Goal: Contribute content: Contribute content

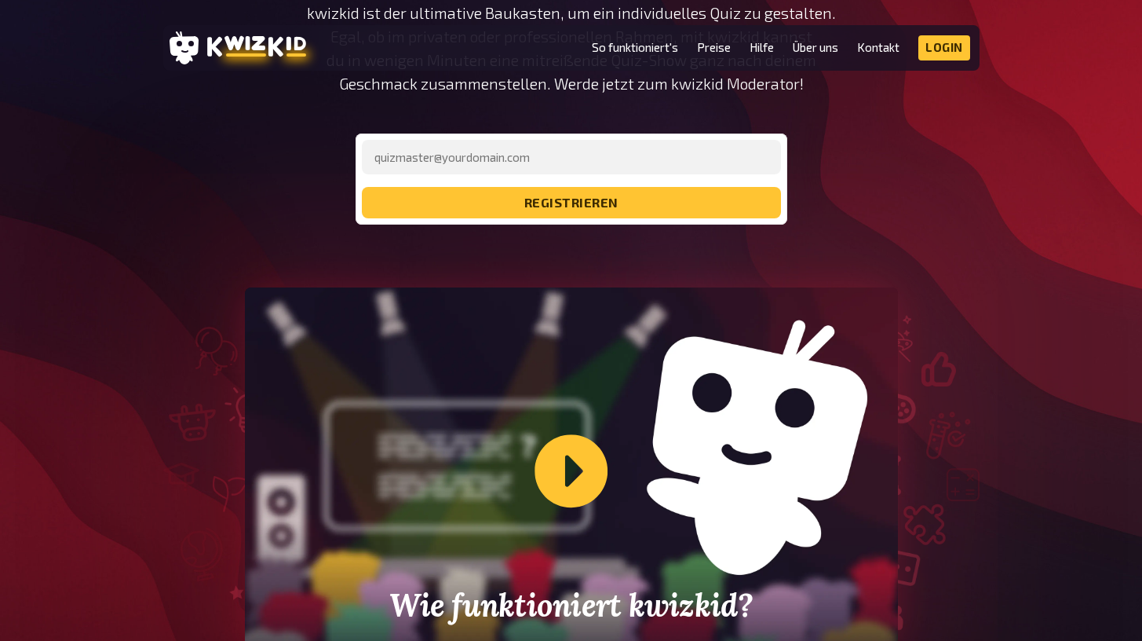
scroll to position [267, 0]
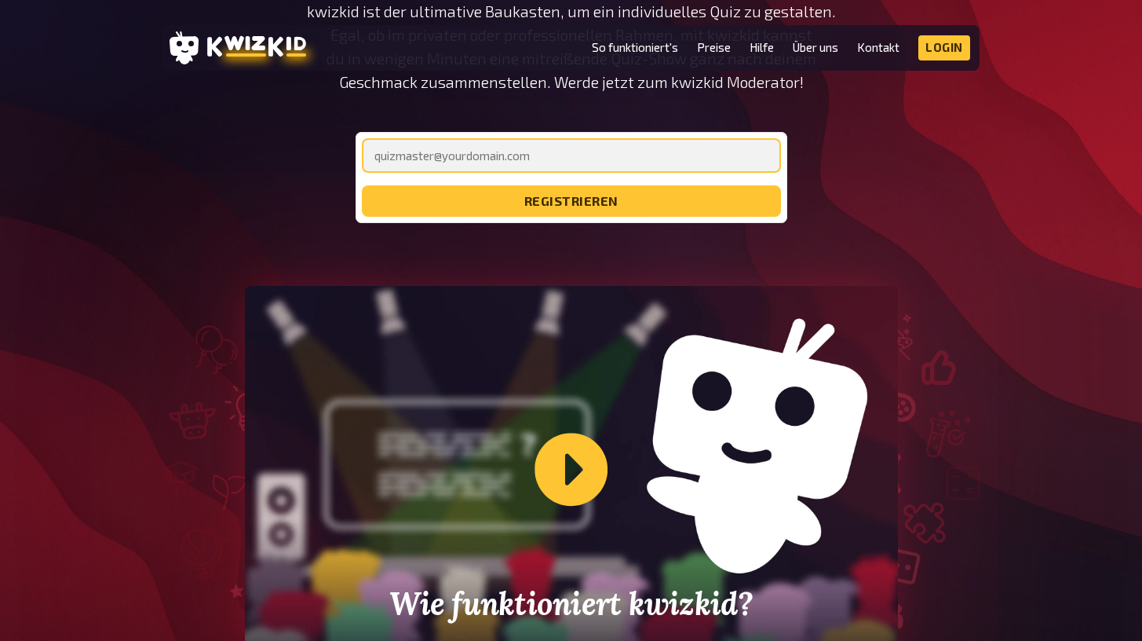
click at [623, 157] on input "email" at bounding box center [571, 155] width 419 height 35
type input "[PERSON_NAME][EMAIL_ADDRESS][DOMAIN_NAME]"
click at [571, 201] on button "registrieren" at bounding box center [571, 200] width 419 height 31
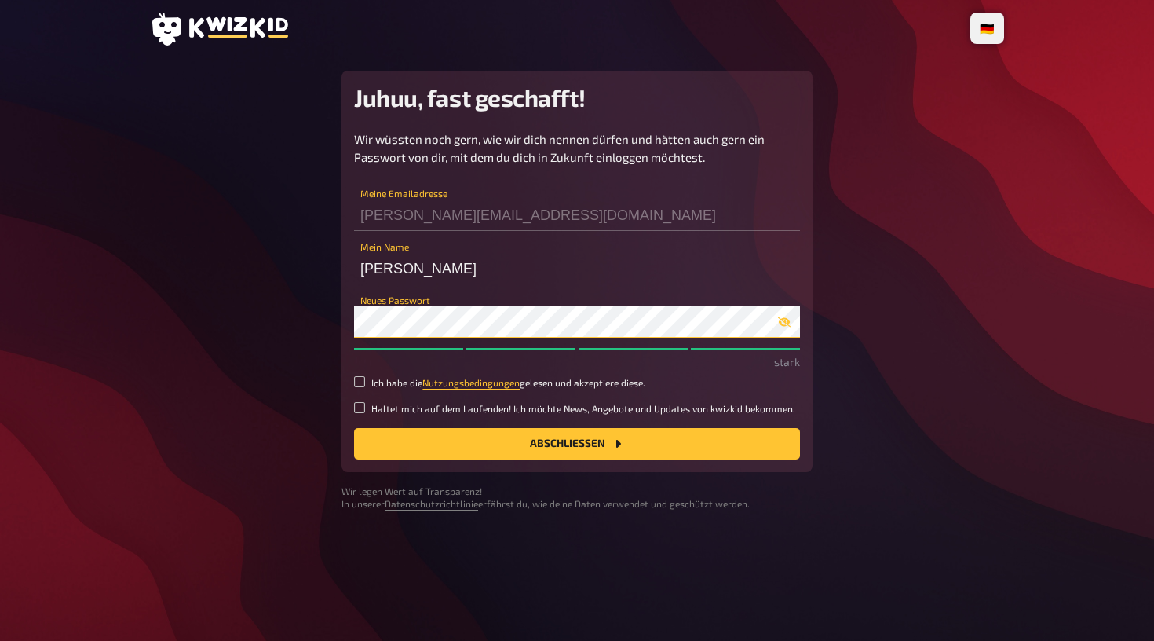
click at [577, 441] on button "Abschließen" at bounding box center [577, 443] width 446 height 31
click at [411, 430] on button "Abschließen" at bounding box center [577, 443] width 446 height 31
click at [356, 378] on input "Ich habe die Nutzungsbedingungen gelesen und akzeptiere diese." at bounding box center [359, 381] width 11 height 11
checkbox input "true"
click at [420, 452] on button "Abschließen" at bounding box center [577, 443] width 446 height 31
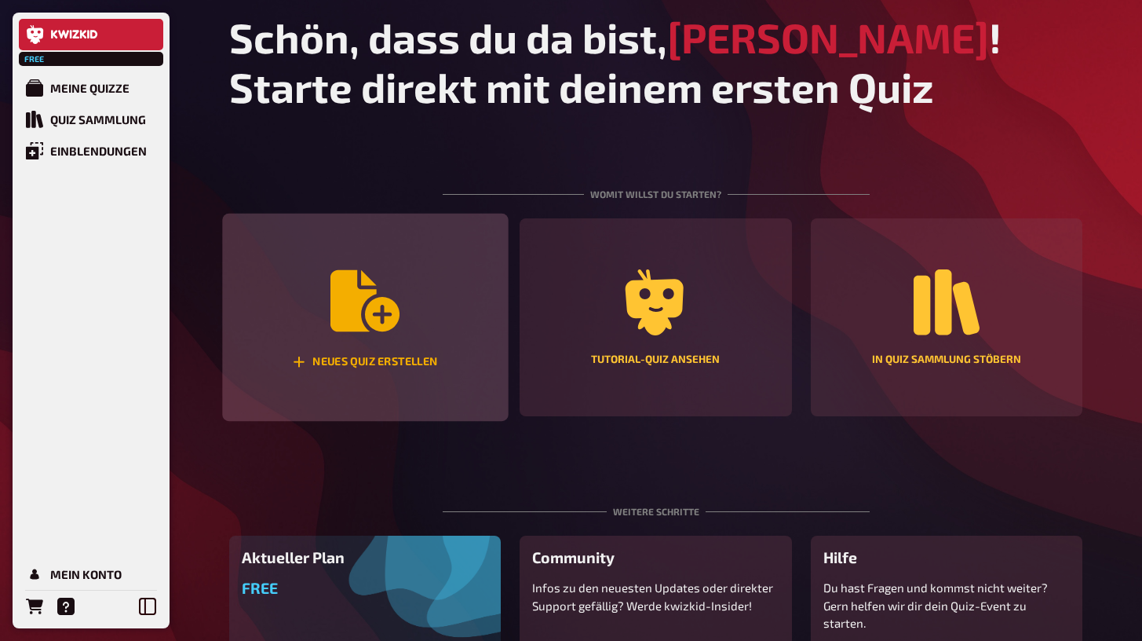
click at [414, 321] on div "Neues Quiz erstellen" at bounding box center [365, 318] width 286 height 208
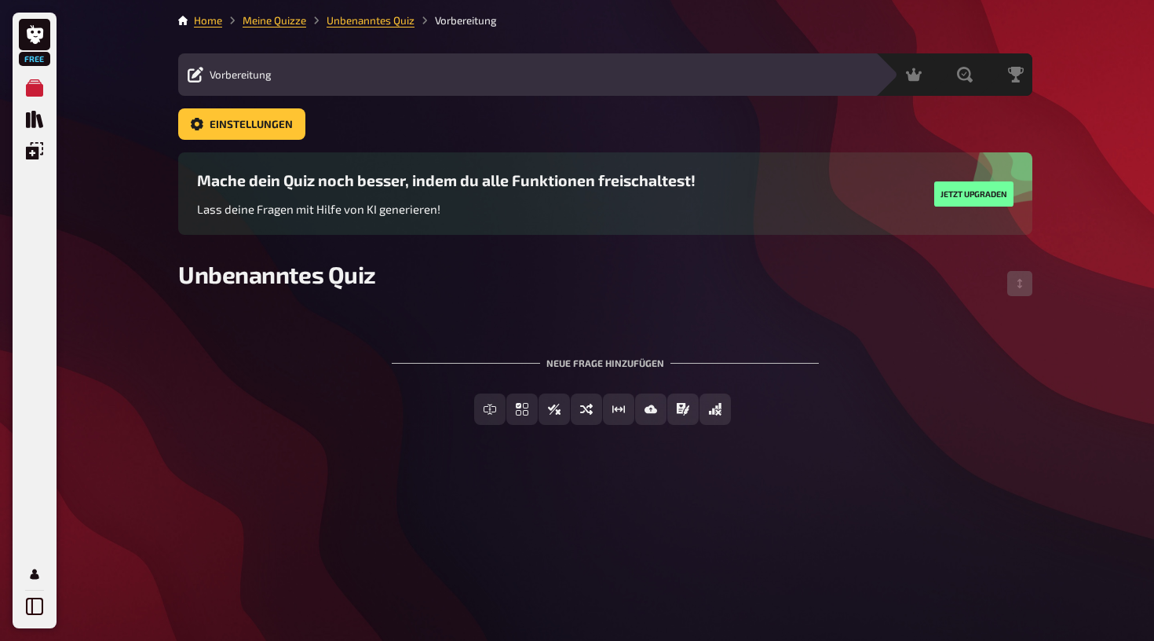
click at [500, 355] on div "Neue Frage hinzufügen" at bounding box center [605, 356] width 427 height 49
click at [301, 271] on span "Unbenanntes Quiz" at bounding box center [277, 274] width 198 height 28
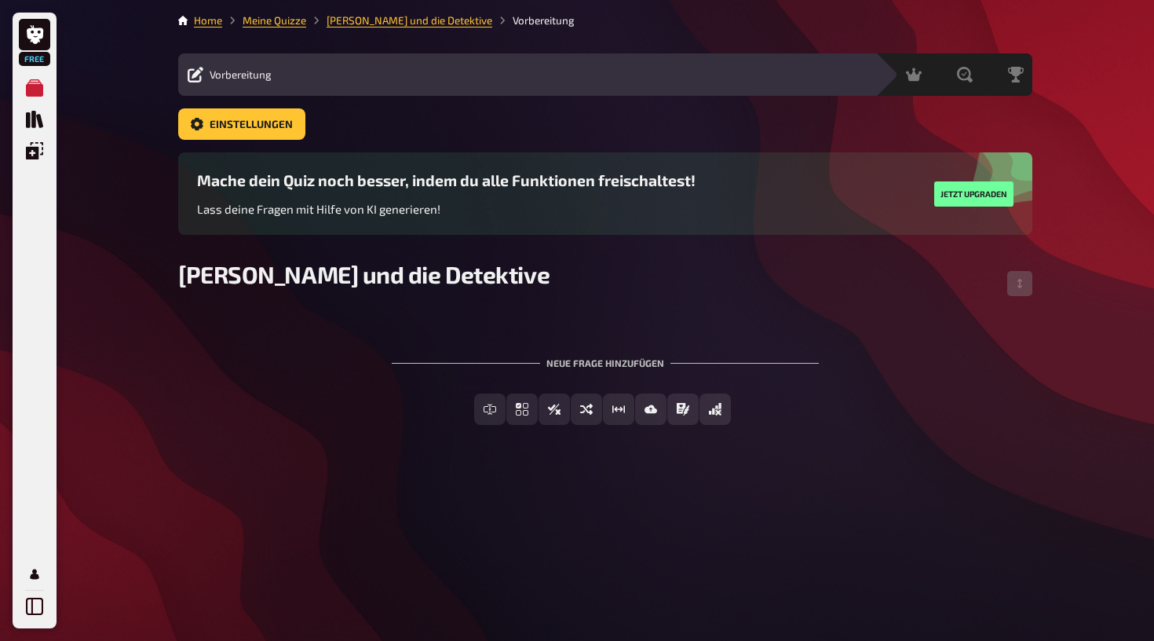
click at [642, 363] on div "Neue Frage hinzufügen" at bounding box center [605, 356] width 427 height 49
click at [531, 350] on div "Neue Frage hinzufügen" at bounding box center [605, 356] width 427 height 49
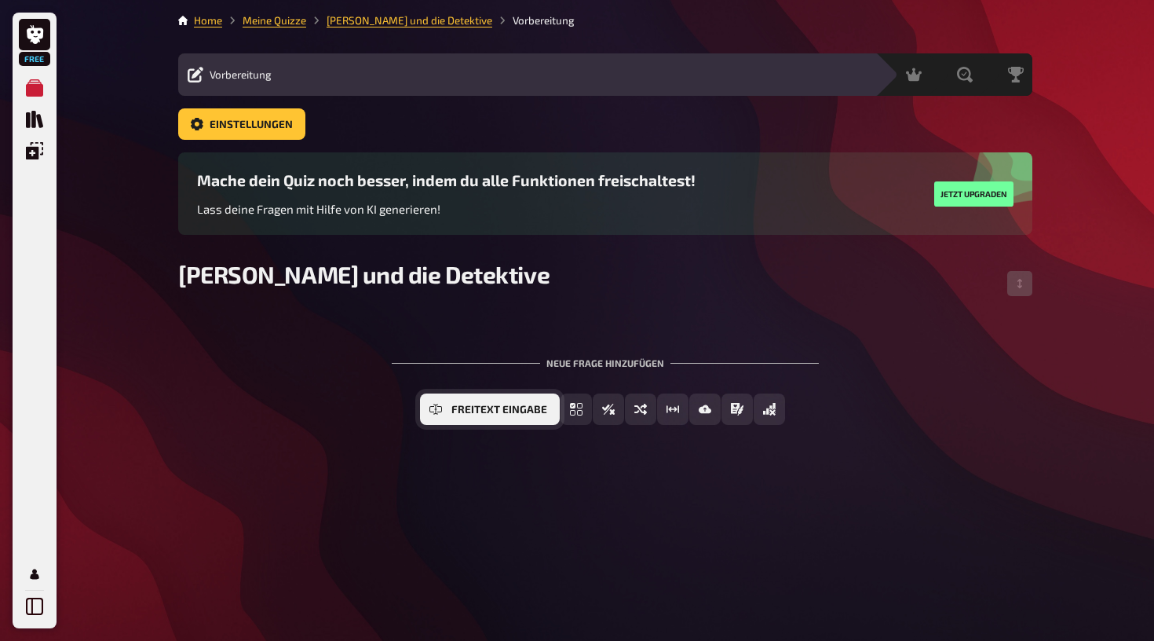
click at [442, 411] on icon "Freitext Eingabe" at bounding box center [435, 409] width 13 height 13
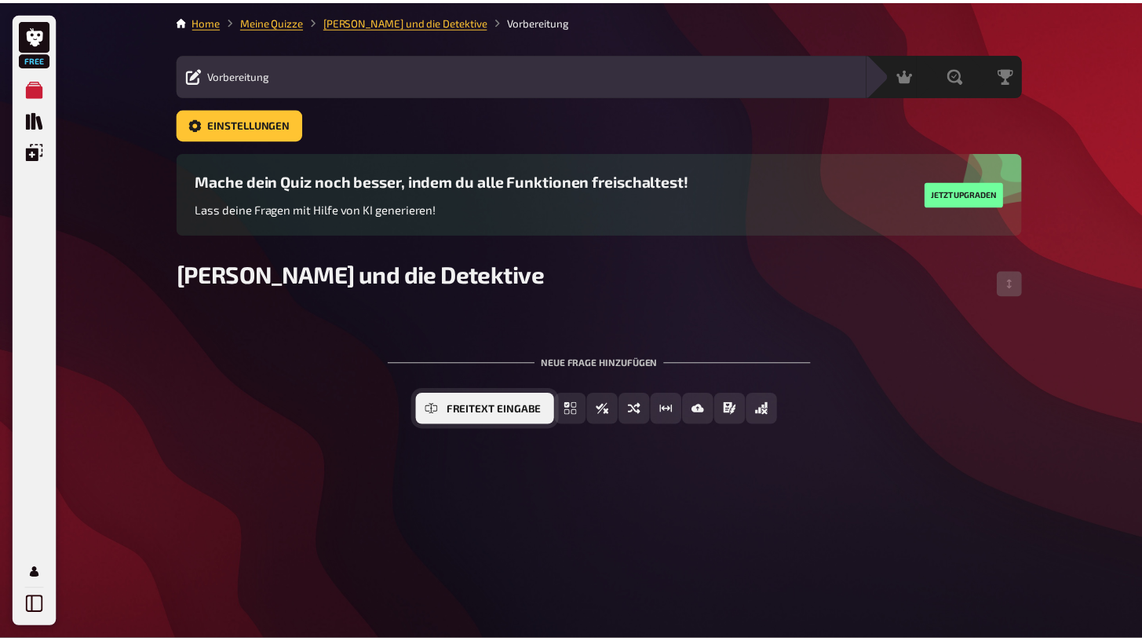
scroll to position [28, 0]
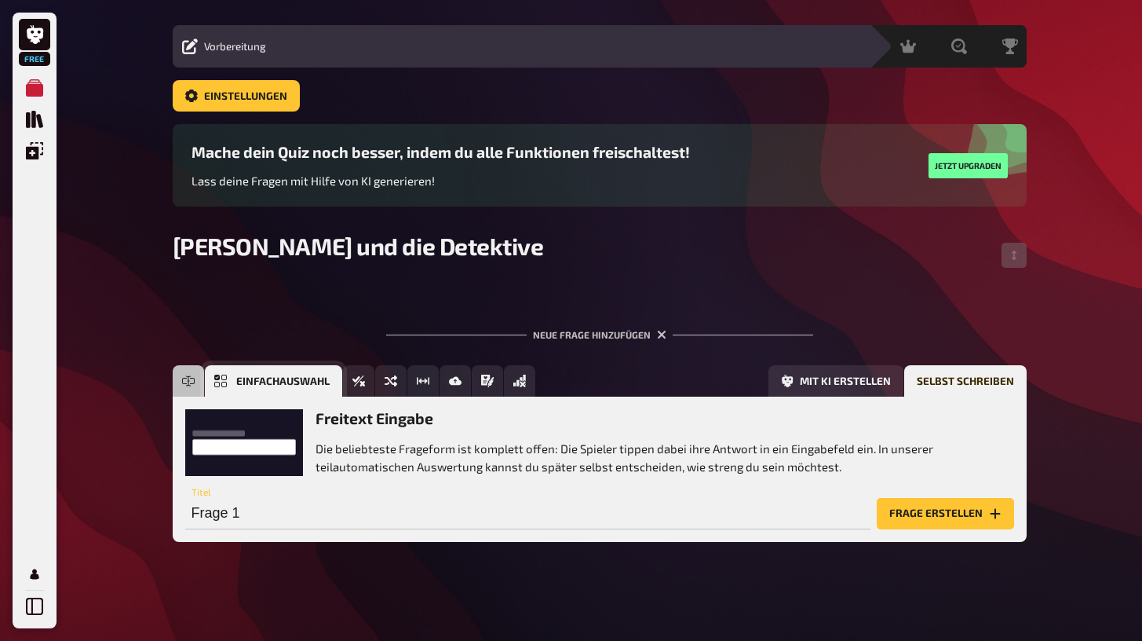
click at [217, 385] on icon "Einfachauswahl" at bounding box center [220, 380] width 13 height 13
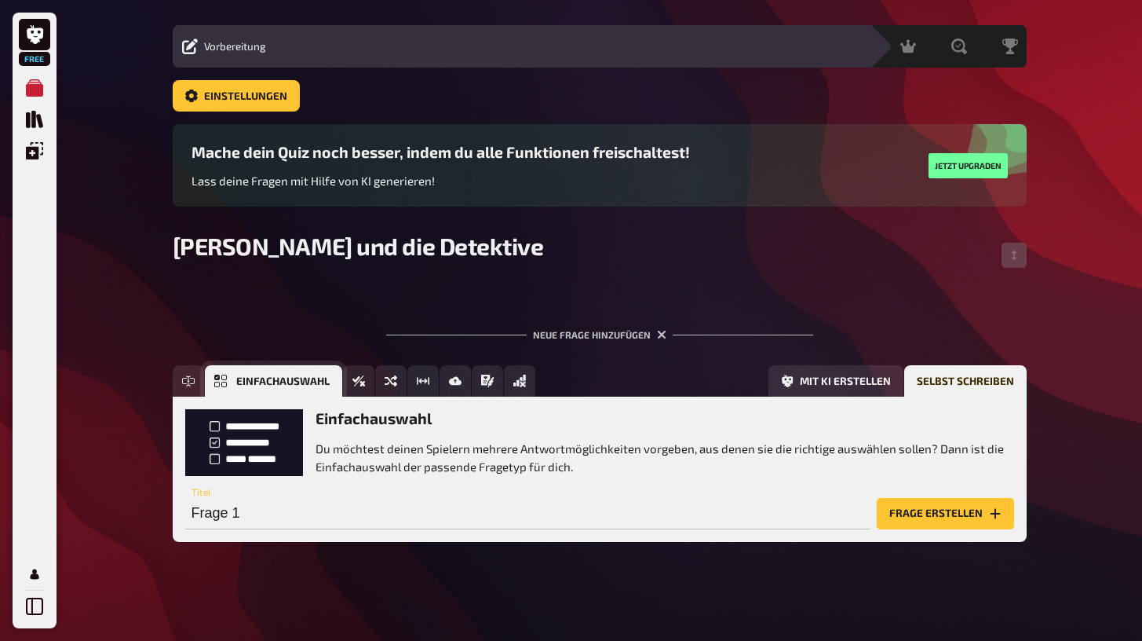
scroll to position [29, 0]
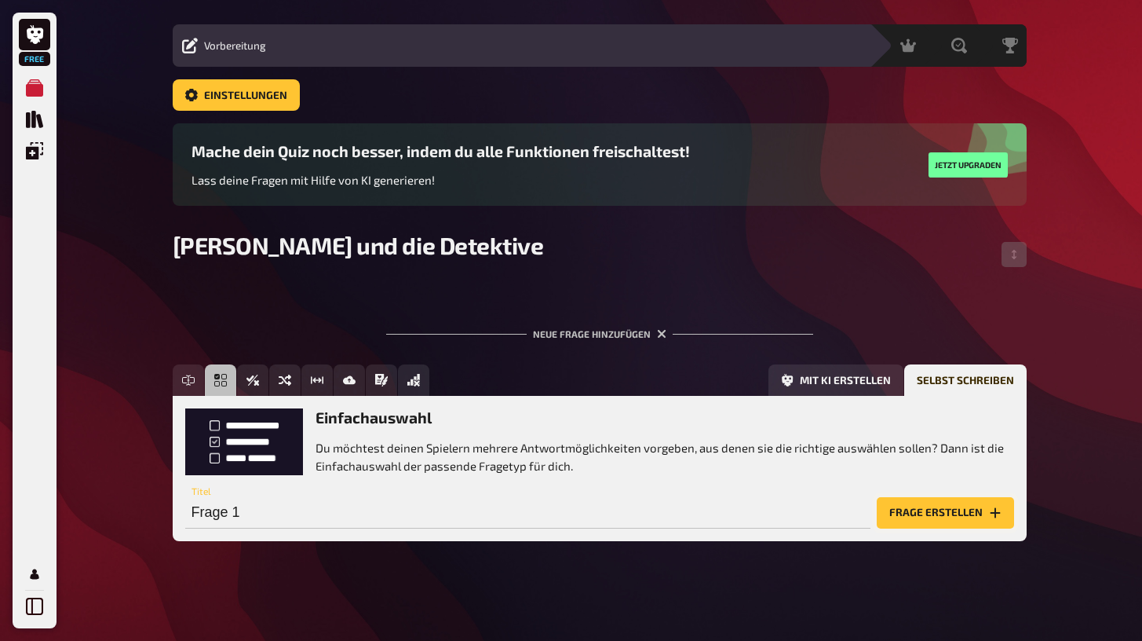
click at [905, 516] on button "Frage erstellen" at bounding box center [945, 512] width 137 height 31
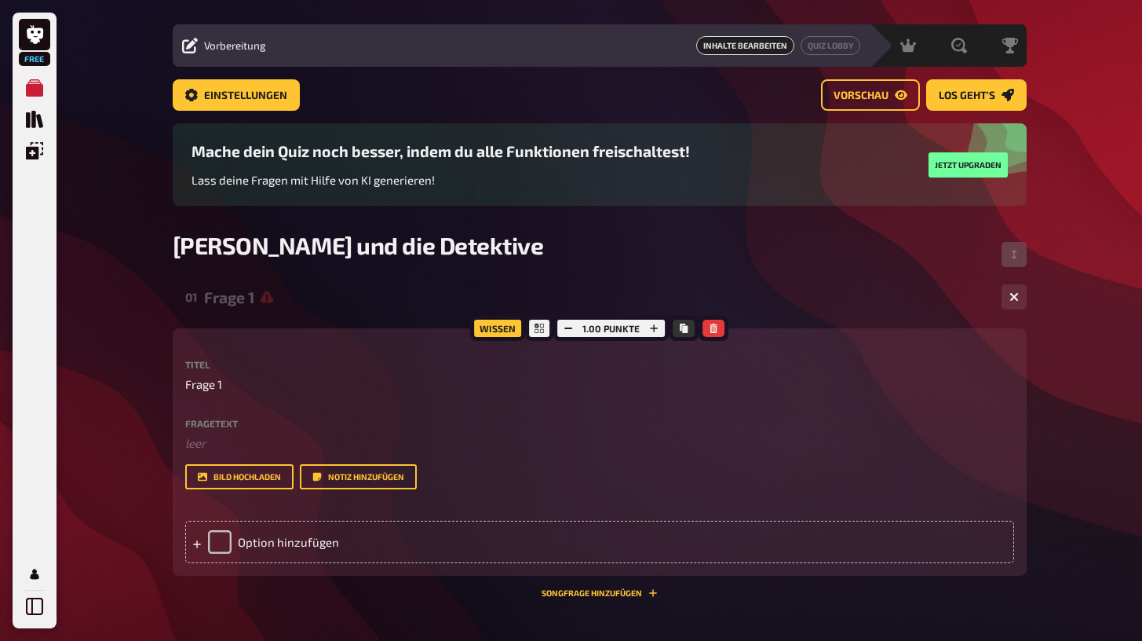
click at [228, 430] on div "Fragetext ﻿ leer Hier hinziehen für Dateiupload" at bounding box center [599, 435] width 829 height 34
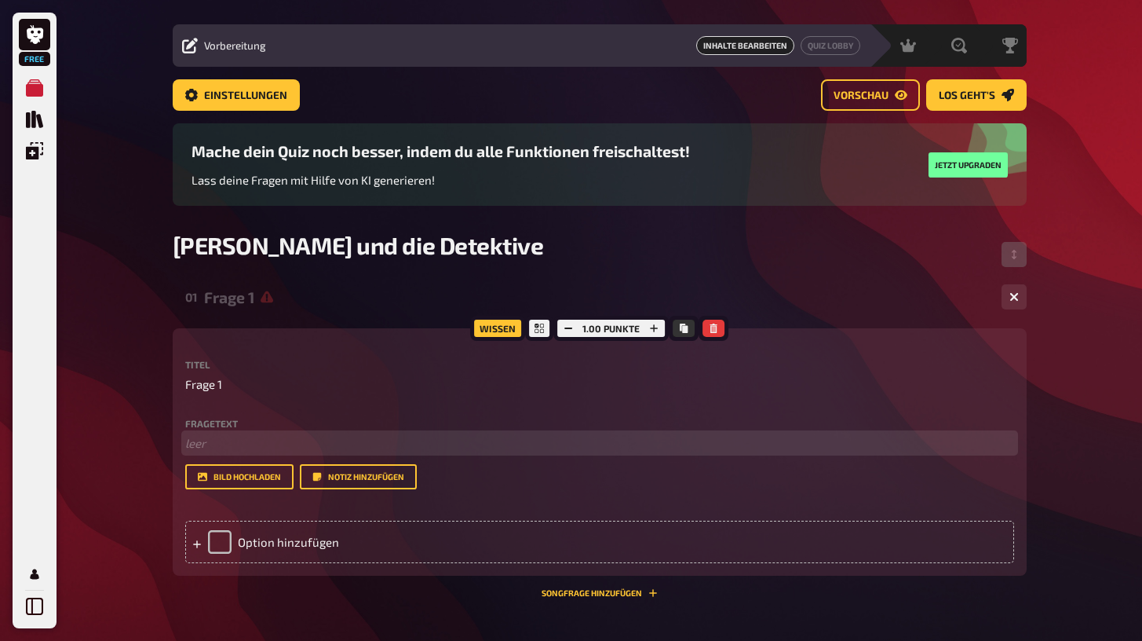
click at [218, 438] on p "﻿ leer" at bounding box center [599, 443] width 829 height 18
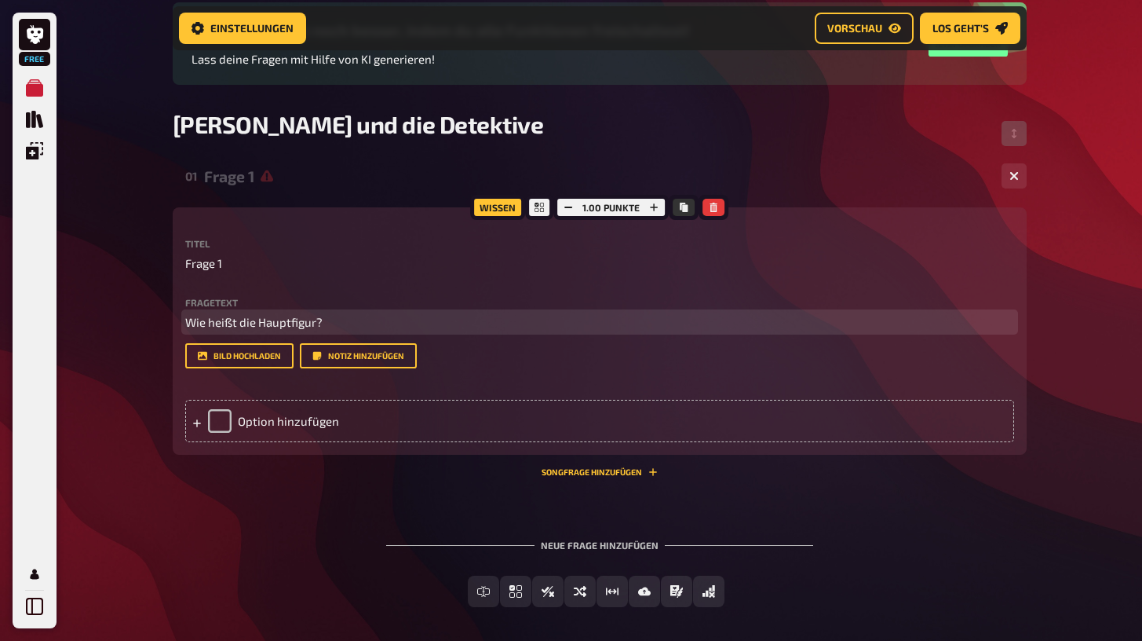
scroll to position [164, 0]
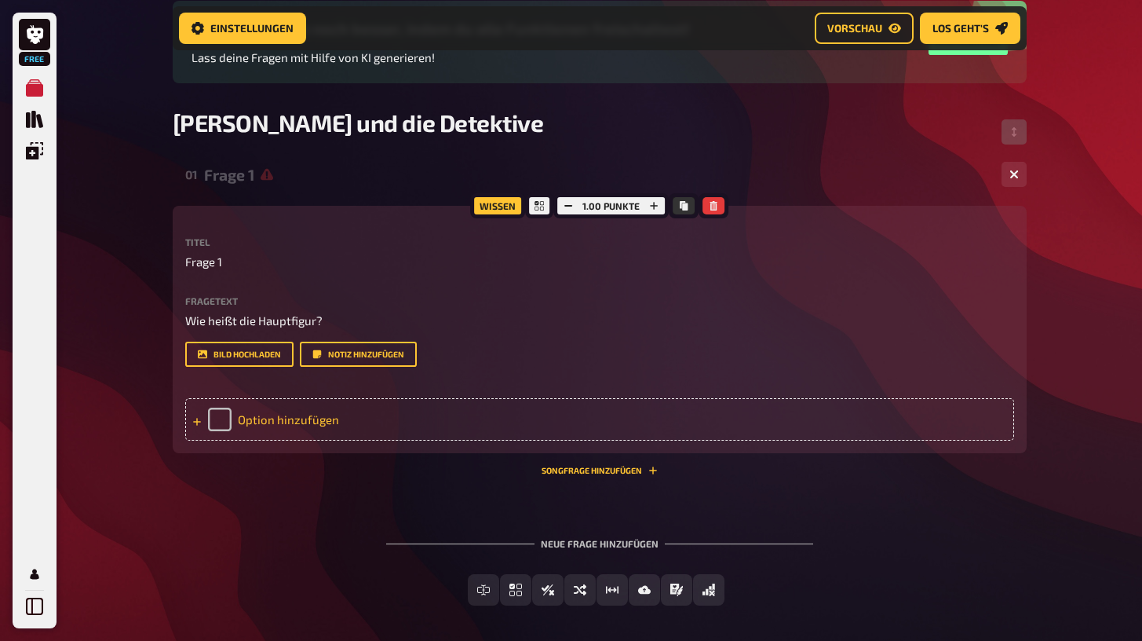
click at [304, 419] on div "Option hinzufügen" at bounding box center [599, 419] width 829 height 42
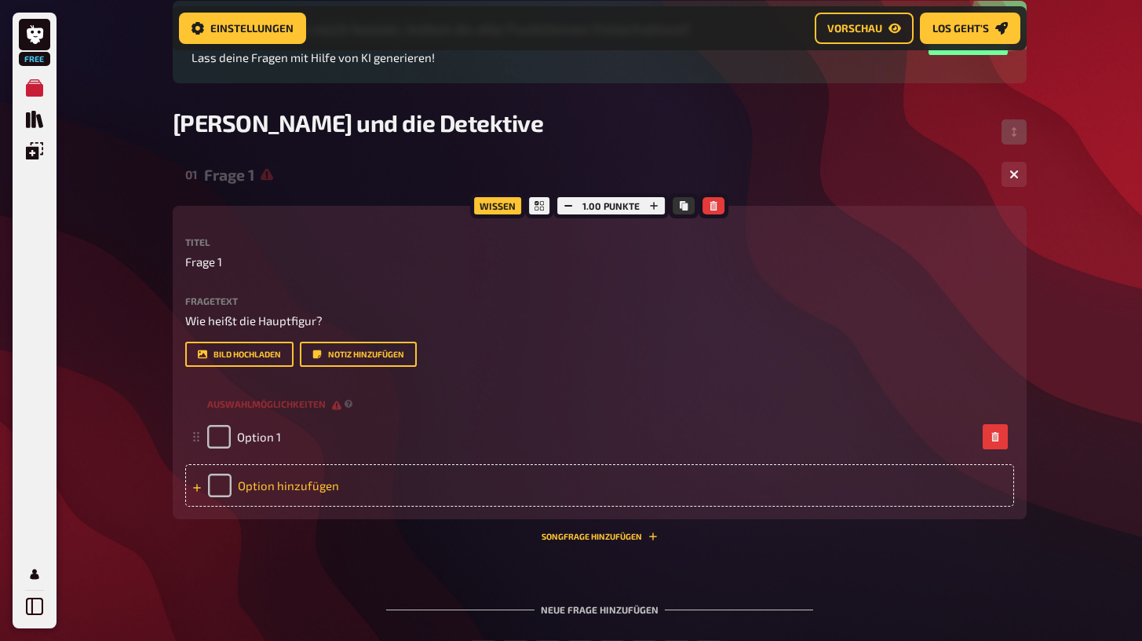
scroll to position [199, 0]
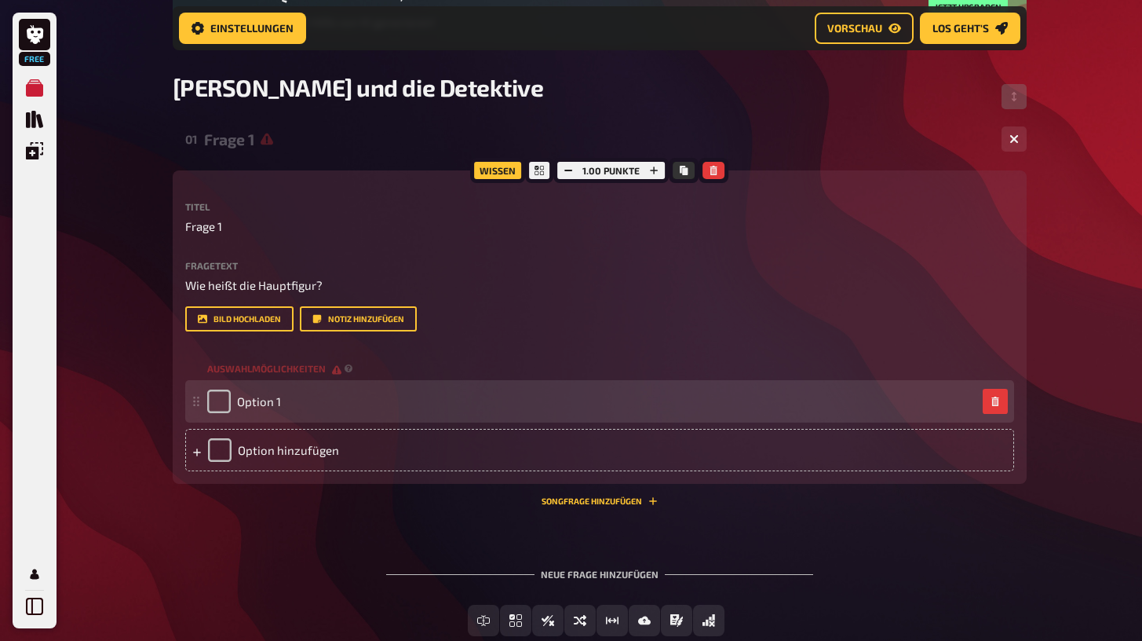
click at [289, 411] on div "Option 1" at bounding box center [591, 401] width 769 height 24
click at [276, 402] on span "Option 1" at bounding box center [259, 401] width 44 height 14
drag, startPoint x: 311, startPoint y: 398, endPoint x: 228, endPoint y: 398, distance: 82.4
click at [228, 398] on div "Emil Tischbein" at bounding box center [266, 401] width 119 height 24
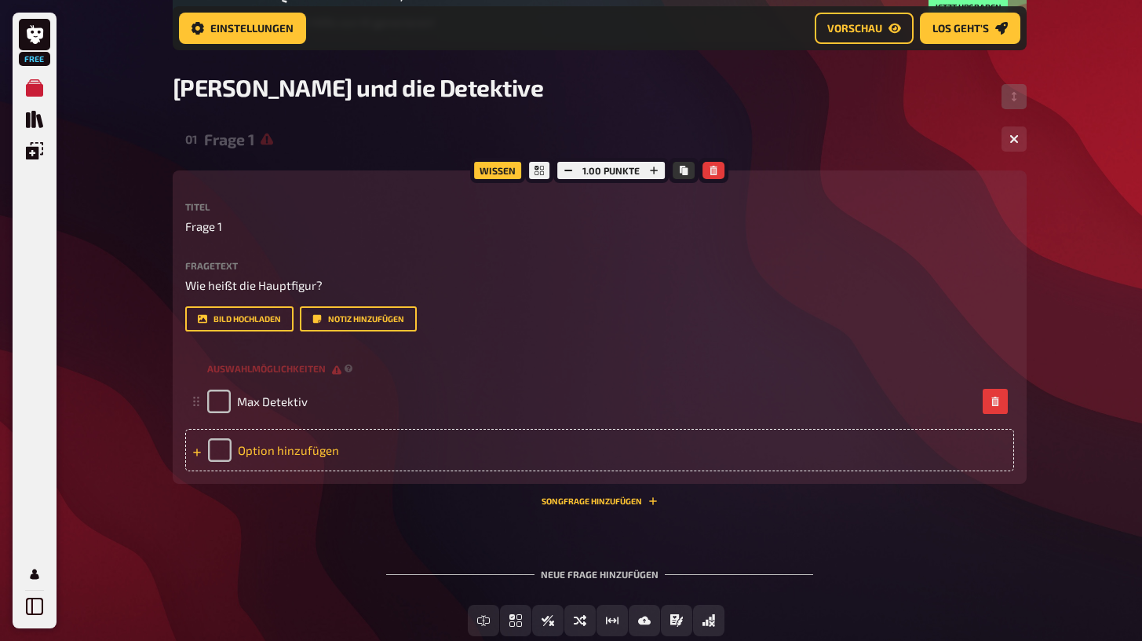
click at [249, 444] on div "Option hinzufügen" at bounding box center [599, 450] width 829 height 42
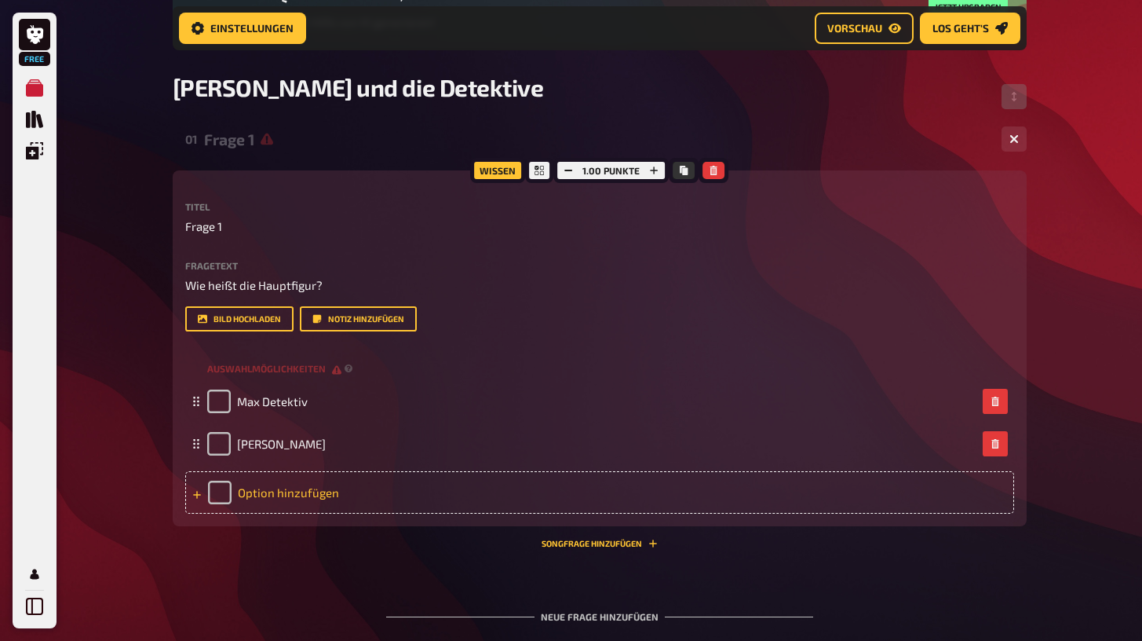
click at [265, 494] on div "Option hinzufügen" at bounding box center [599, 492] width 829 height 42
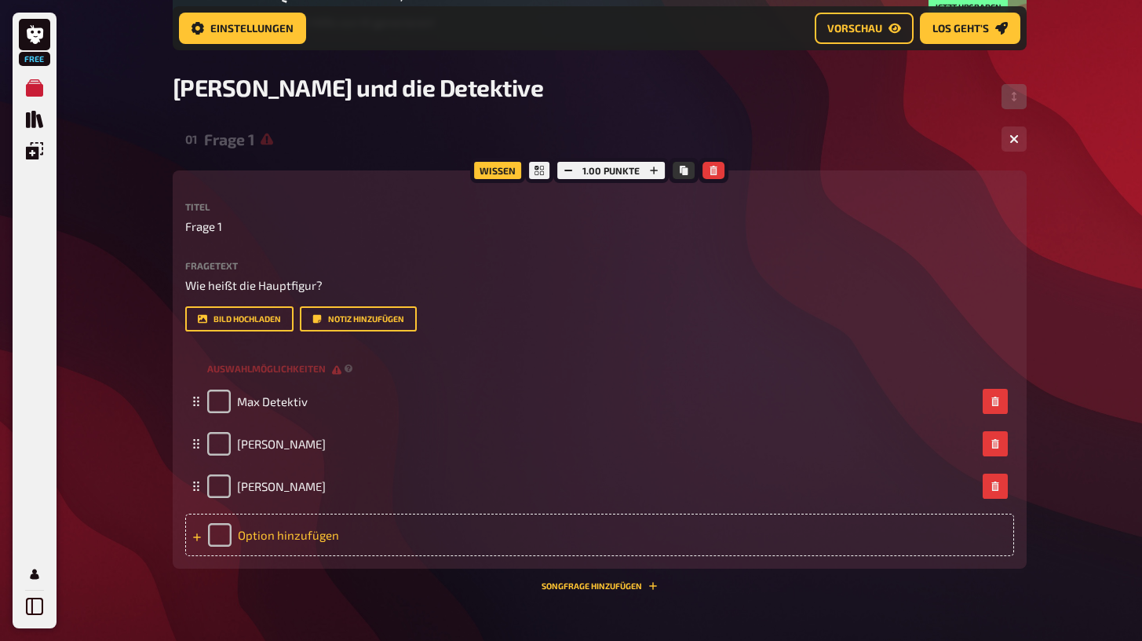
click at [272, 528] on div "Option hinzufügen" at bounding box center [599, 534] width 829 height 42
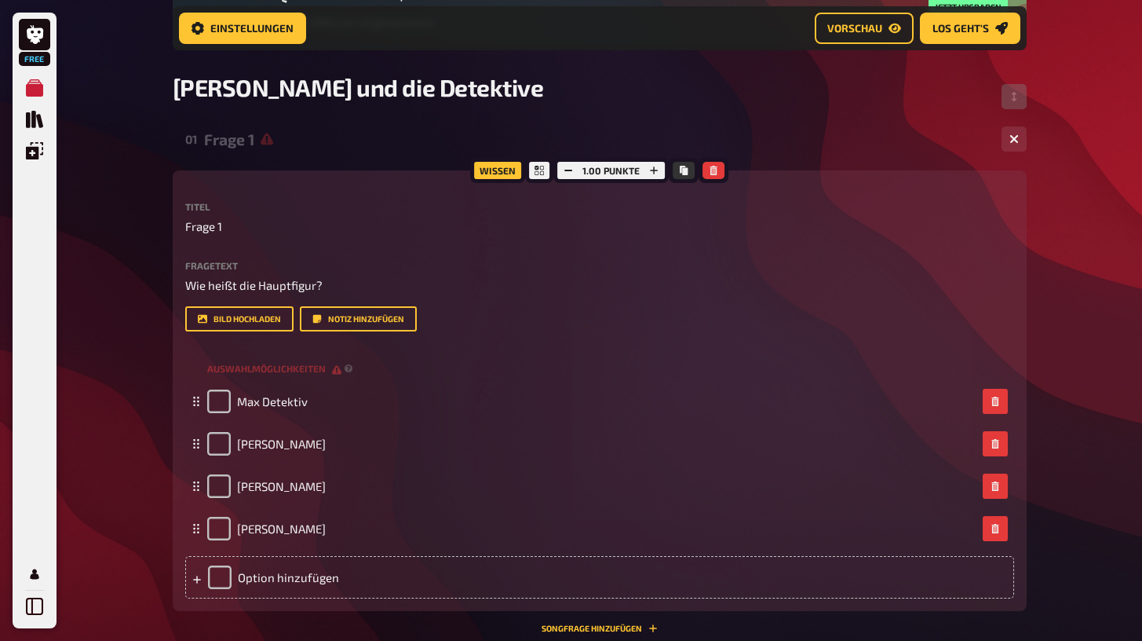
click at [1077, 202] on div "Free Meine Quizze Quiz Sammlung Einblendungen Mein Konto Home Meine Quizze Emil…" at bounding box center [571, 332] width 1142 height 1063
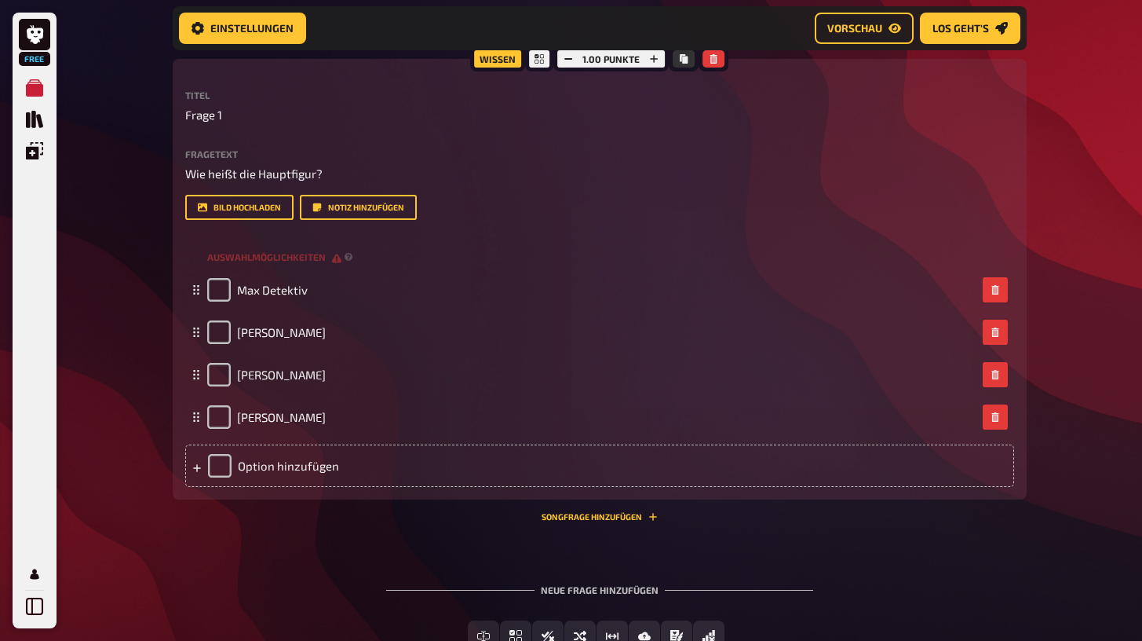
scroll to position [323, 0]
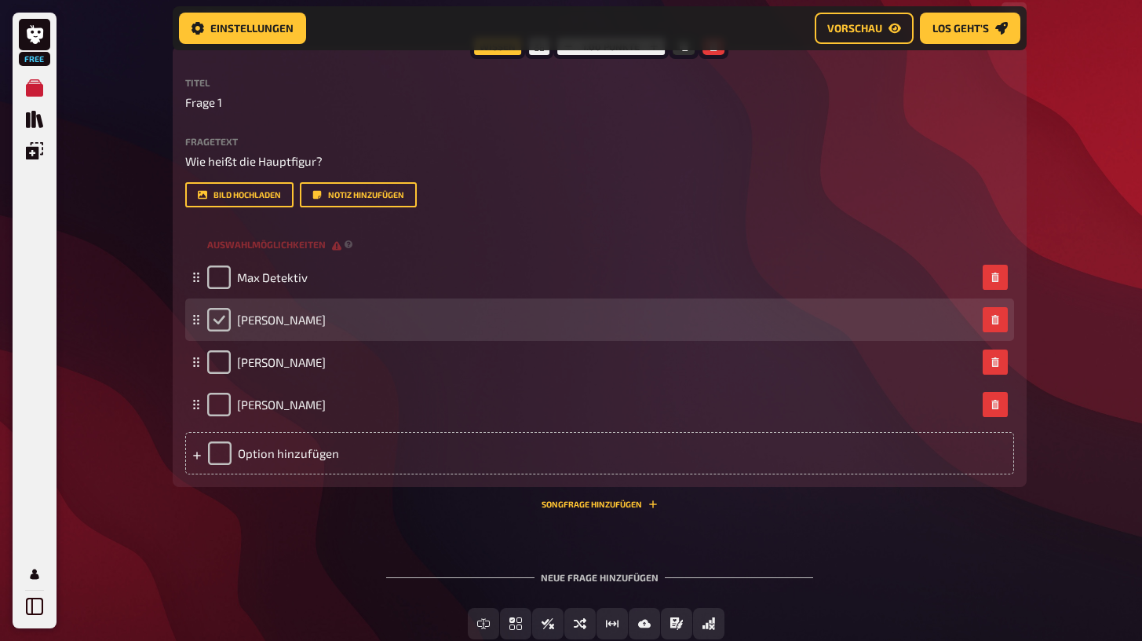
click at [214, 314] on input "checkbox" at bounding box center [219, 320] width 24 height 24
checkbox input "true"
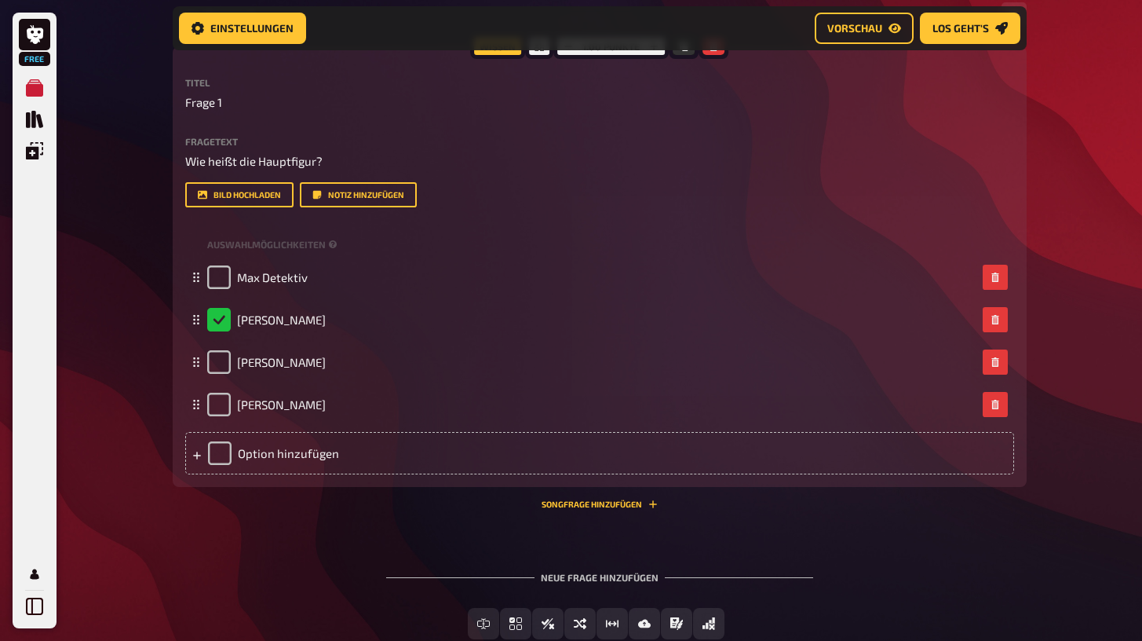
click at [576, 574] on div "Neue Frage hinzufügen" at bounding box center [599, 570] width 427 height 49
click at [549, 579] on div "Neue Frage hinzufügen" at bounding box center [599, 570] width 427 height 49
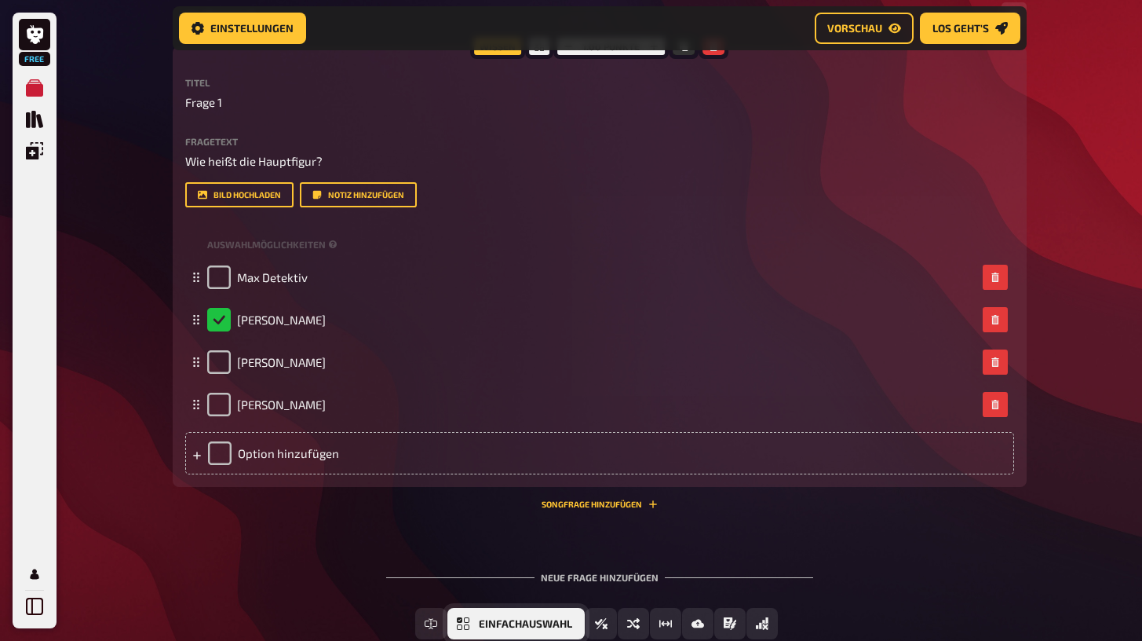
click at [518, 620] on span "Einfachauswahl" at bounding box center [525, 624] width 93 height 11
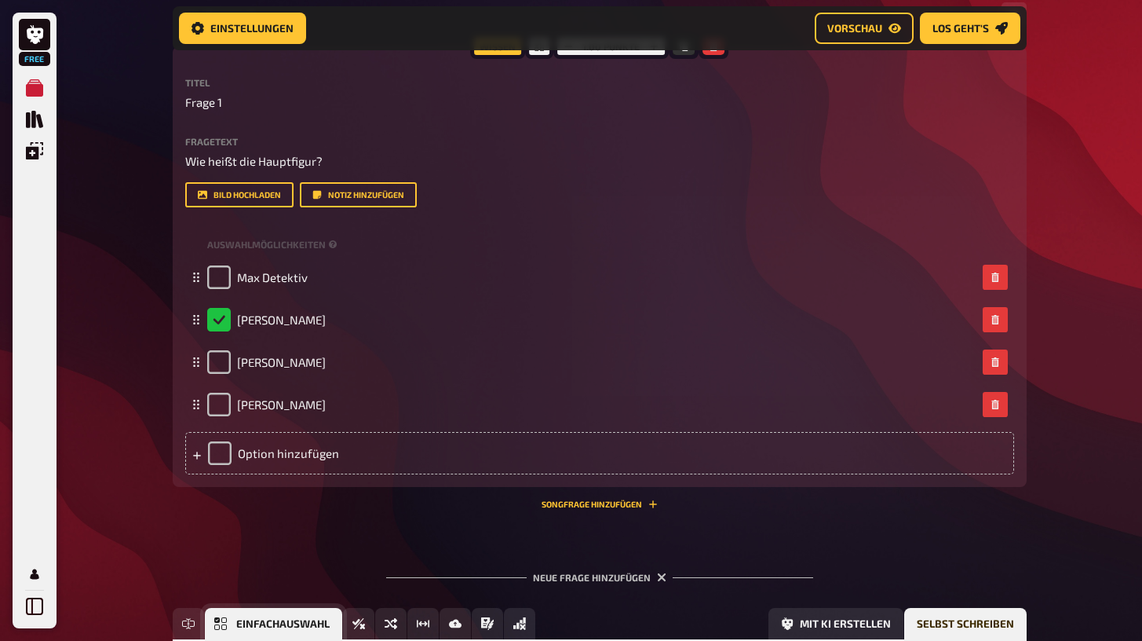
scroll to position [566, 0]
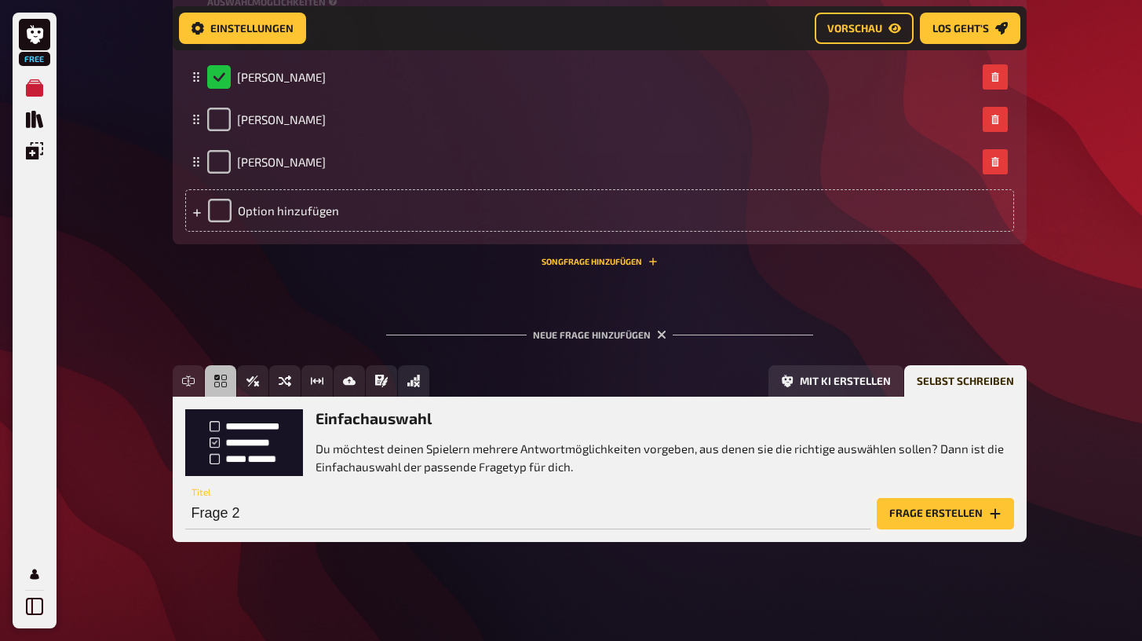
click at [910, 512] on button "Frage erstellen" at bounding box center [945, 513] width 137 height 31
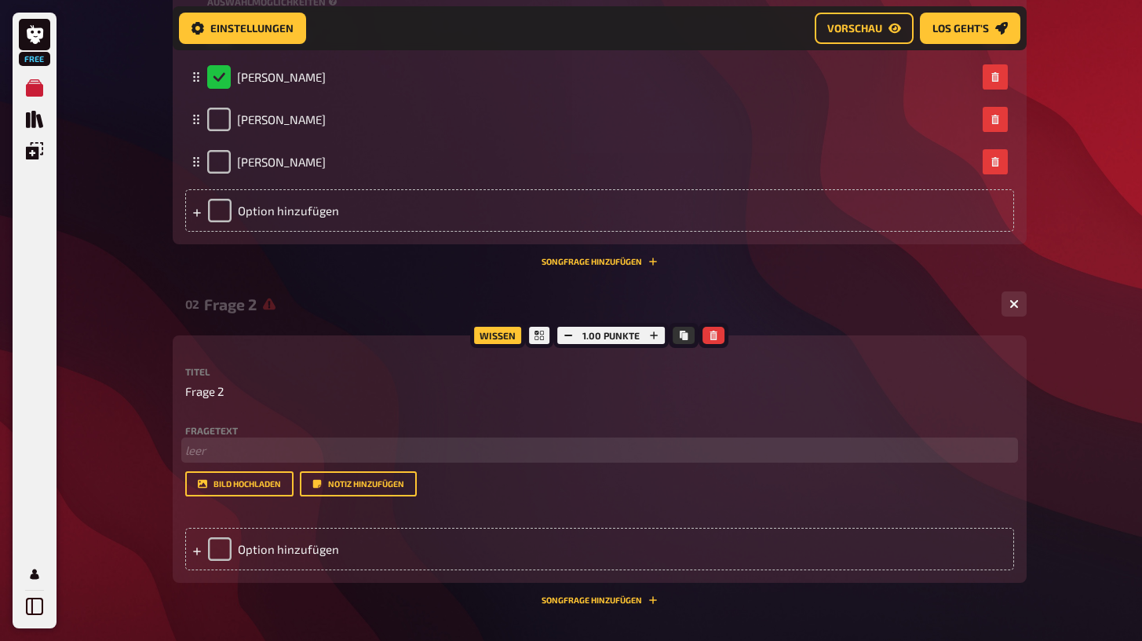
click at [235, 449] on p "﻿ leer" at bounding box center [599, 450] width 829 height 18
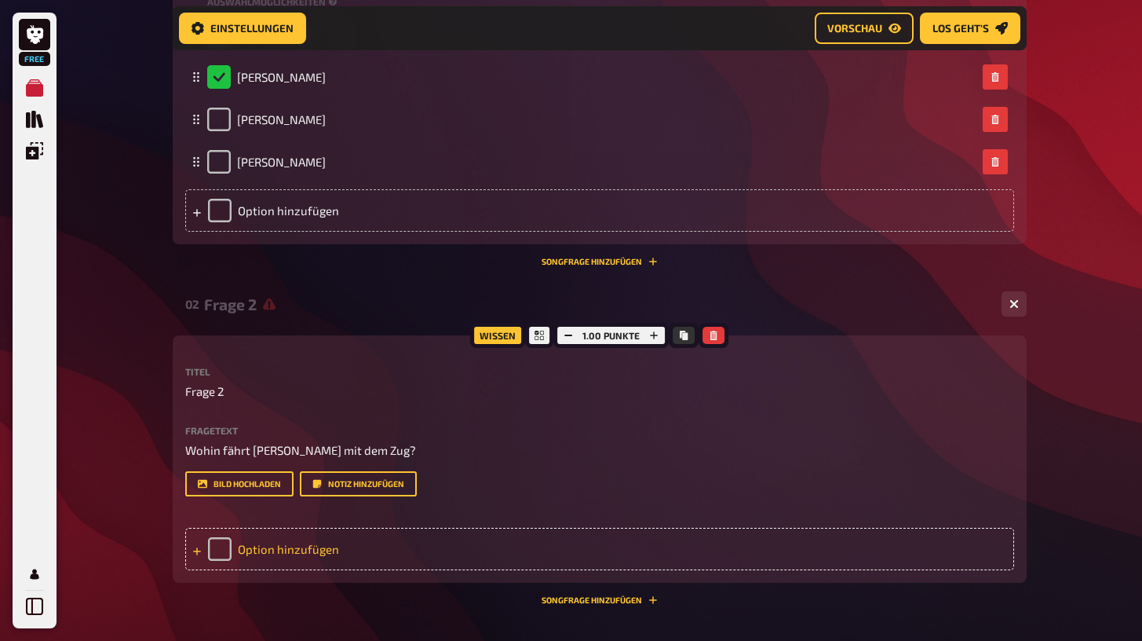
click at [251, 551] on div "Option hinzufügen" at bounding box center [599, 548] width 829 height 42
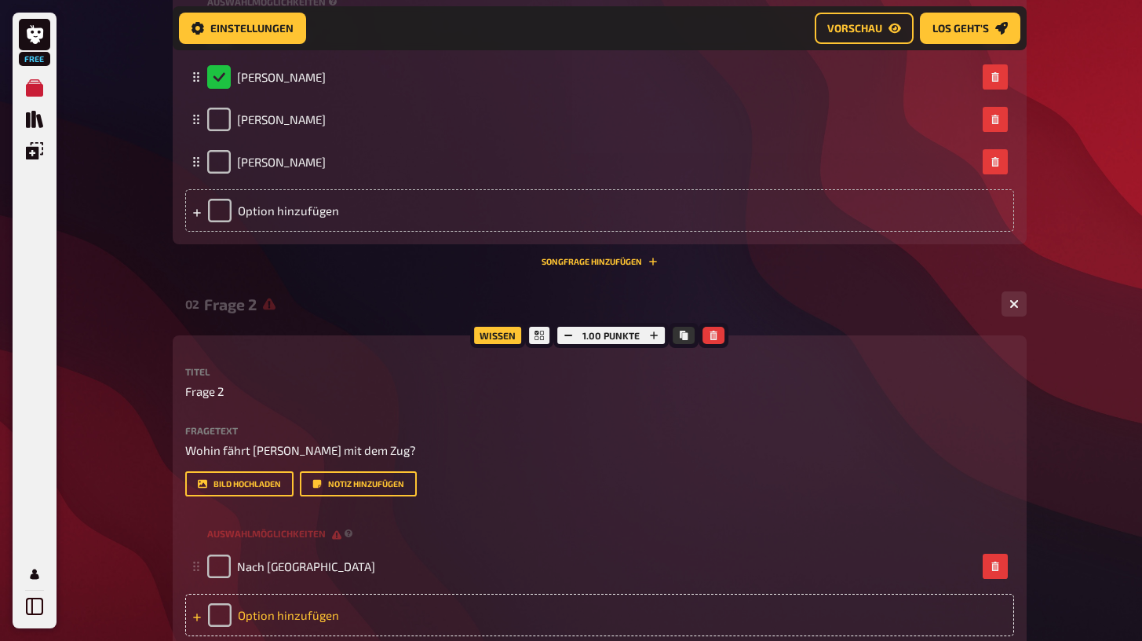
click at [272, 609] on div "Option hinzufügen" at bounding box center [599, 614] width 829 height 42
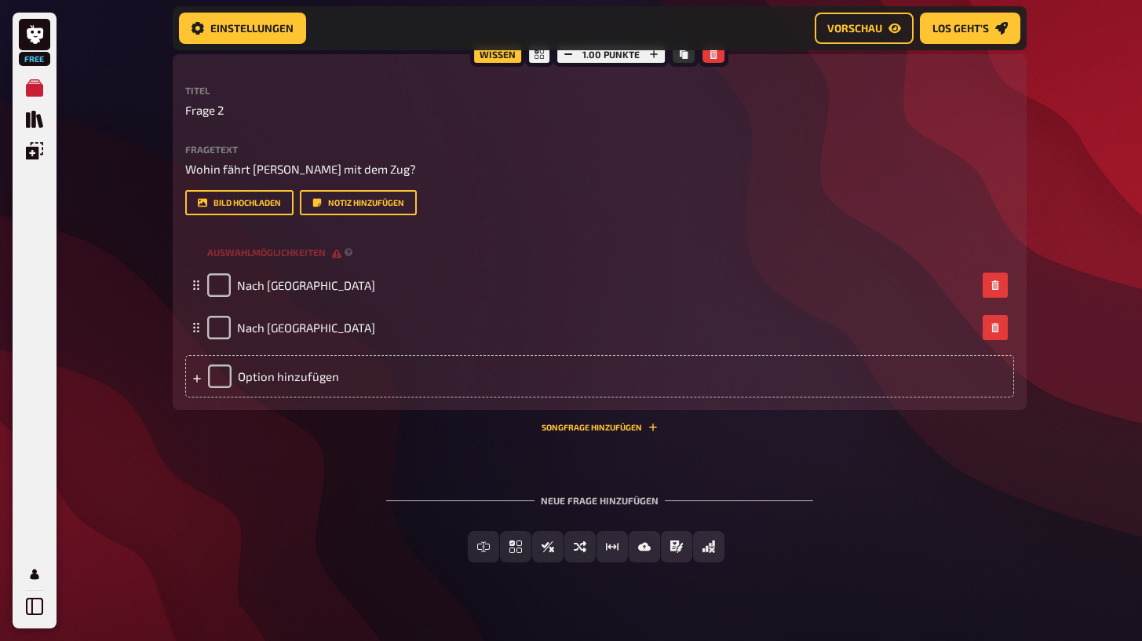
scroll to position [854, 0]
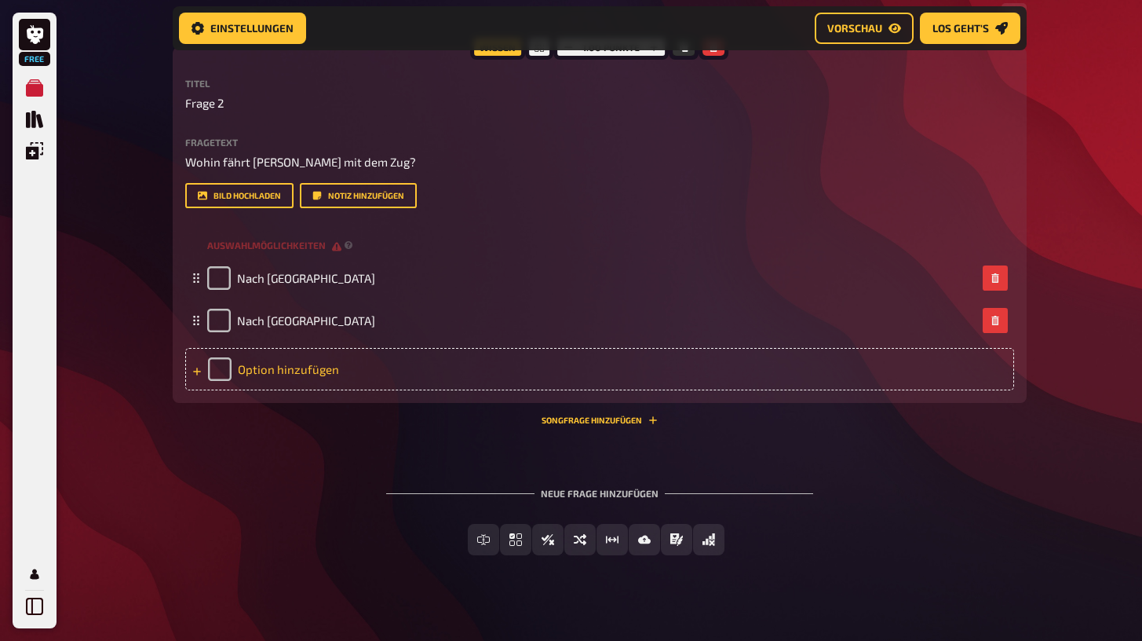
click at [335, 369] on div "Option hinzufügen" at bounding box center [599, 369] width 829 height 42
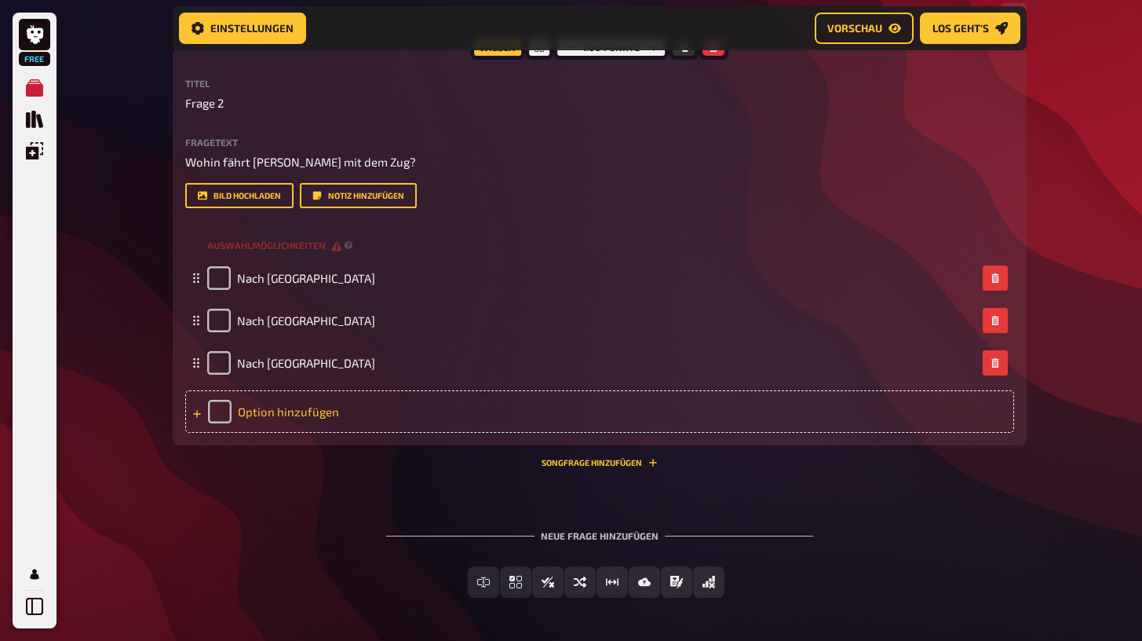
click at [330, 401] on div "Option hinzufügen" at bounding box center [599, 411] width 829 height 42
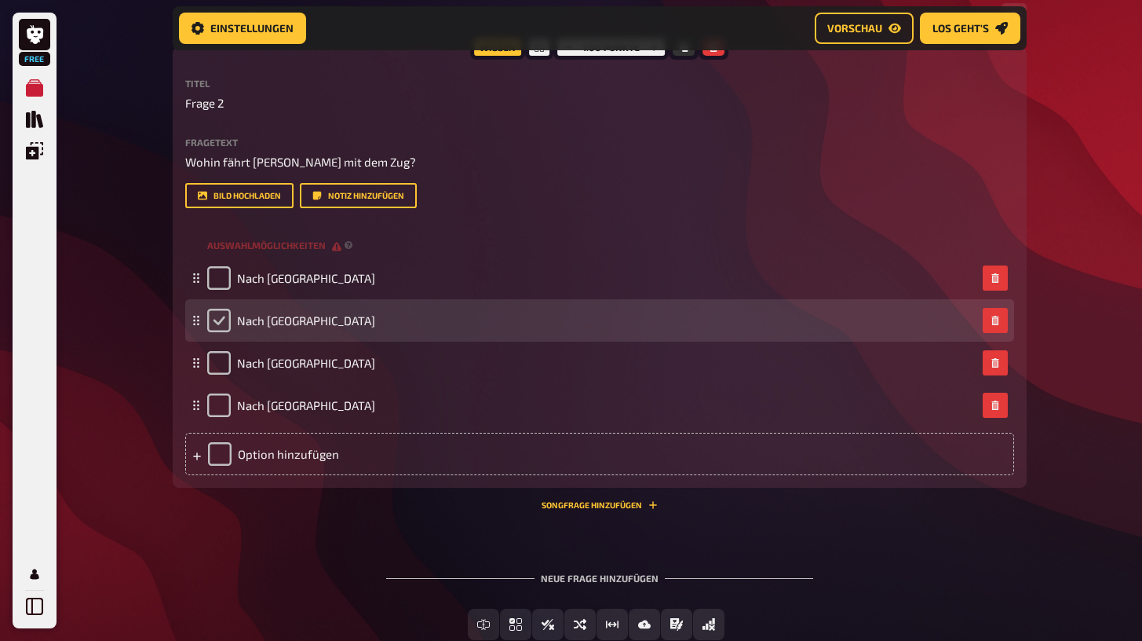
click at [220, 316] on input "checkbox" at bounding box center [219, 320] width 24 height 24
checkbox input "true"
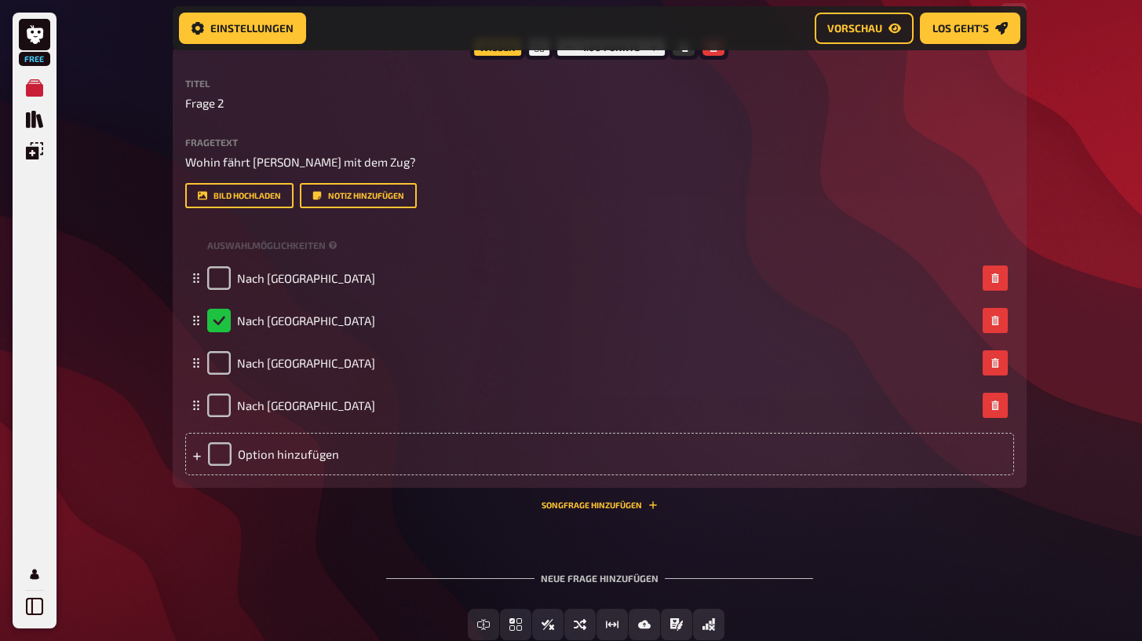
click at [583, 577] on div "Neue Frage hinzufügen" at bounding box center [599, 571] width 427 height 49
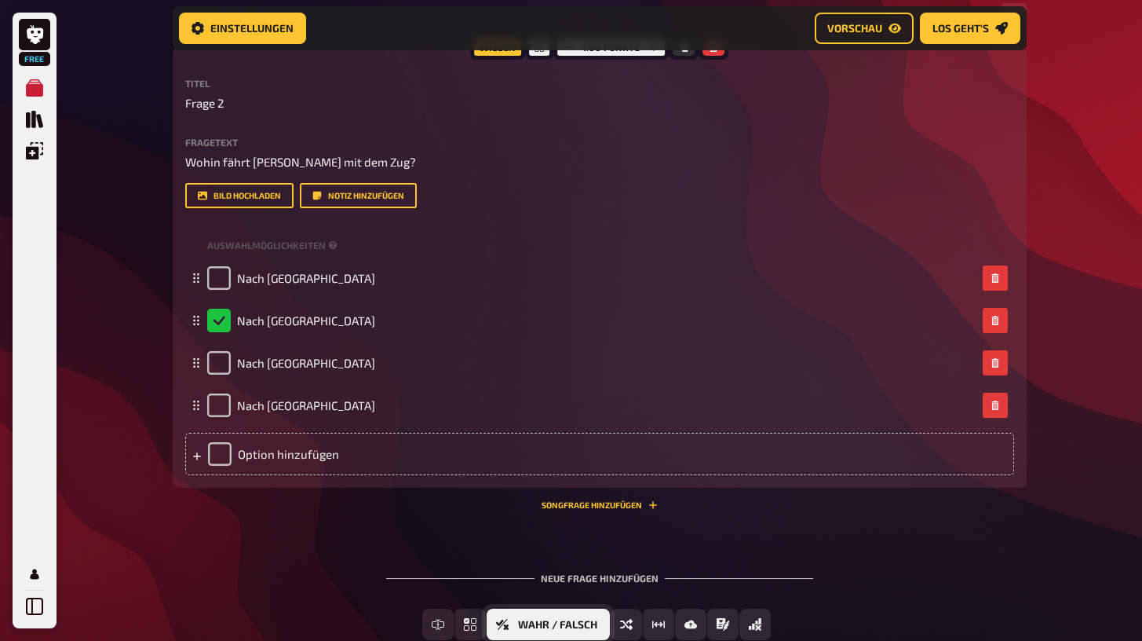
click at [520, 619] on span "Wahr / Falsch" at bounding box center [557, 624] width 79 height 11
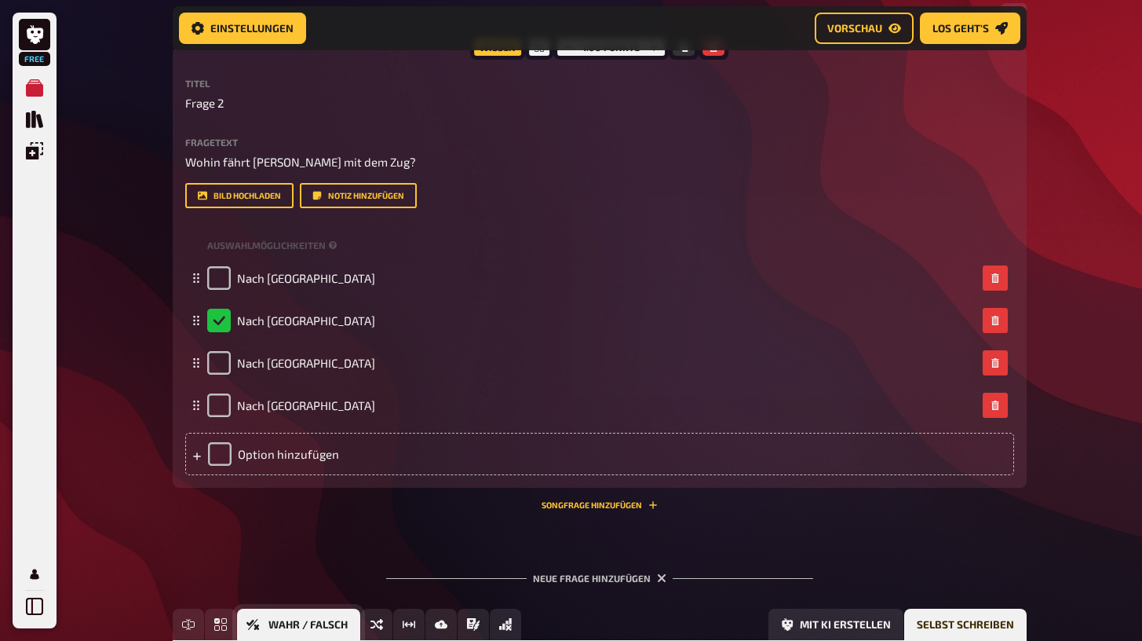
scroll to position [1079, 0]
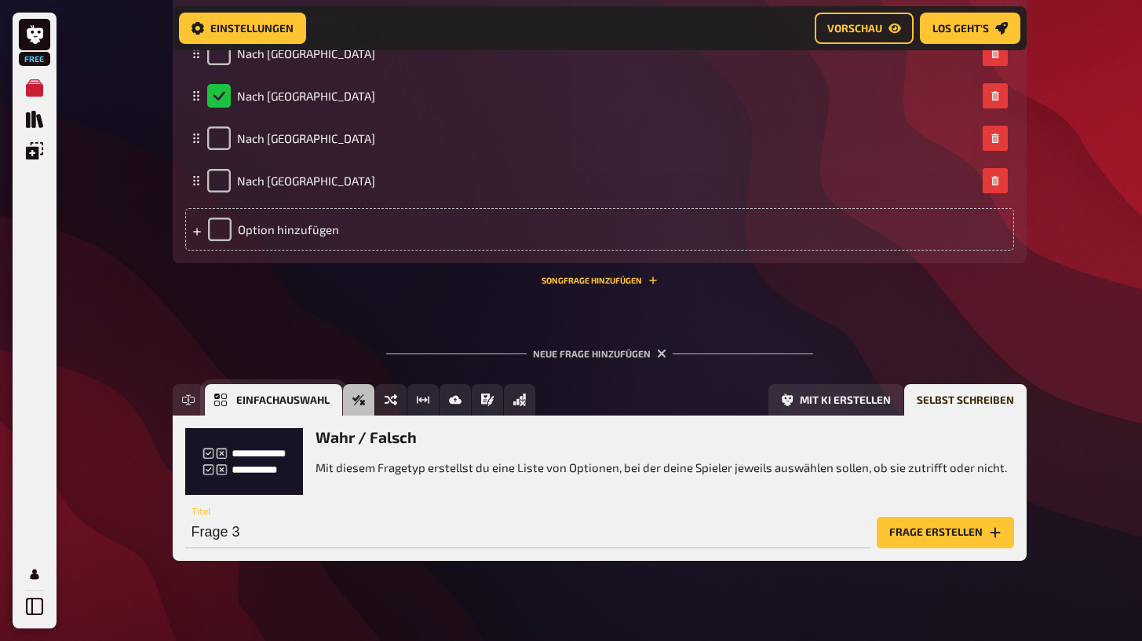
click at [224, 393] on icon "Einfachauswahl" at bounding box center [220, 399] width 13 height 13
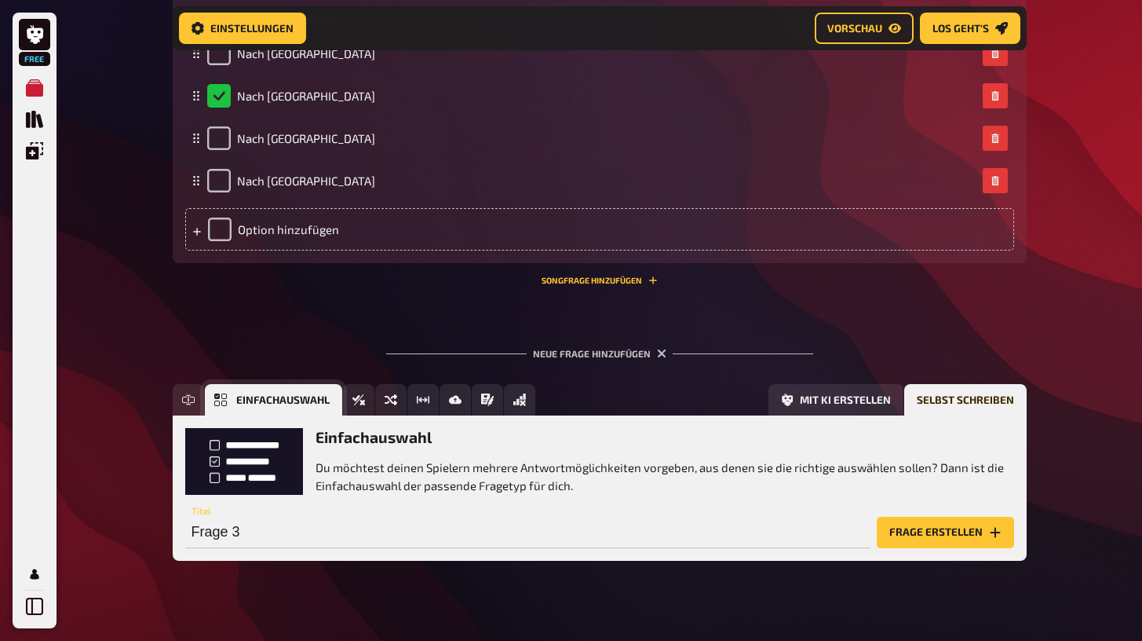
scroll to position [1097, 0]
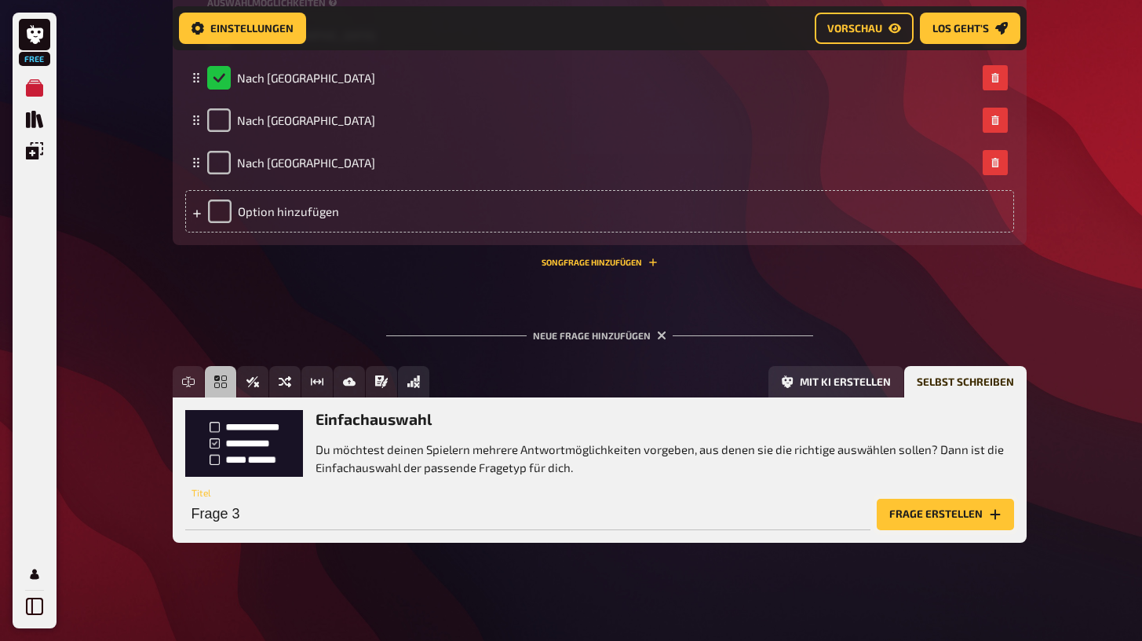
click at [959, 521] on button "Frage erstellen" at bounding box center [945, 513] width 137 height 31
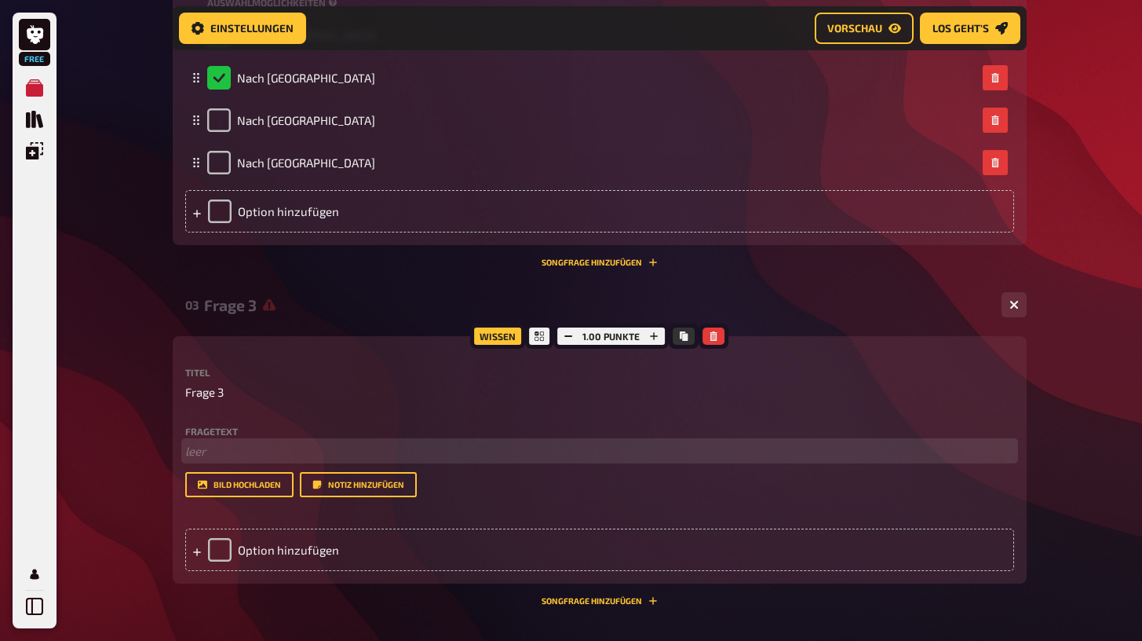
click at [241, 442] on p "﻿ leer" at bounding box center [599, 451] width 829 height 18
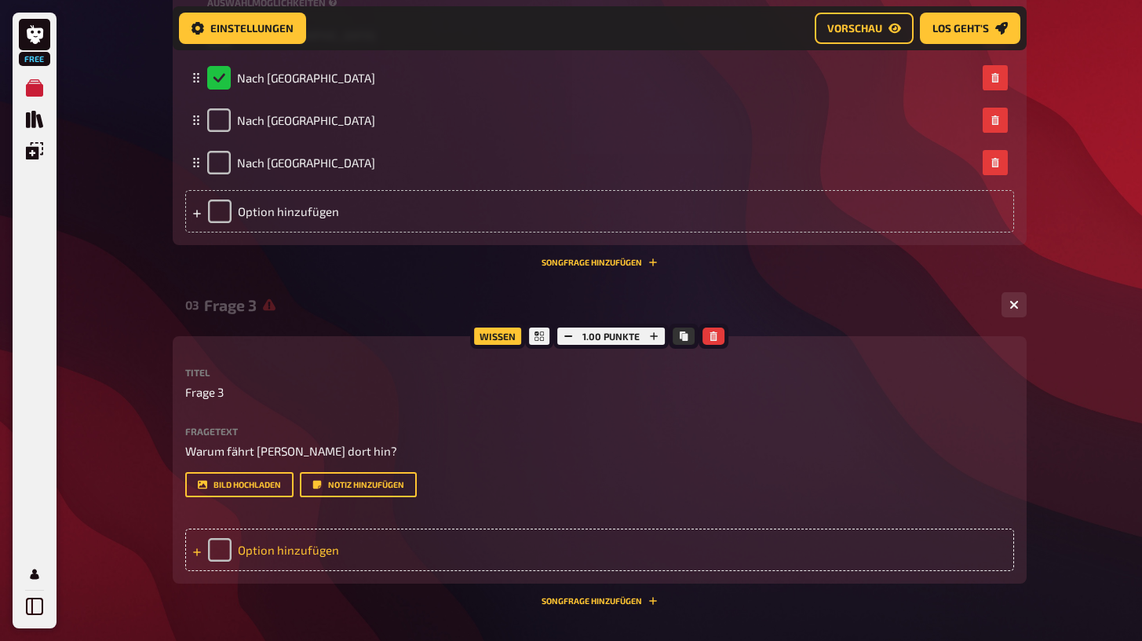
click at [262, 540] on div "Option hinzufügen" at bounding box center [599, 549] width 829 height 42
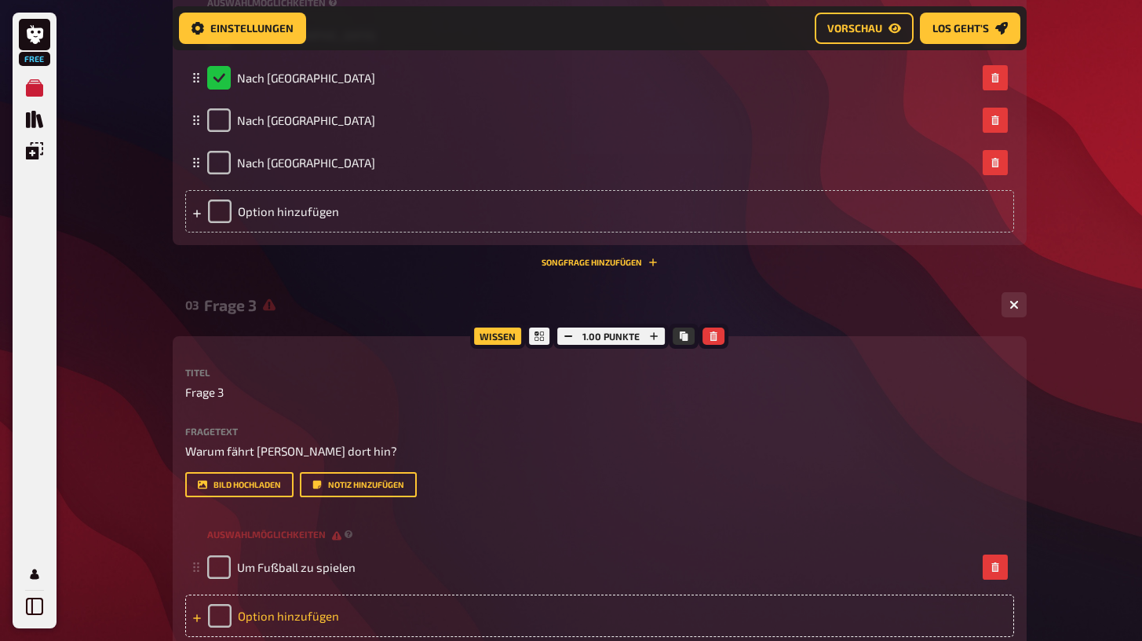
click at [246, 619] on div "Option hinzufügen" at bounding box center [599, 615] width 829 height 42
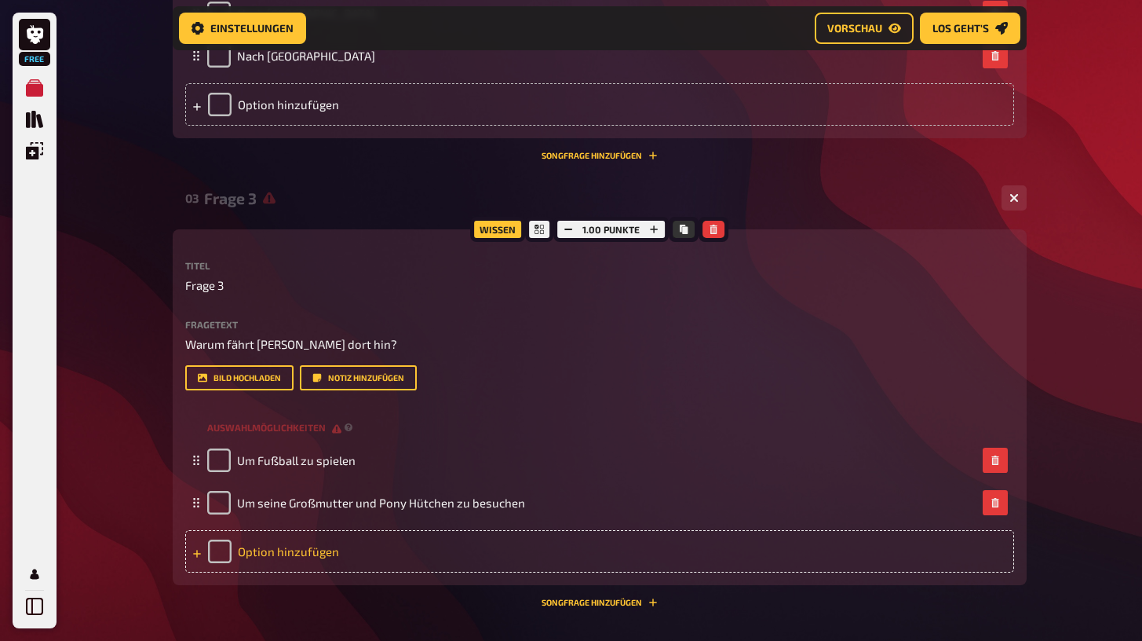
scroll to position [1232, 0]
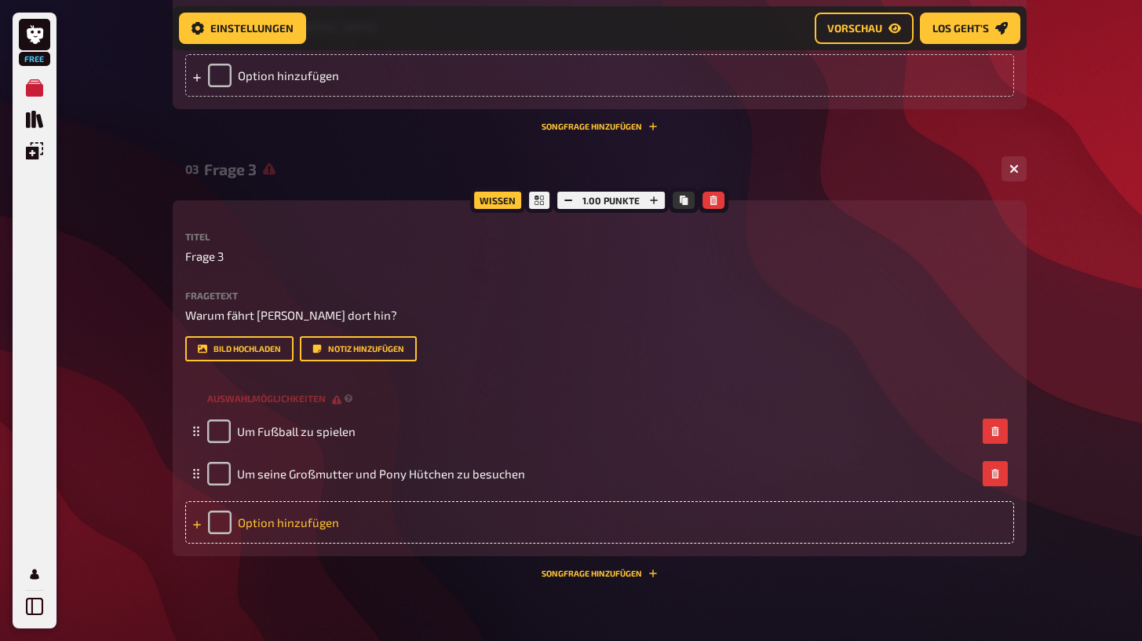
click at [268, 530] on div "Option hinzufügen" at bounding box center [599, 522] width 829 height 42
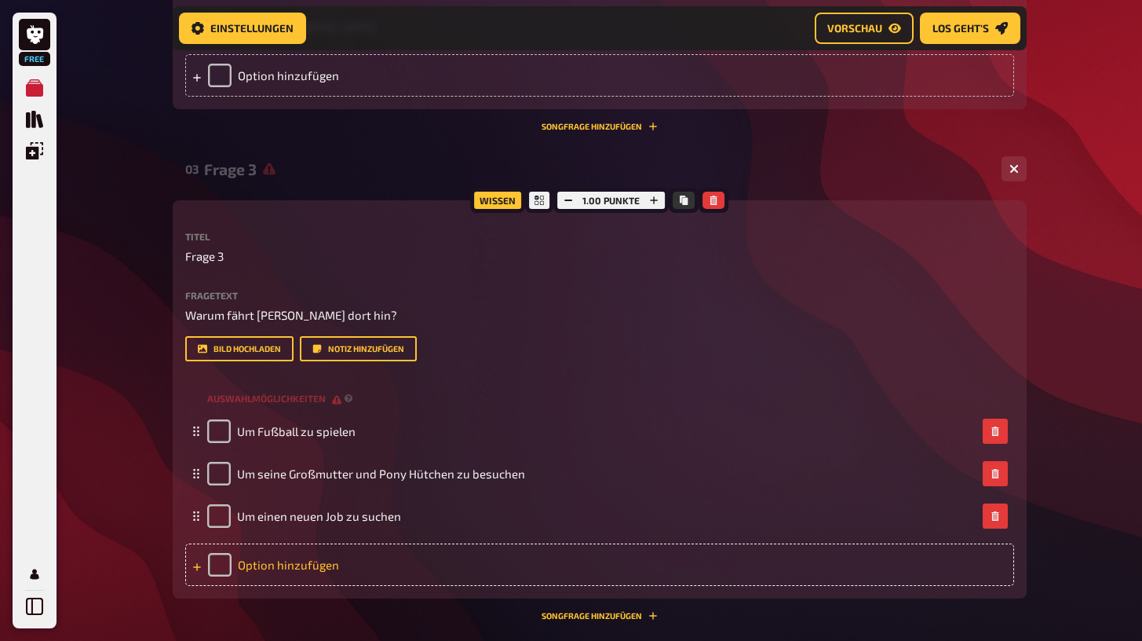
click at [281, 547] on div "Option hinzufügen" at bounding box center [599, 564] width 829 height 42
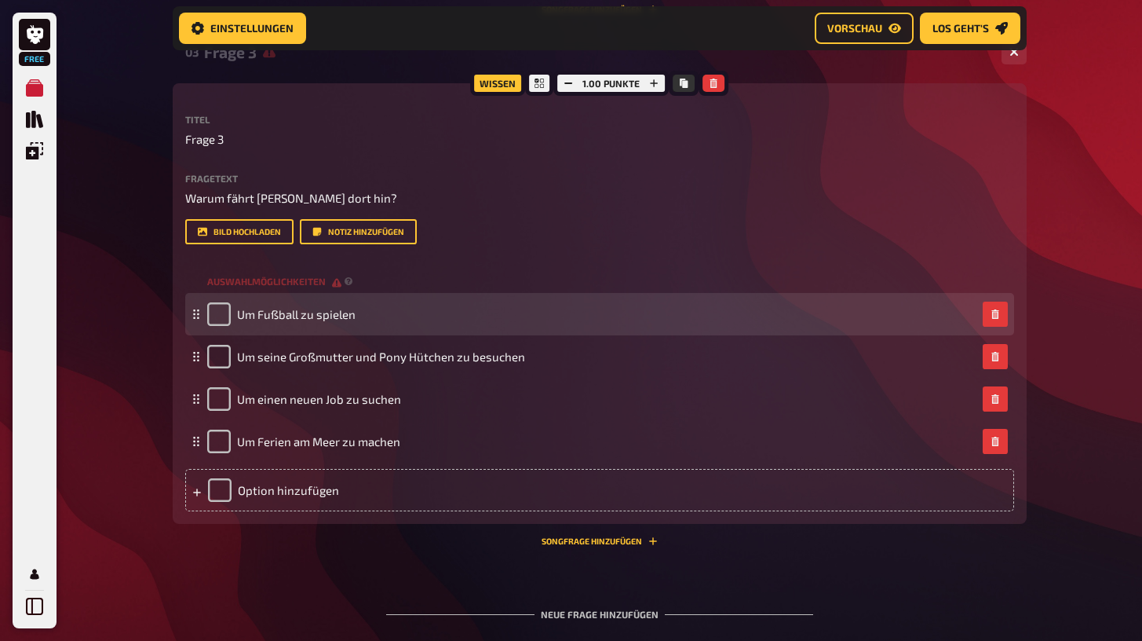
scroll to position [1358, 0]
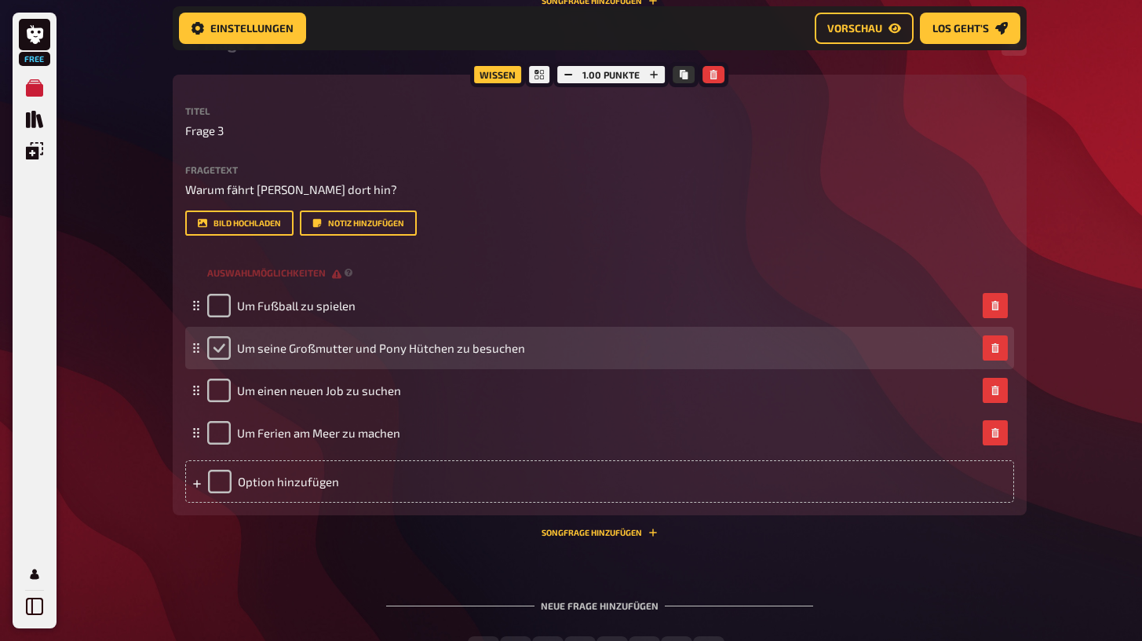
click at [221, 348] on input "checkbox" at bounding box center [219, 348] width 24 height 24
checkbox input "true"
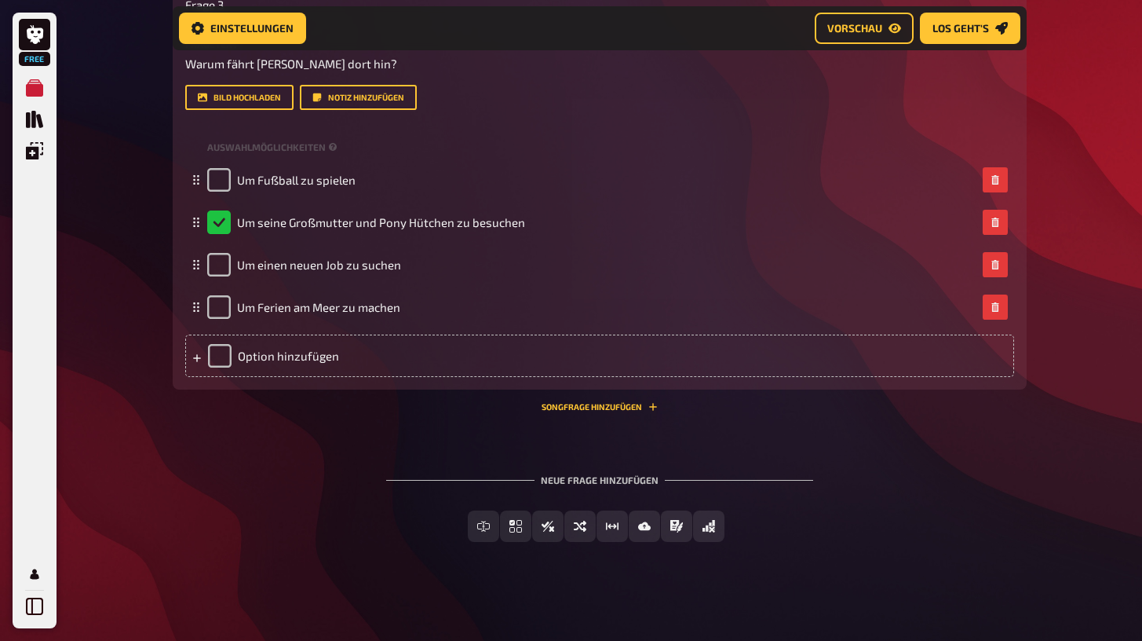
scroll to position [1483, 0]
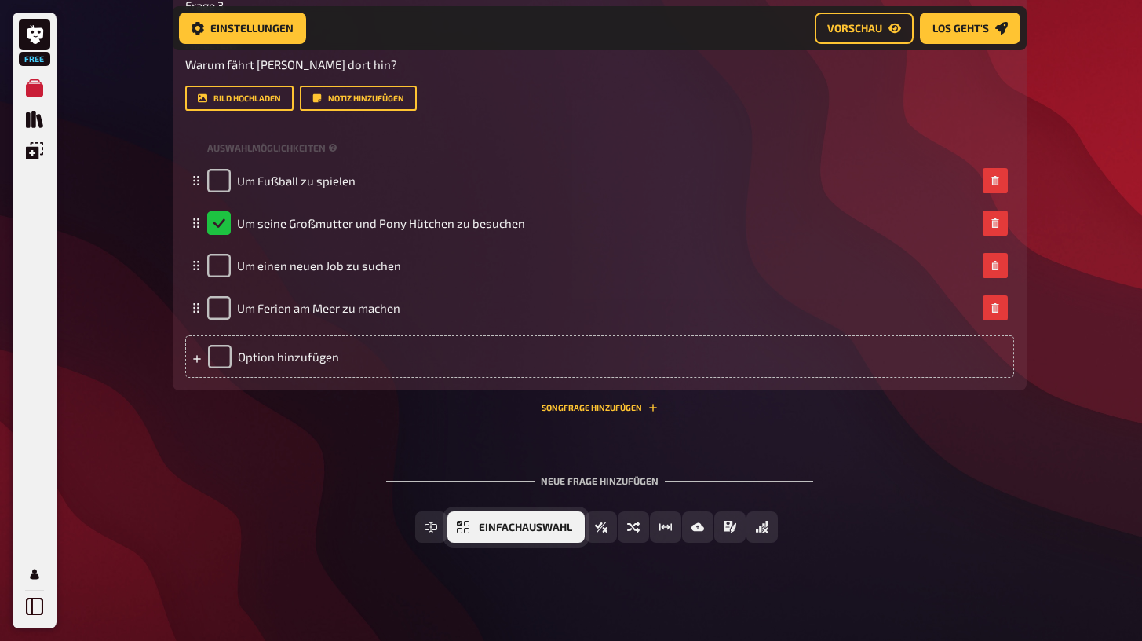
click at [476, 524] on button "Einfachauswahl" at bounding box center [515, 526] width 137 height 31
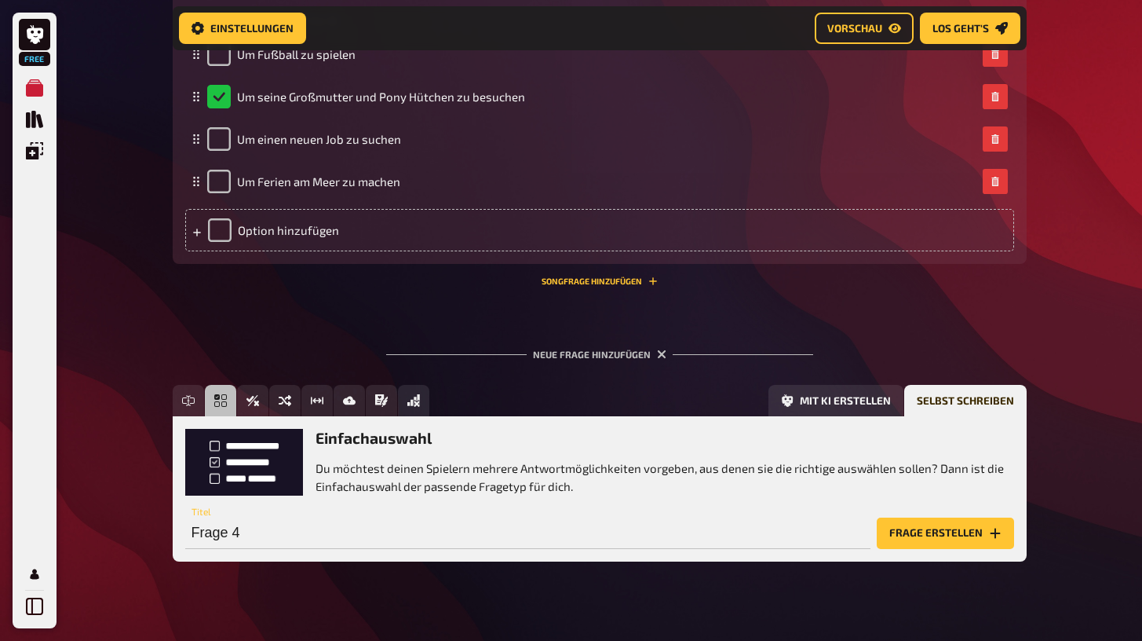
scroll to position [1627, 0]
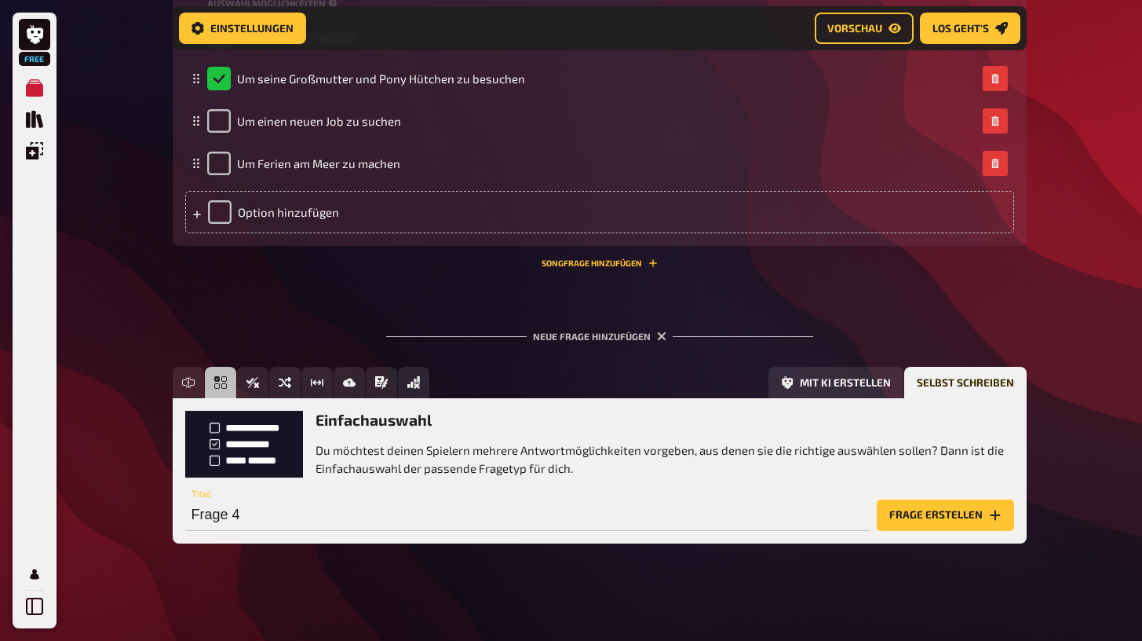
click at [995, 523] on button "Frage erstellen" at bounding box center [945, 514] width 137 height 31
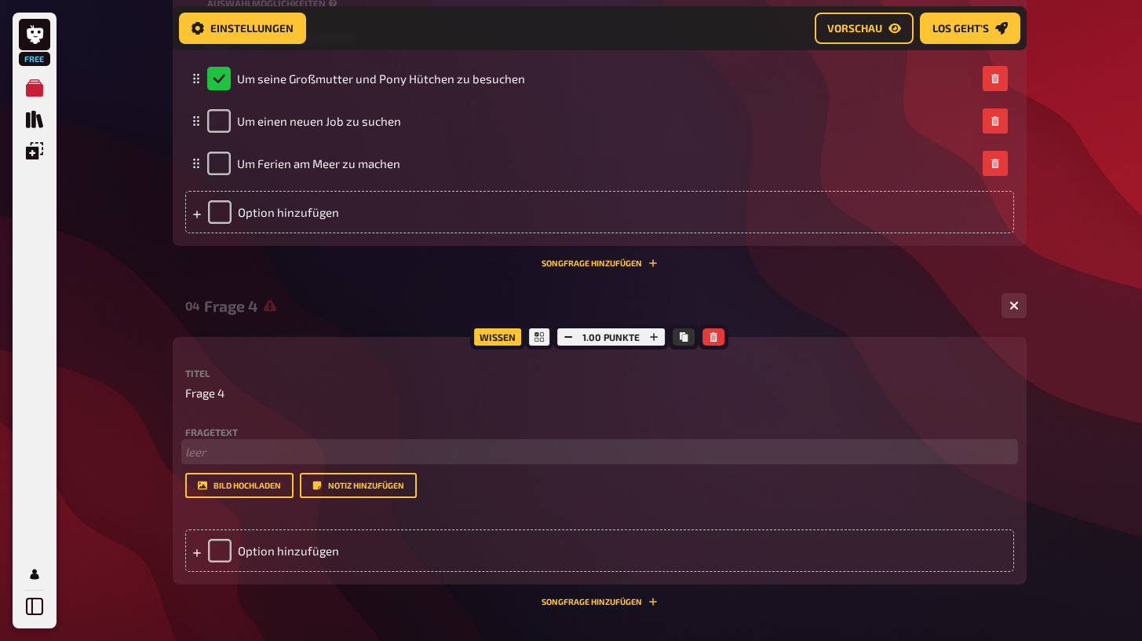
click at [208, 444] on p "﻿ leer" at bounding box center [599, 452] width 829 height 18
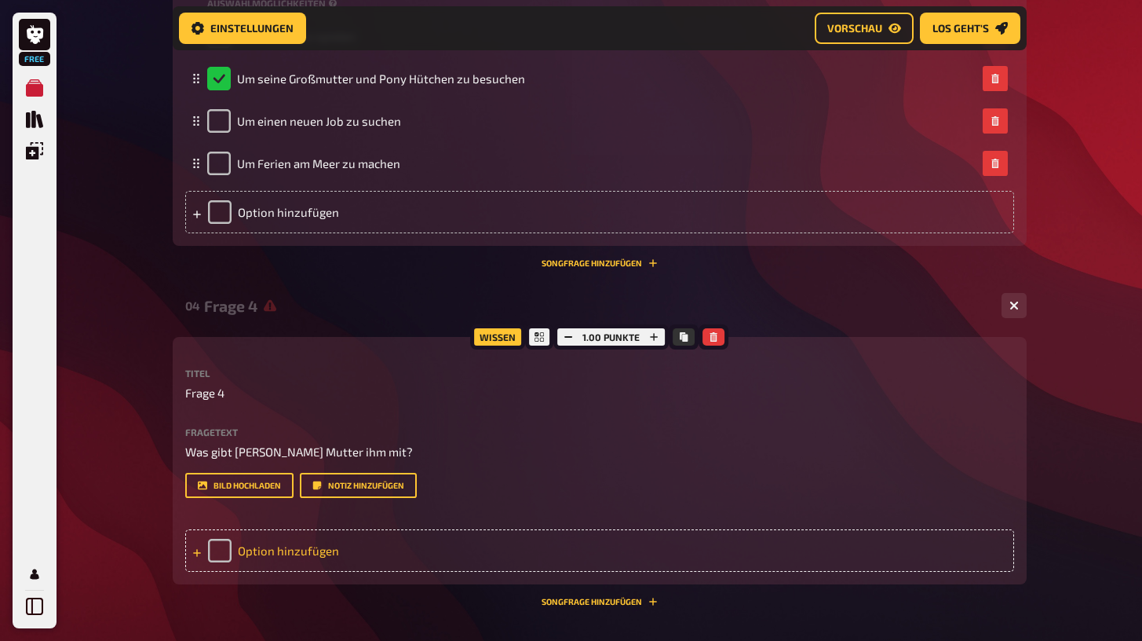
click at [281, 535] on div "Option hinzufügen" at bounding box center [599, 550] width 829 height 42
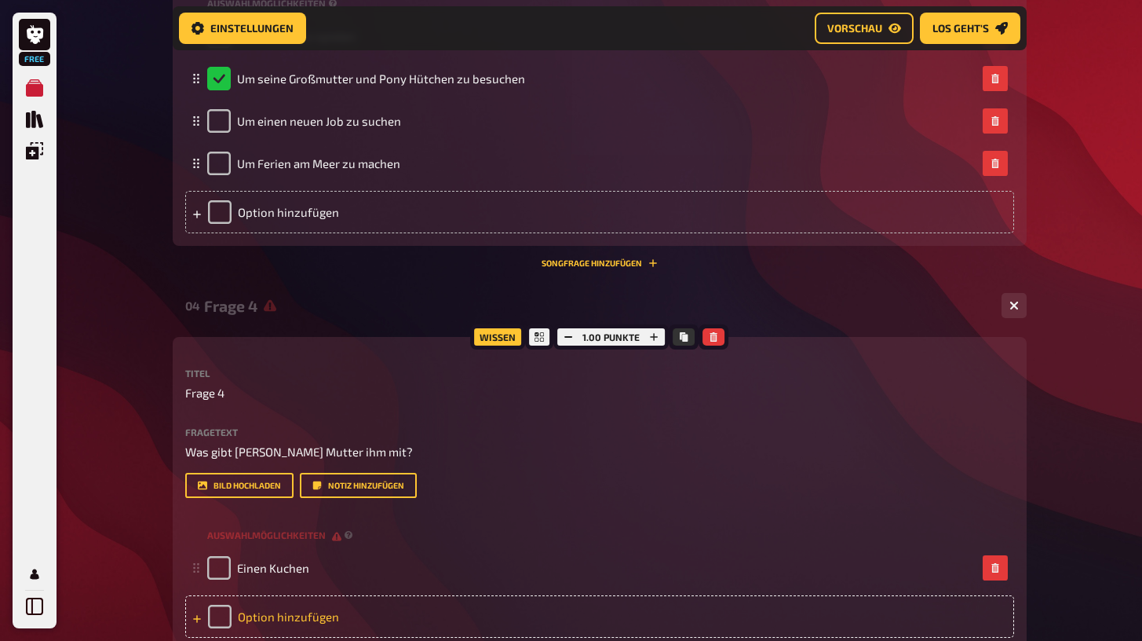
click at [301, 611] on div "Option hinzufügen" at bounding box center [599, 616] width 829 height 42
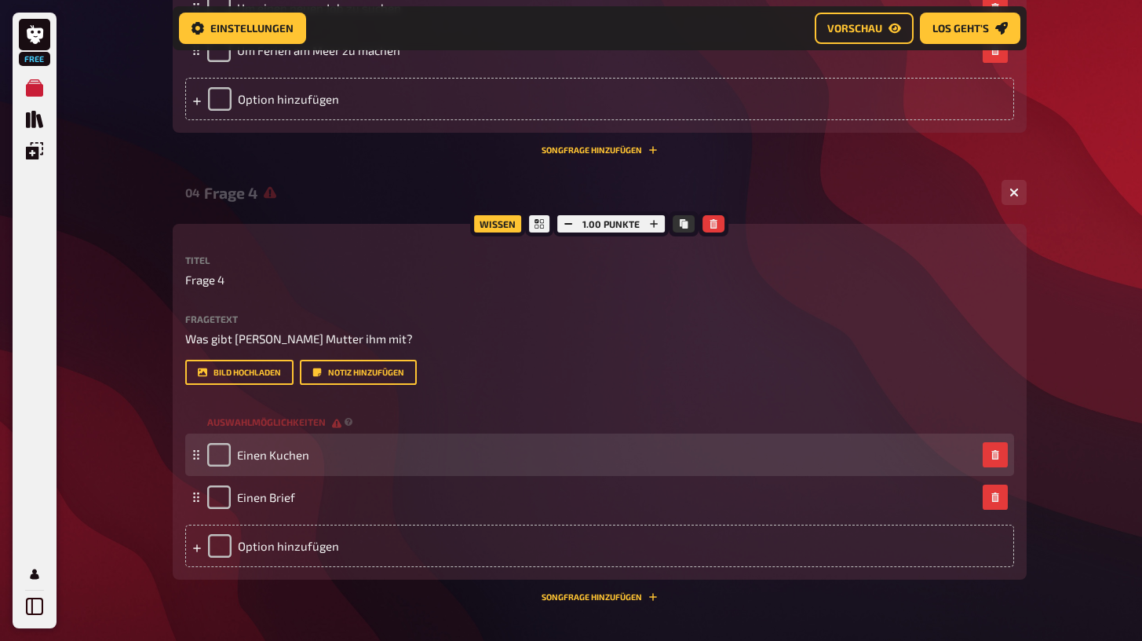
scroll to position [1816, 0]
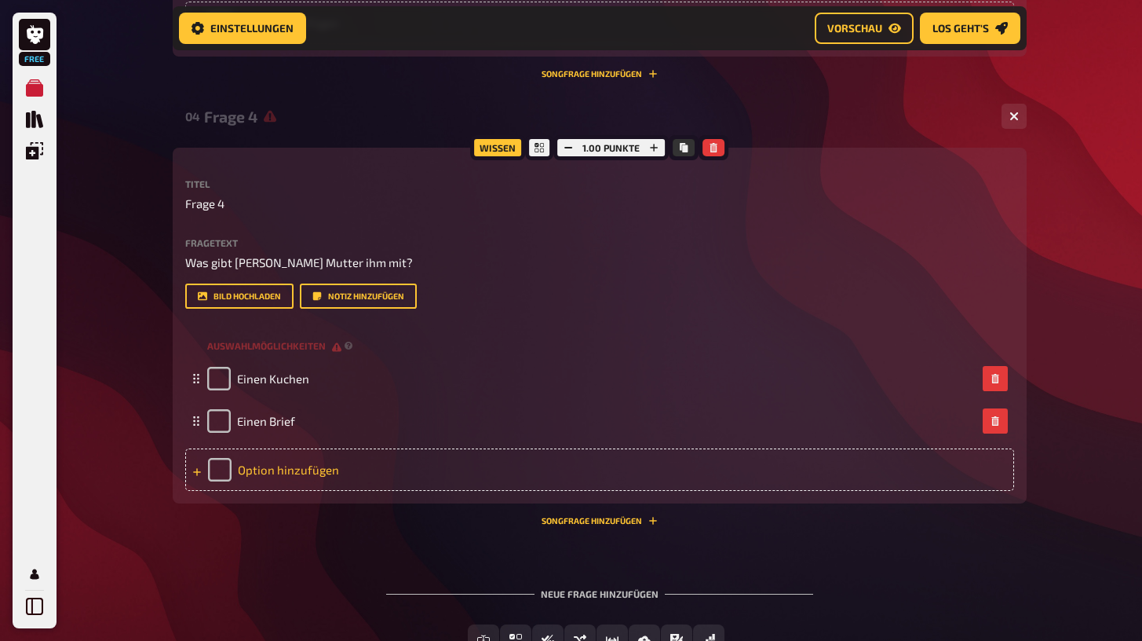
click at [305, 469] on div "Option hinzufügen" at bounding box center [599, 469] width 829 height 42
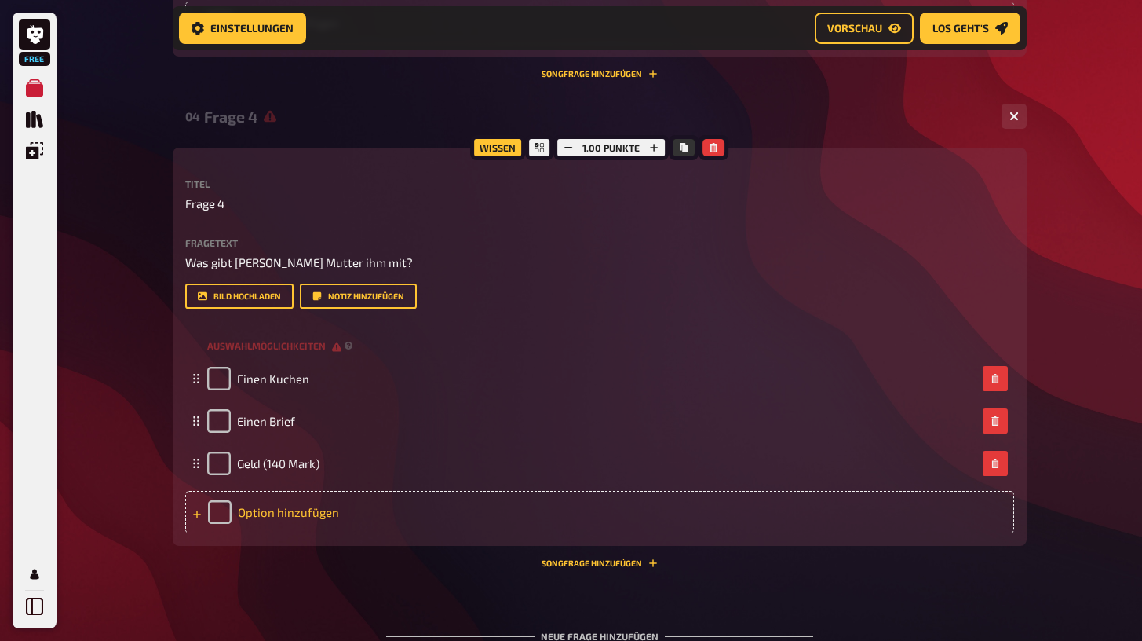
click at [265, 504] on div "Option hinzufügen" at bounding box center [599, 512] width 829 height 42
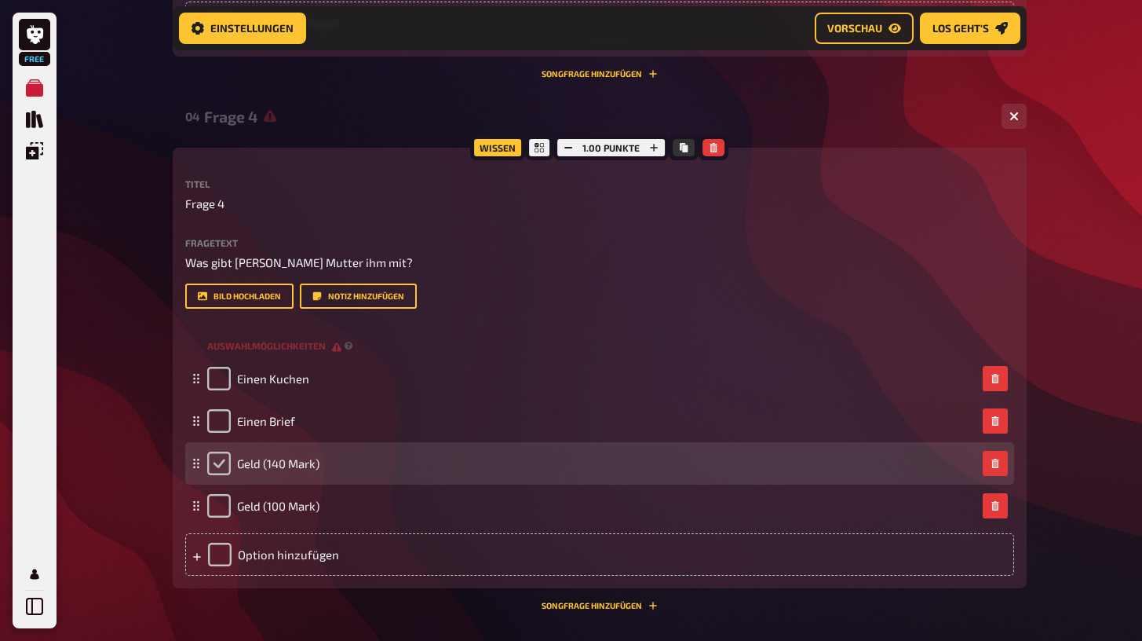
click at [221, 455] on input "checkbox" at bounding box center [219, 463] width 24 height 24
checkbox input "true"
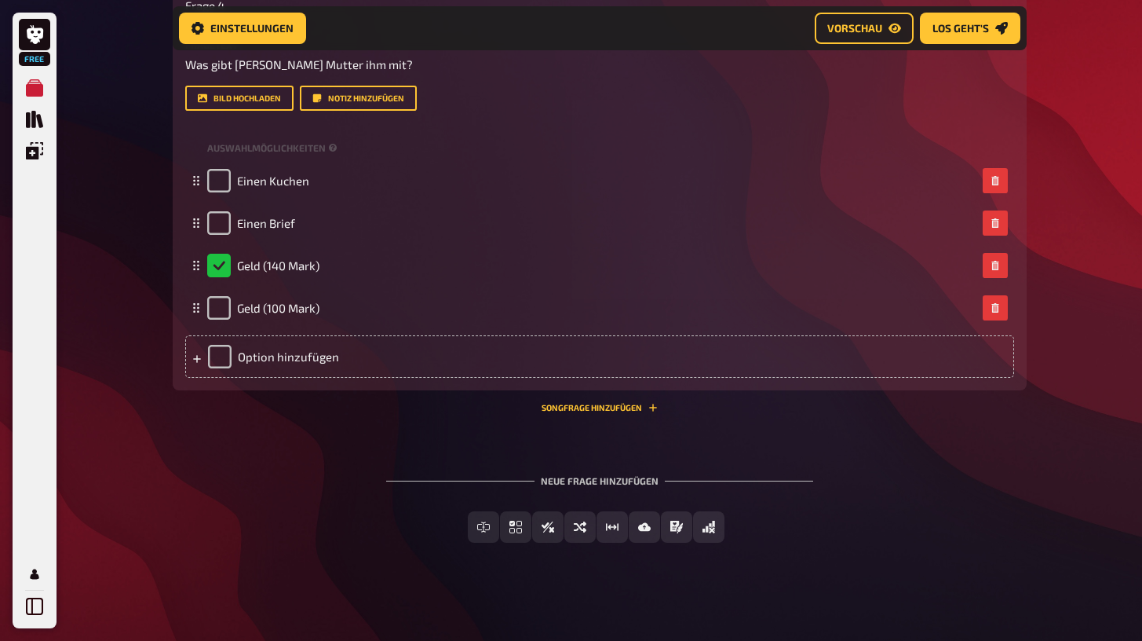
scroll to position [2013, 0]
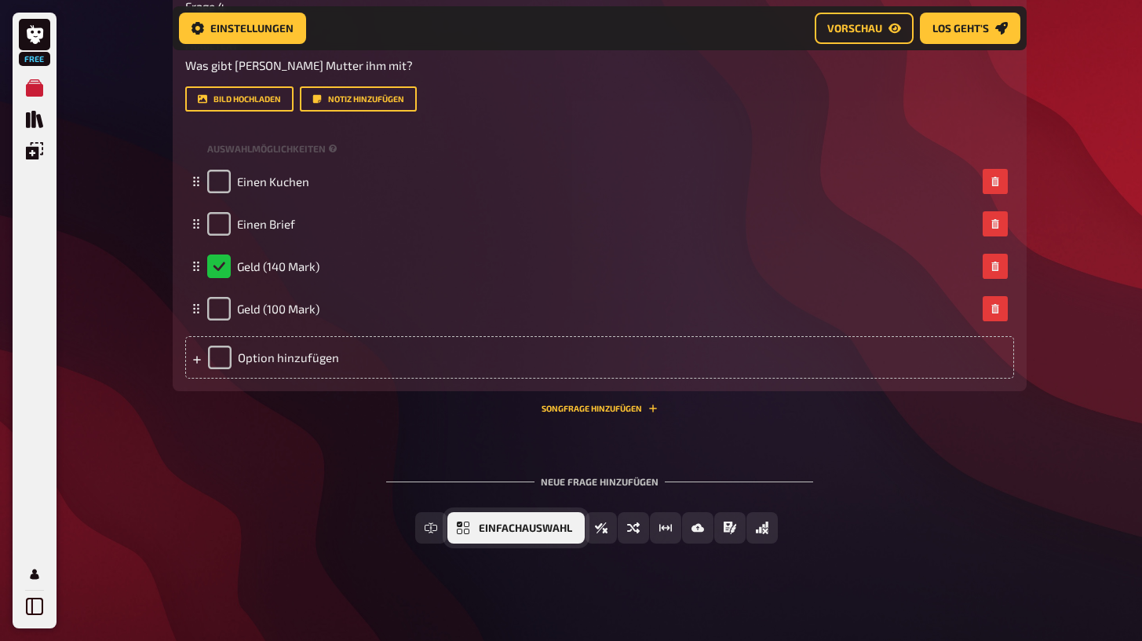
click at [481, 528] on span "Einfachauswahl" at bounding box center [525, 528] width 93 height 11
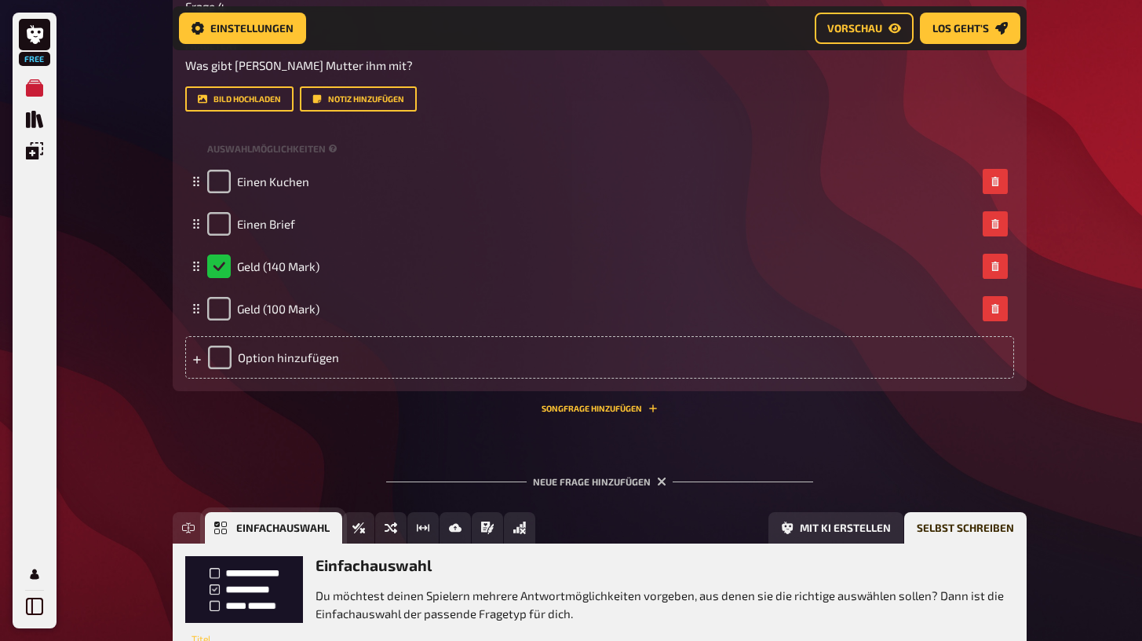
scroll to position [2158, 0]
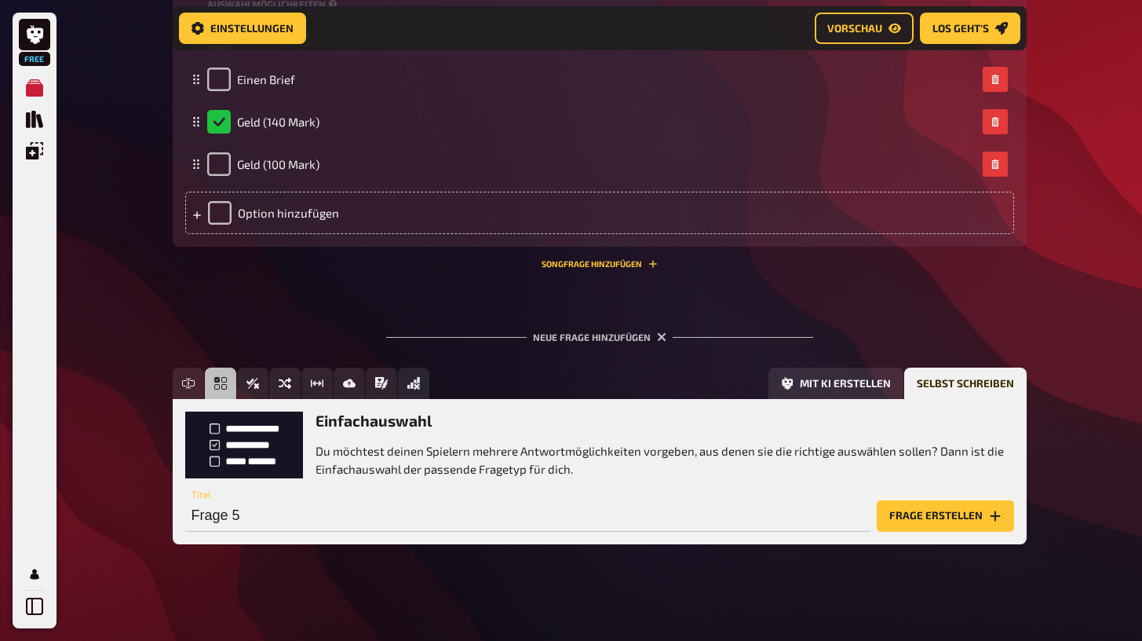
click at [917, 513] on button "Frage erstellen" at bounding box center [945, 515] width 137 height 31
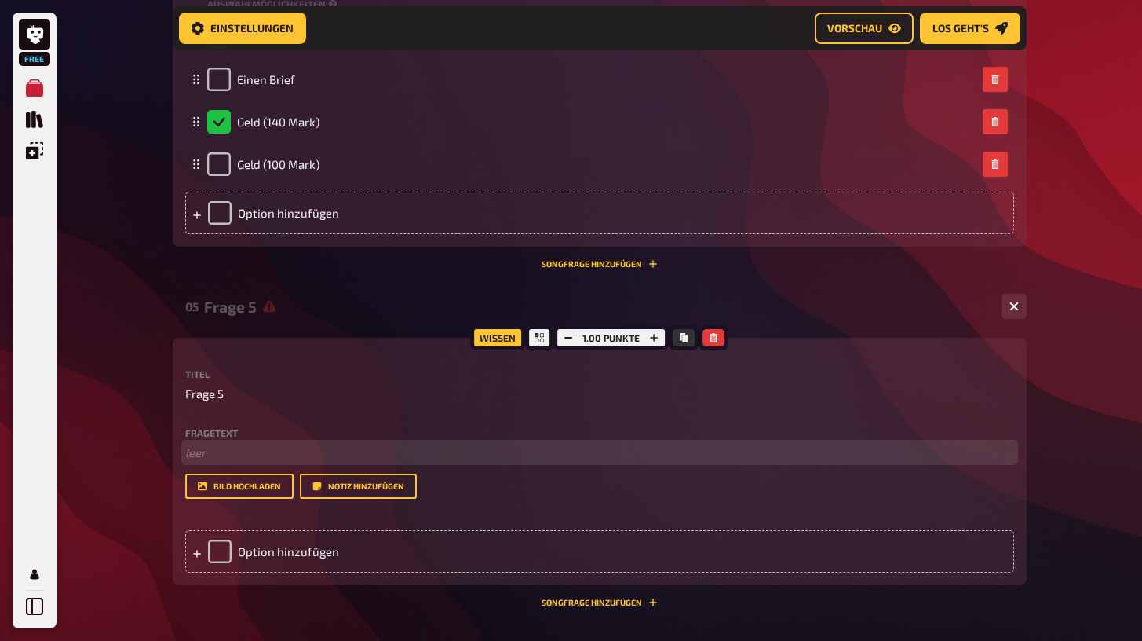
click at [320, 444] on p "﻿ leer" at bounding box center [599, 453] width 829 height 18
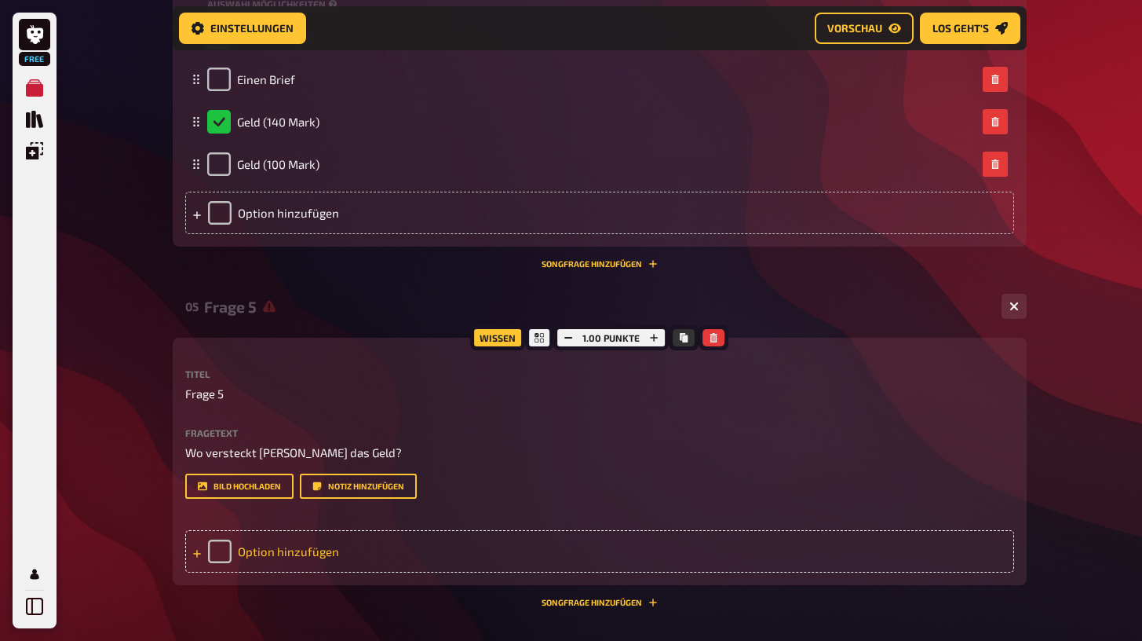
click at [305, 535] on div "Option hinzufügen" at bounding box center [599, 551] width 829 height 42
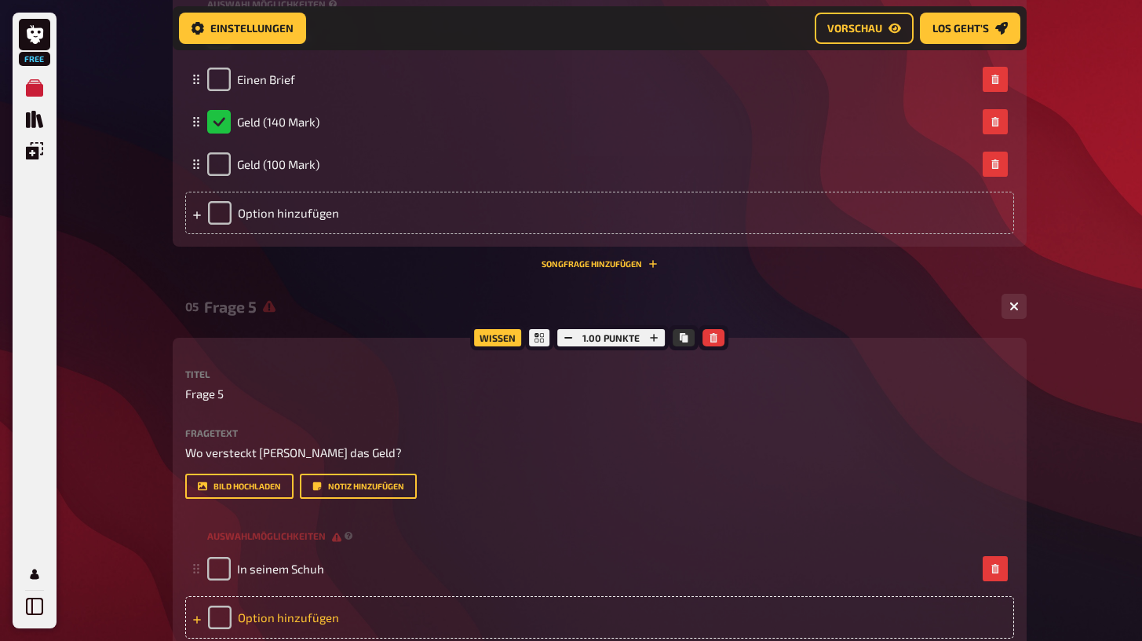
click at [294, 605] on div "Option hinzufügen" at bounding box center [599, 617] width 829 height 42
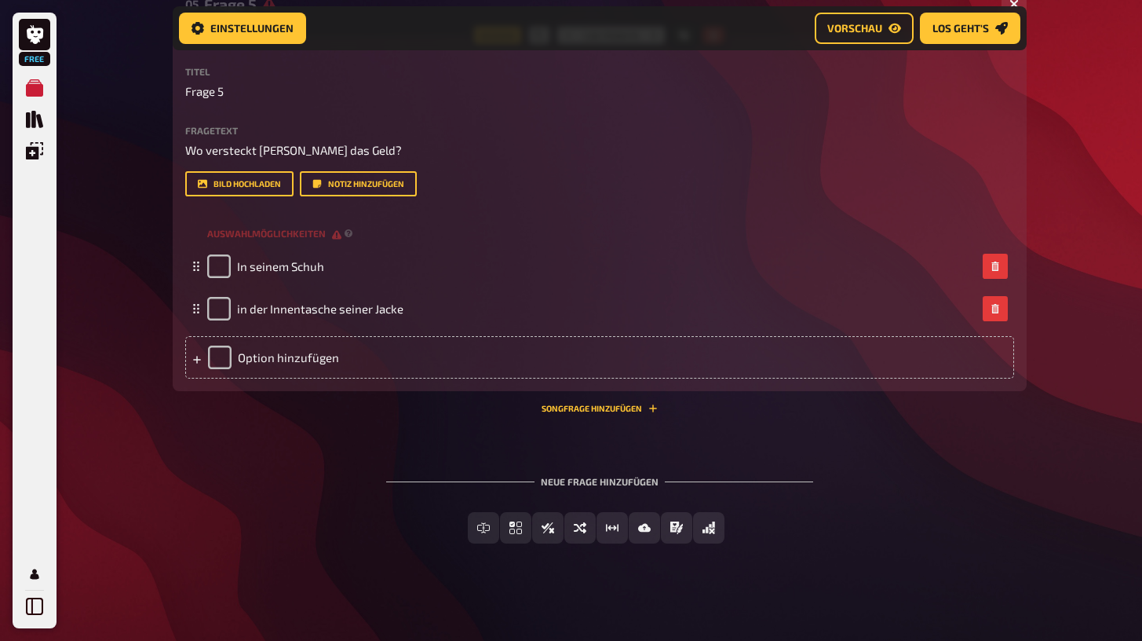
scroll to position [2459, 0]
click at [302, 360] on div "Option hinzufügen" at bounding box center [599, 358] width 829 height 42
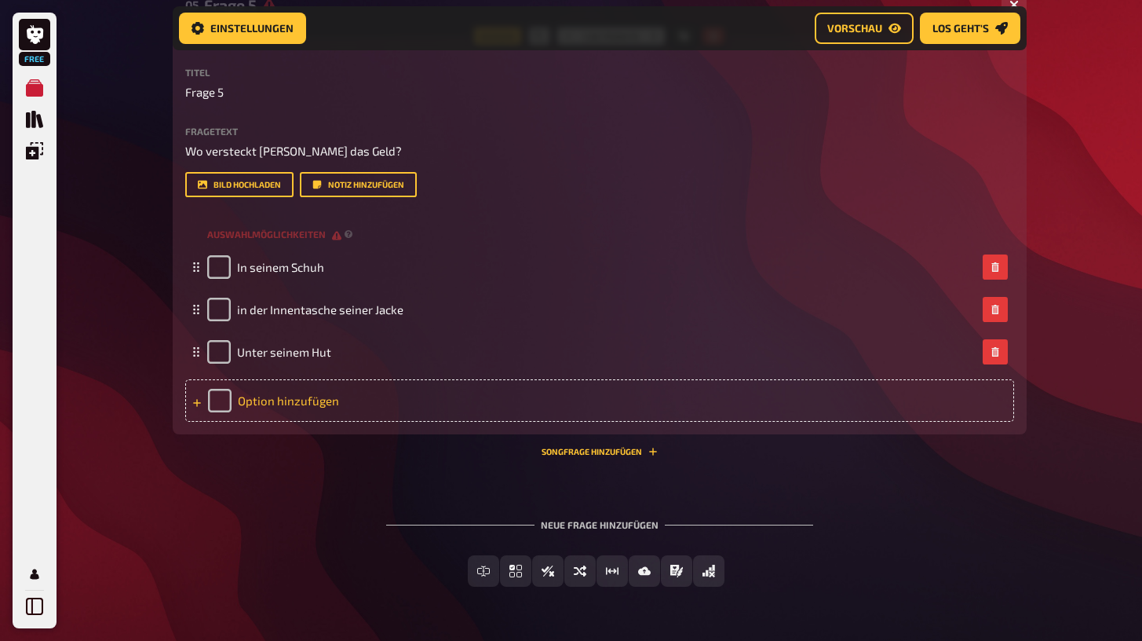
click at [295, 394] on div "Option hinzufügen" at bounding box center [599, 400] width 829 height 42
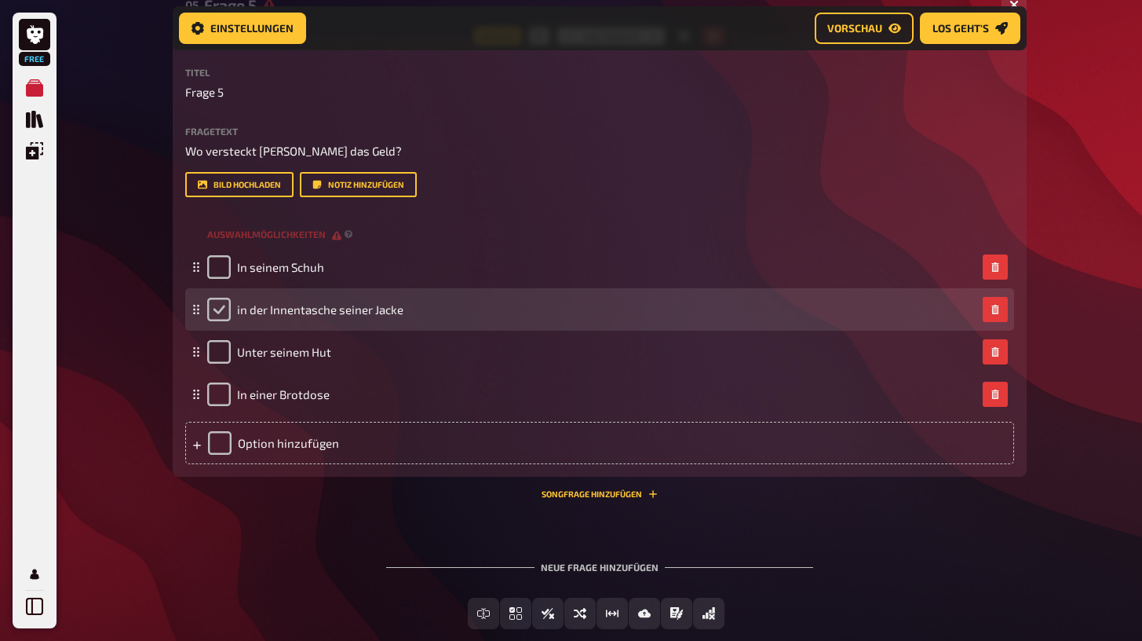
click at [217, 298] on input "checkbox" at bounding box center [219, 309] width 24 height 24
checkbox input "true"
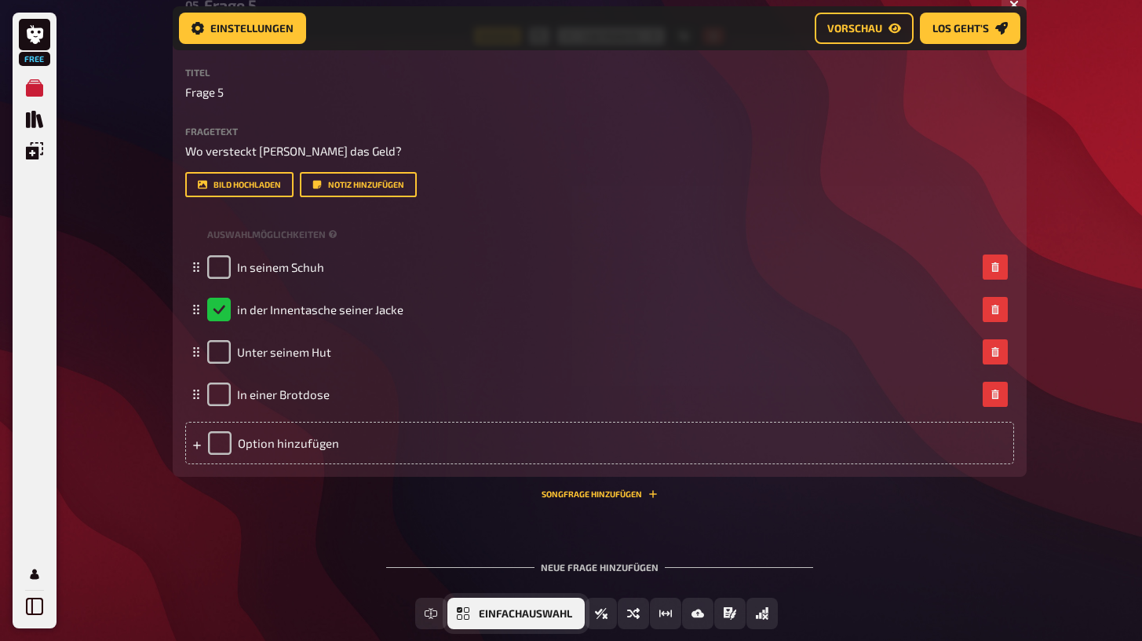
click at [476, 608] on button "Einfachauswahl" at bounding box center [515, 612] width 137 height 31
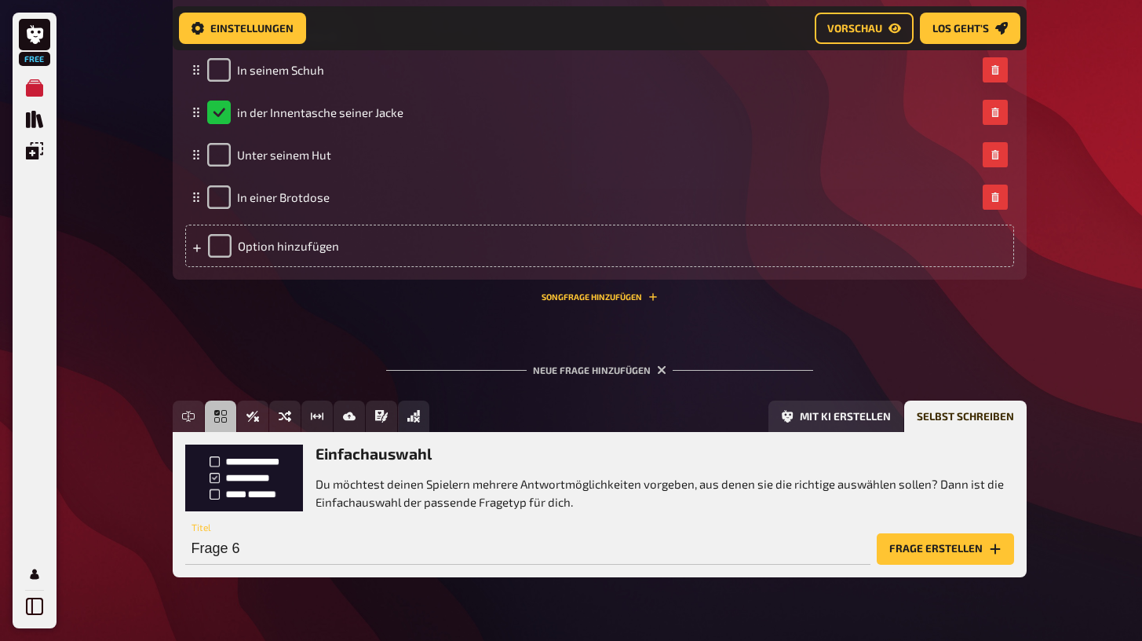
scroll to position [2688, 0]
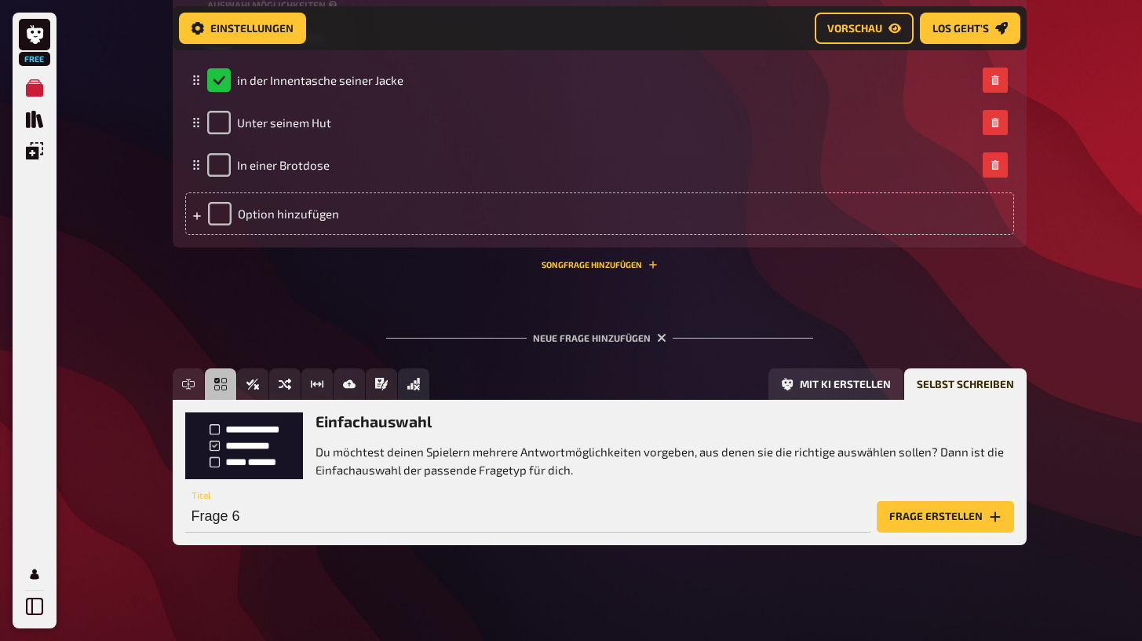
click at [911, 517] on button "Frage erstellen" at bounding box center [945, 516] width 137 height 31
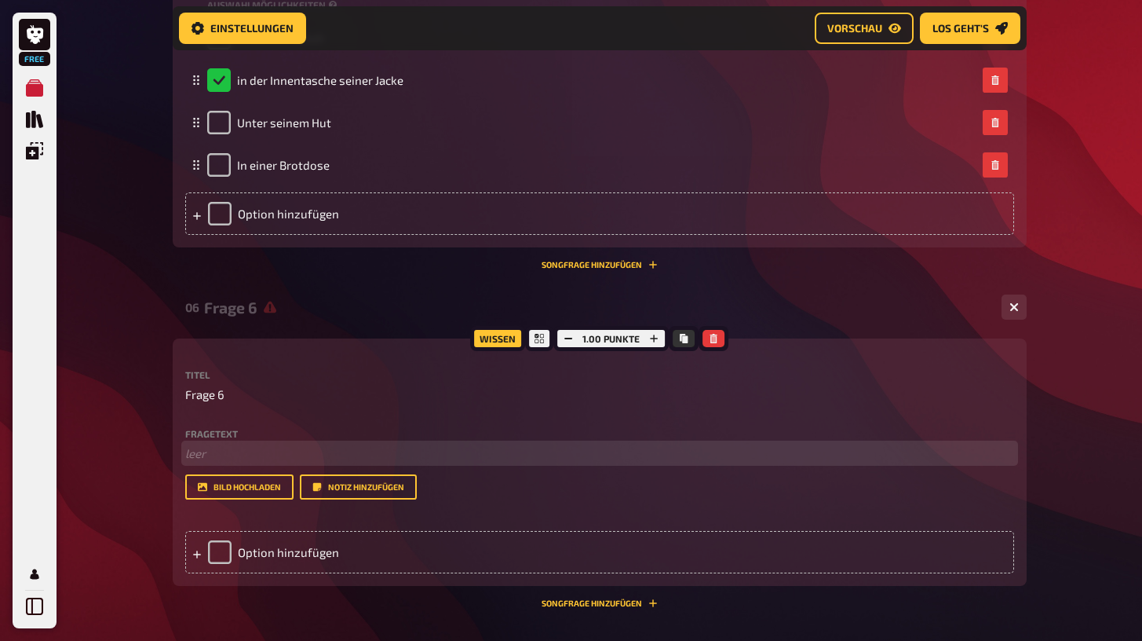
click at [259, 447] on p "﻿ leer" at bounding box center [599, 453] width 829 height 18
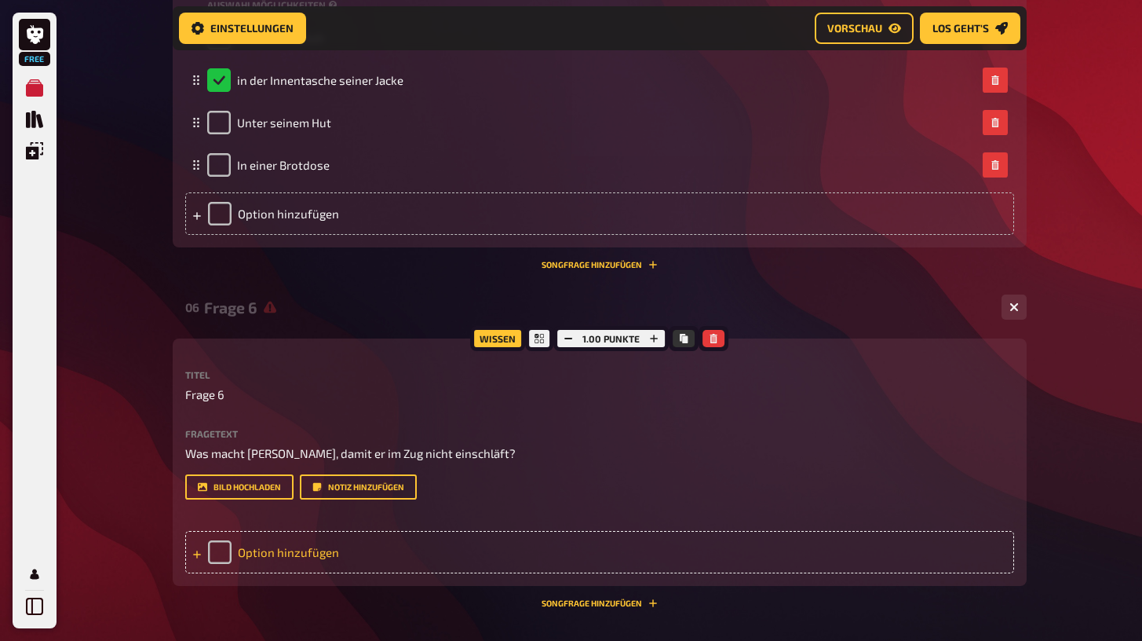
click at [259, 548] on div "Option hinzufügen" at bounding box center [599, 552] width 829 height 42
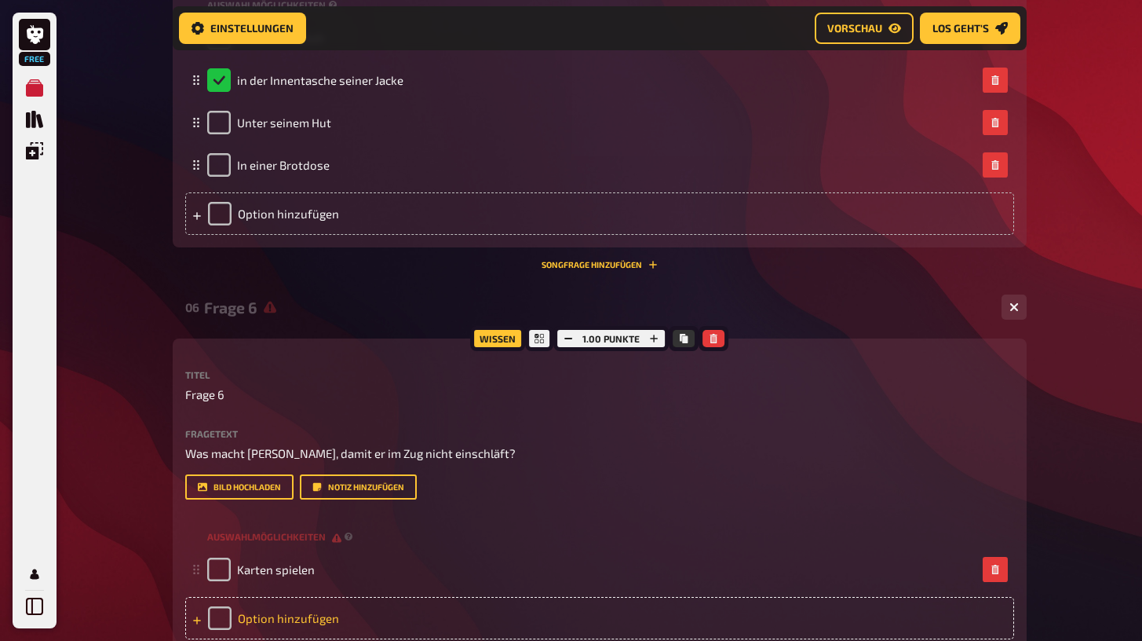
click at [253, 611] on div "Option hinzufügen" at bounding box center [599, 618] width 829 height 42
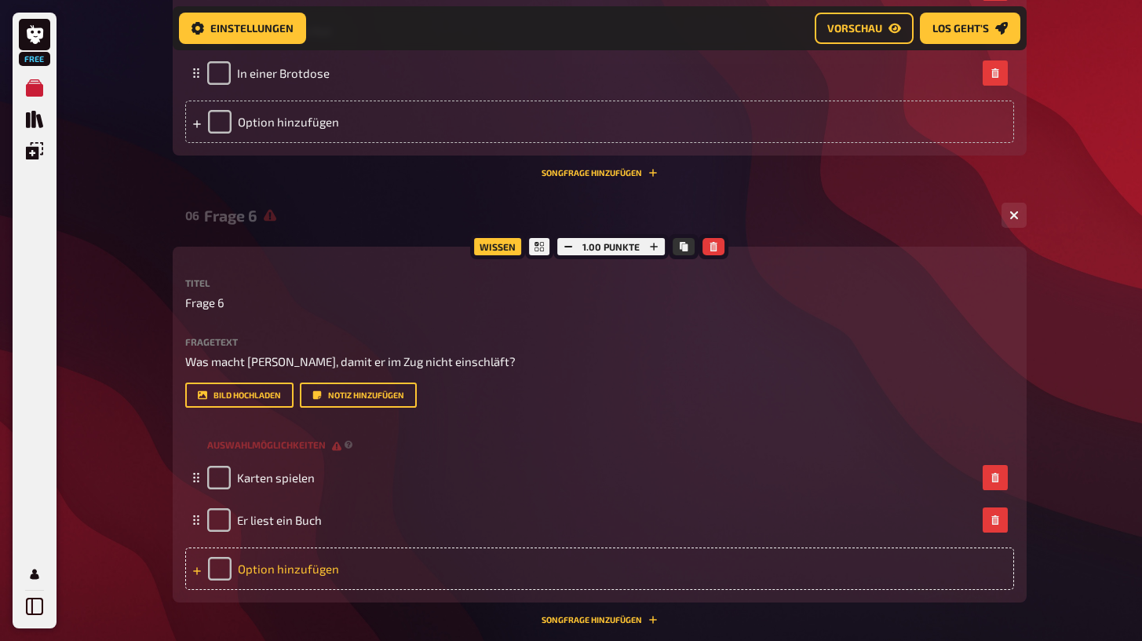
scroll to position [2803, 0]
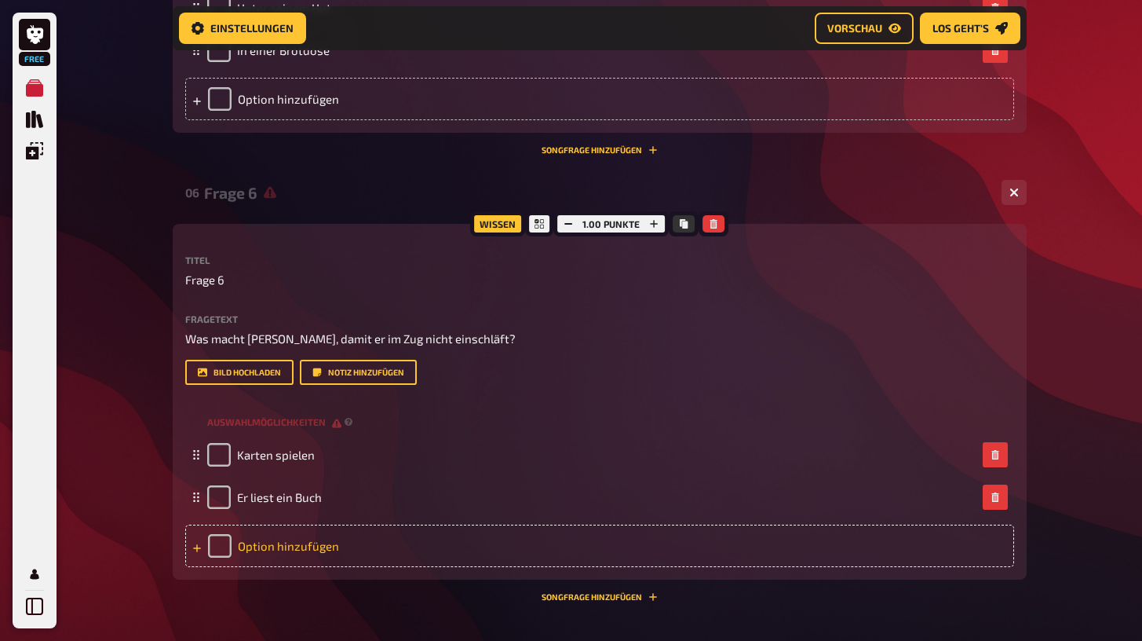
click at [267, 546] on div "Option hinzufügen" at bounding box center [599, 545] width 829 height 42
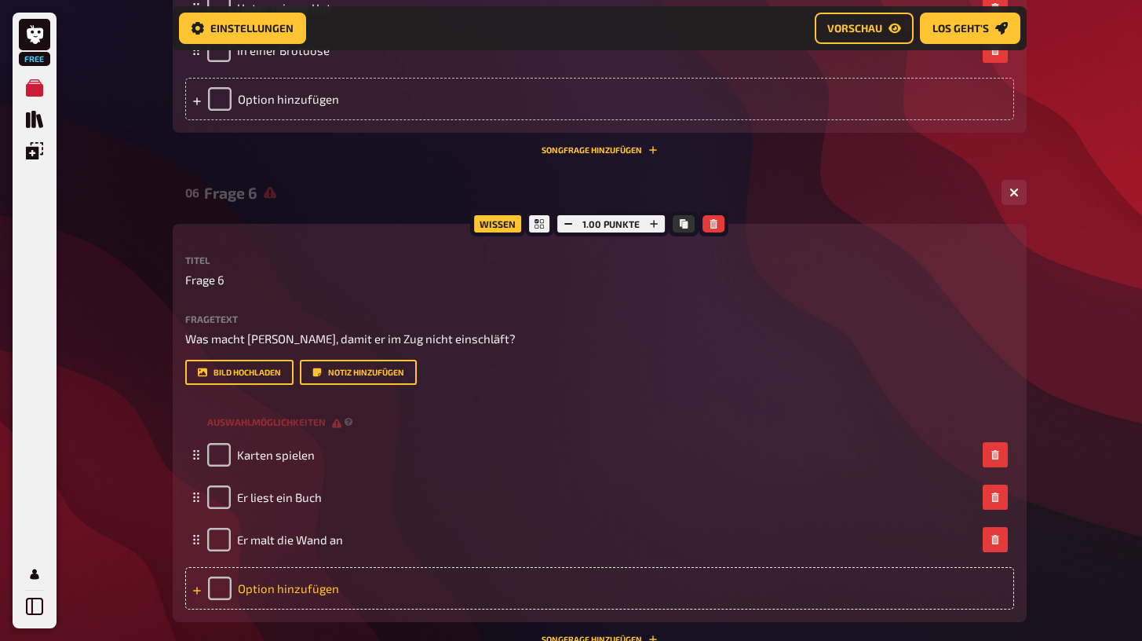
click at [243, 584] on div "Option hinzufügen" at bounding box center [599, 588] width 829 height 42
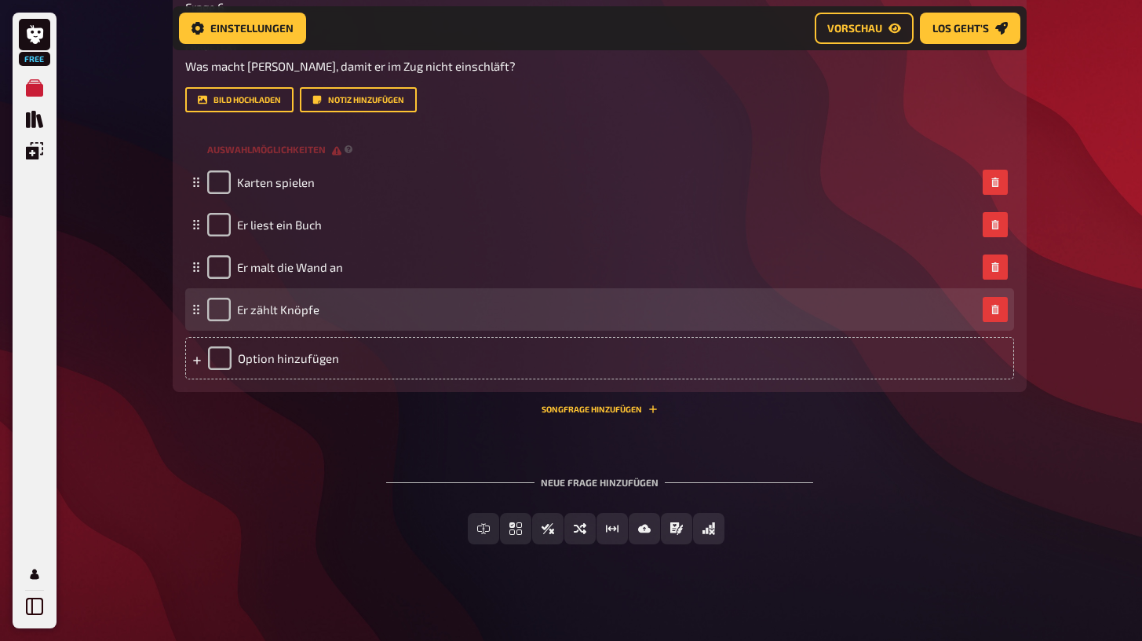
scroll to position [3075, 0]
click at [216, 307] on input "checkbox" at bounding box center [219, 310] width 24 height 24
checkbox input "true"
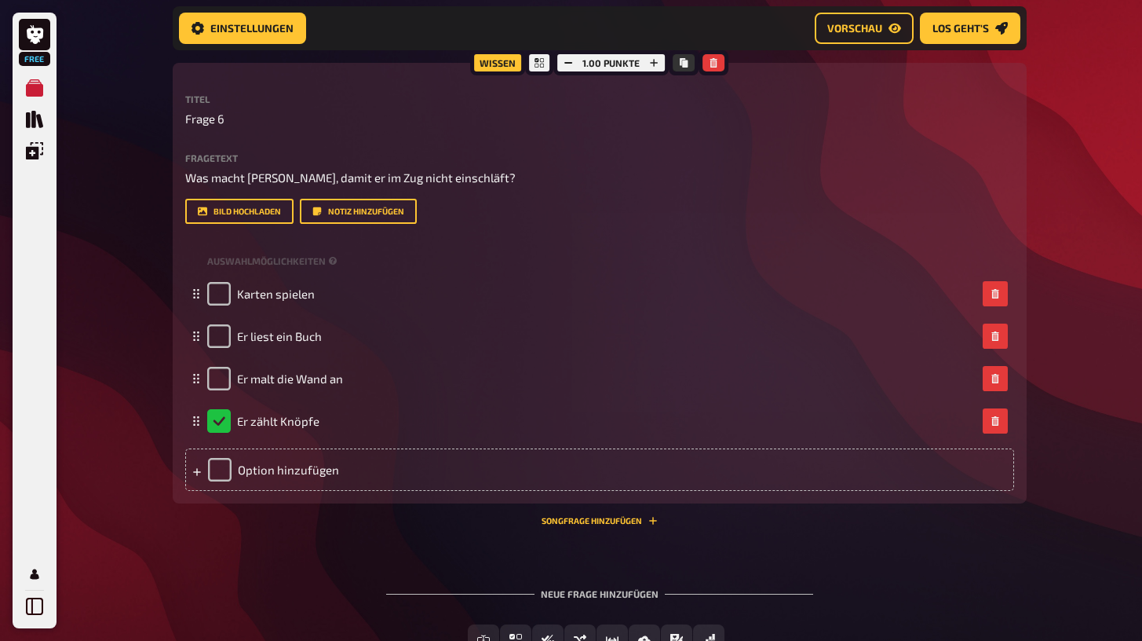
scroll to position [3063, 0]
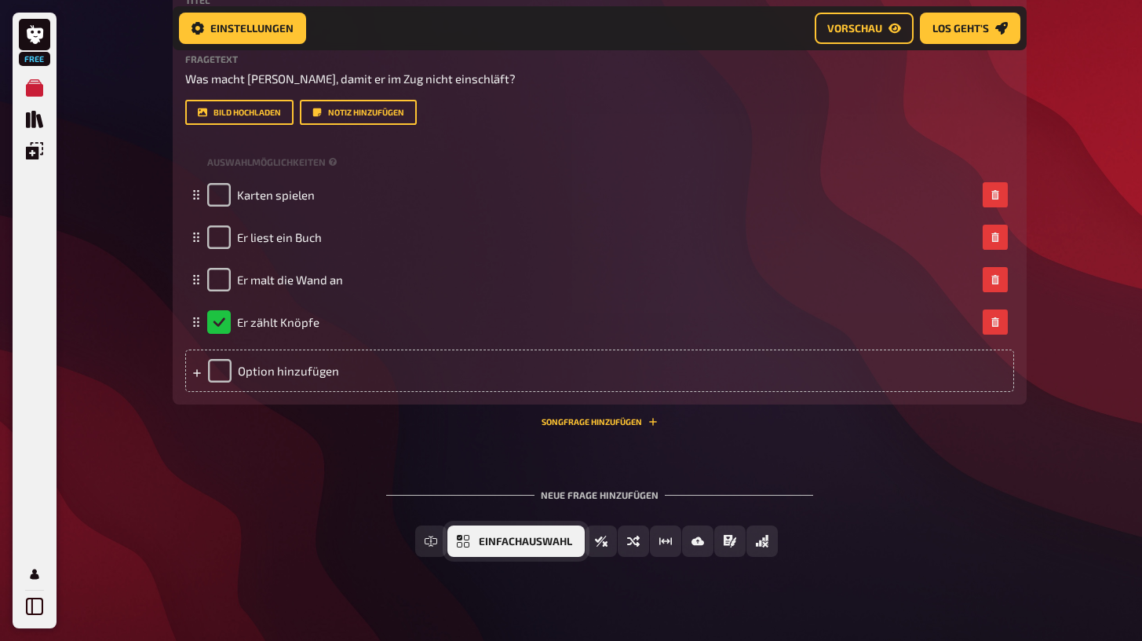
click at [504, 543] on button "Einfachauswahl" at bounding box center [515, 540] width 137 height 31
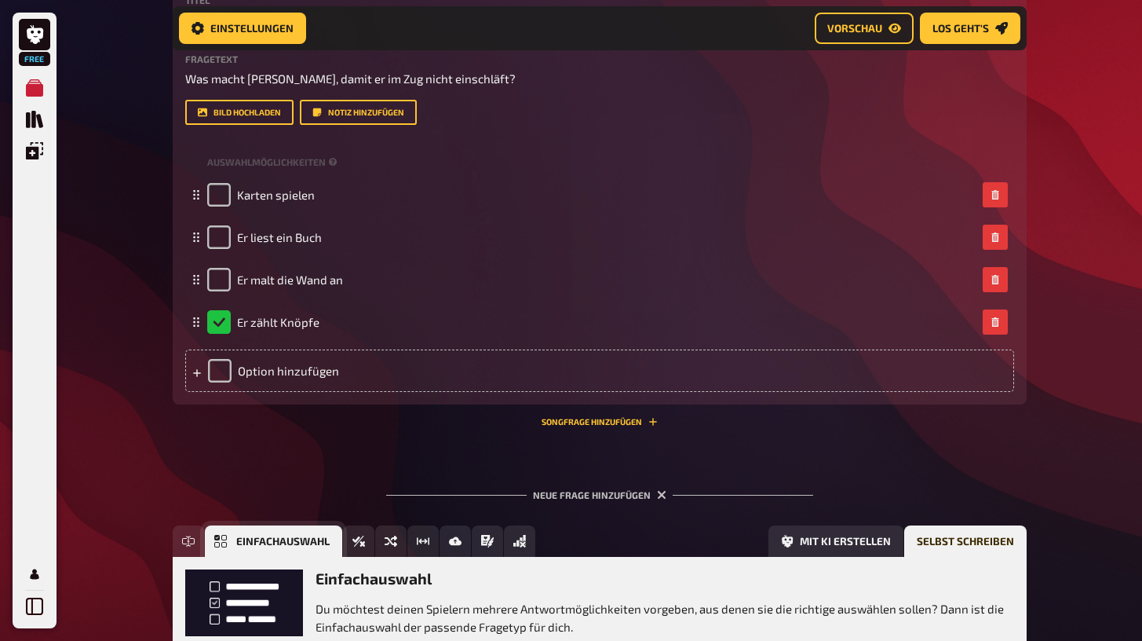
scroll to position [3219, 0]
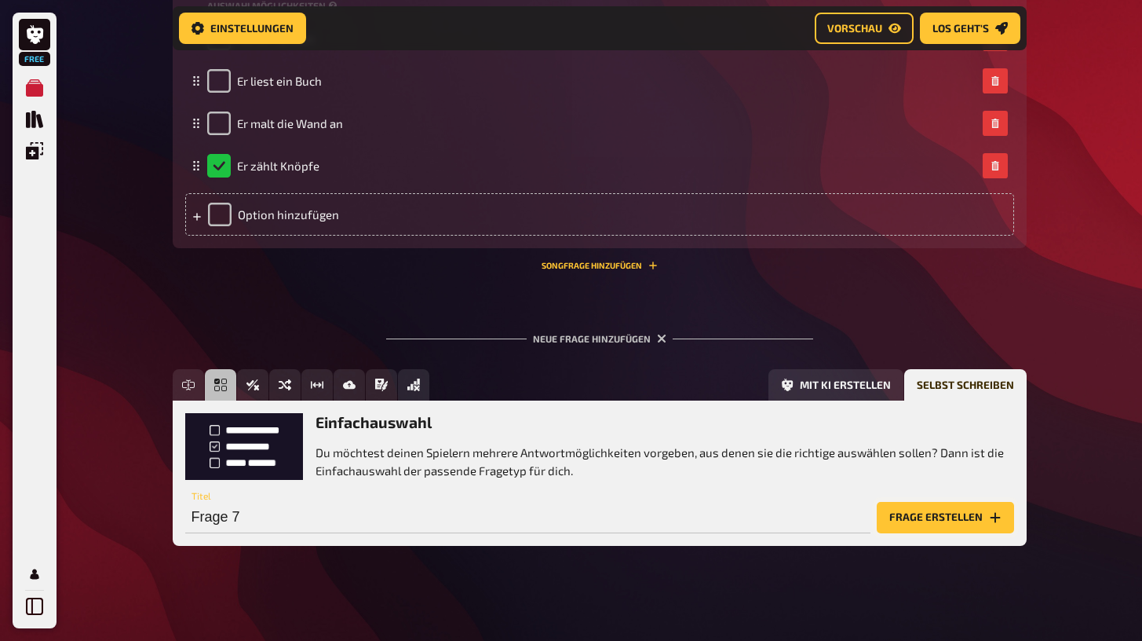
click at [947, 503] on button "Frage erstellen" at bounding box center [945, 517] width 137 height 31
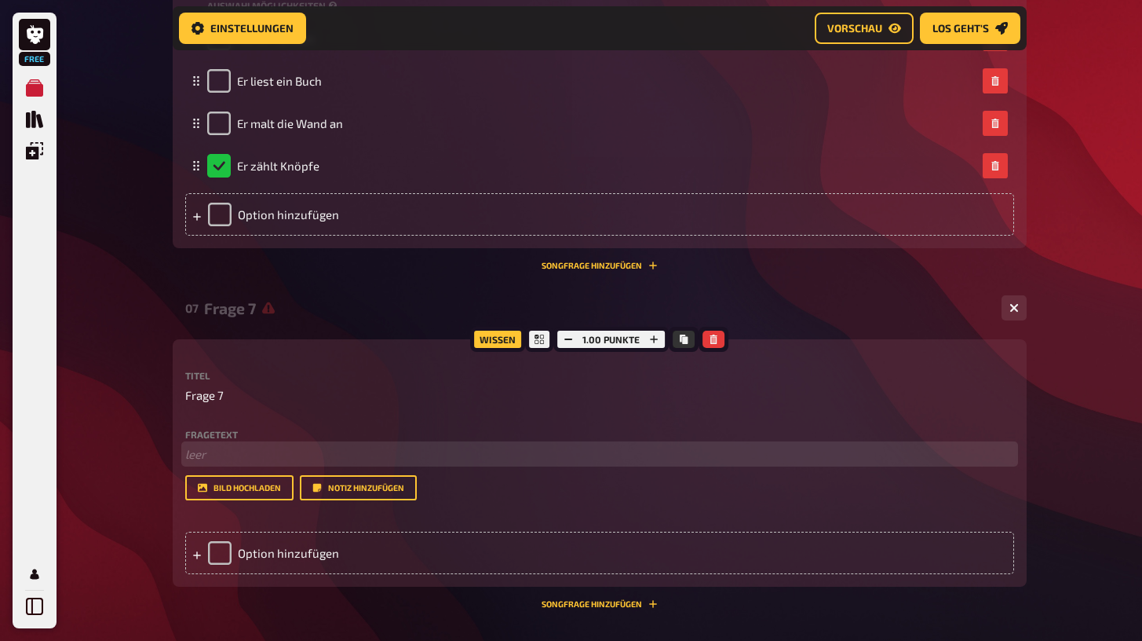
click at [503, 445] on p "﻿ leer" at bounding box center [599, 454] width 829 height 18
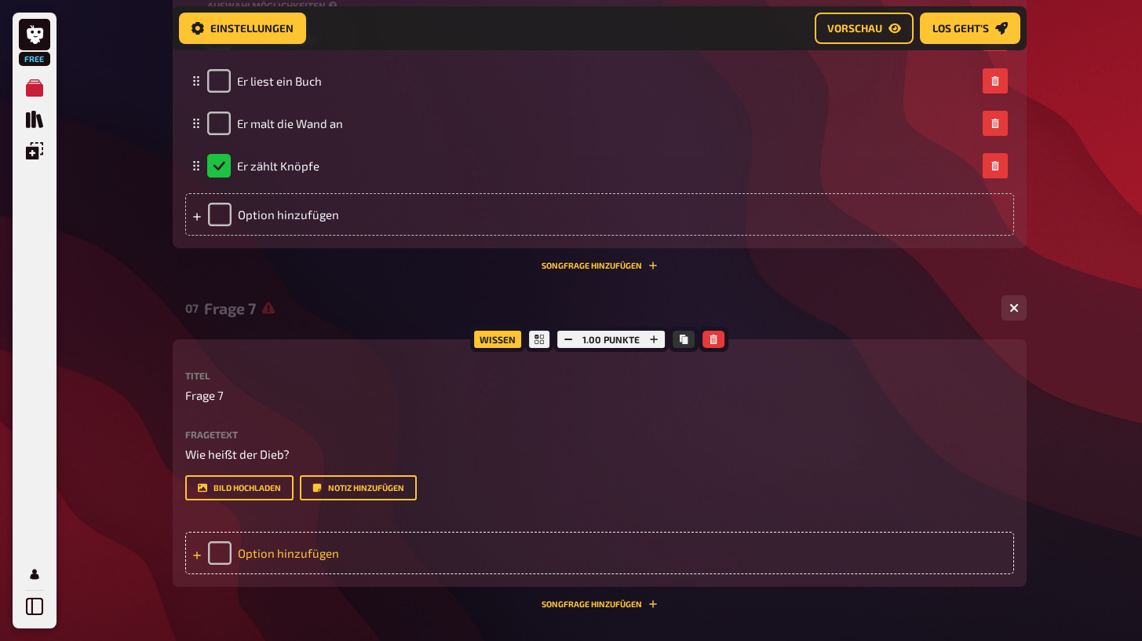
click at [374, 542] on div "Option hinzufügen" at bounding box center [599, 552] width 829 height 42
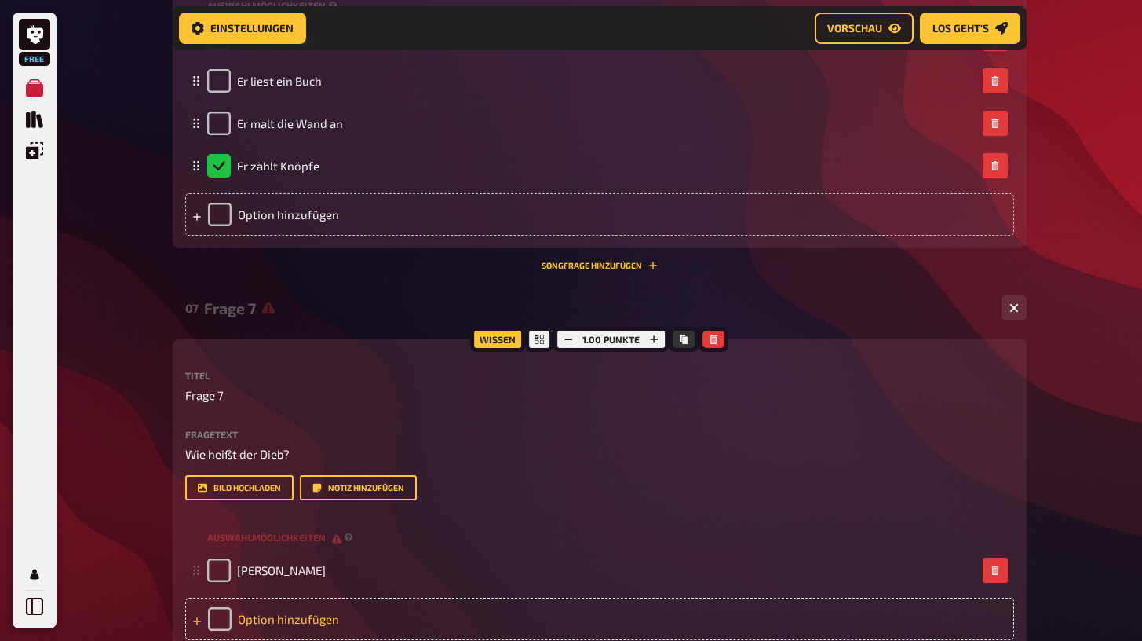
click at [347, 615] on div "Option hinzufügen" at bounding box center [599, 618] width 829 height 42
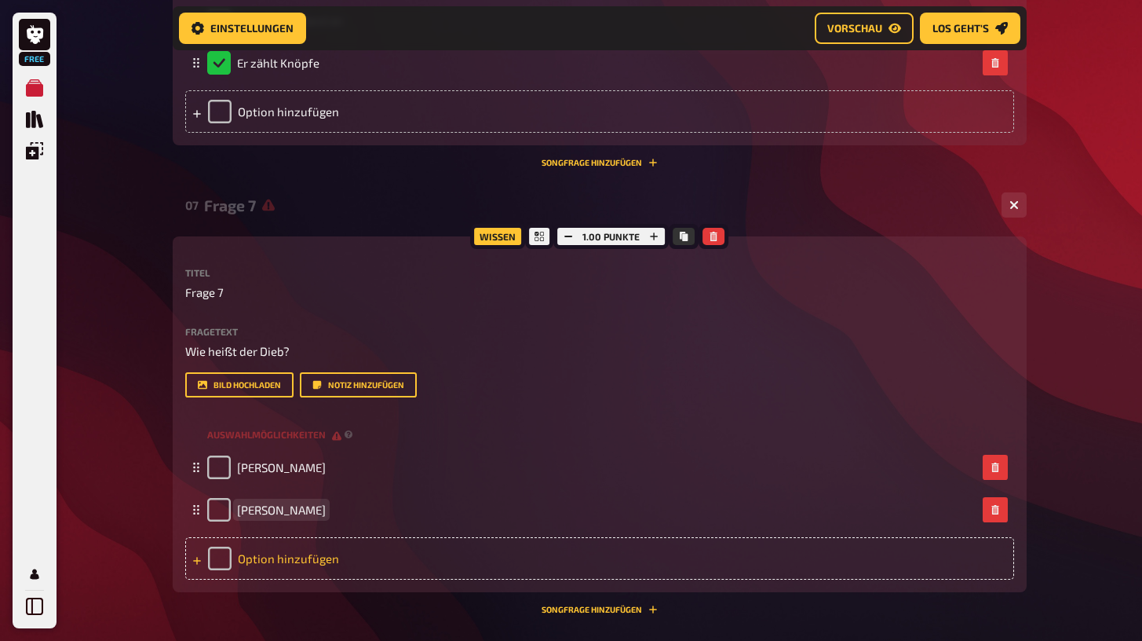
scroll to position [3343, 0]
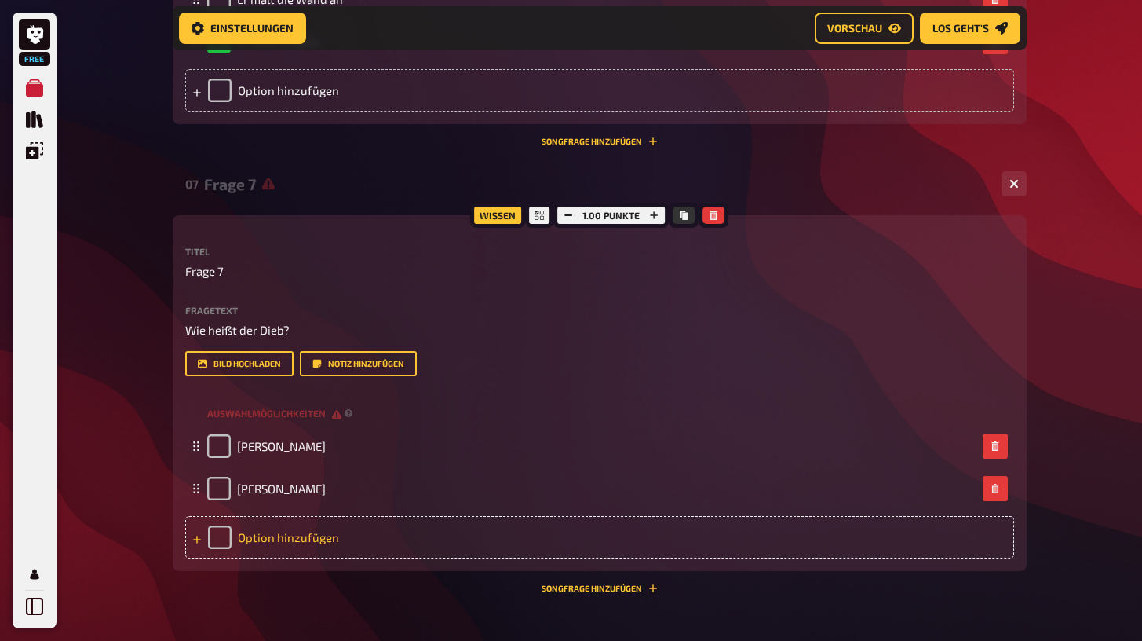
click at [348, 531] on div "Option hinzufügen" at bounding box center [599, 537] width 829 height 42
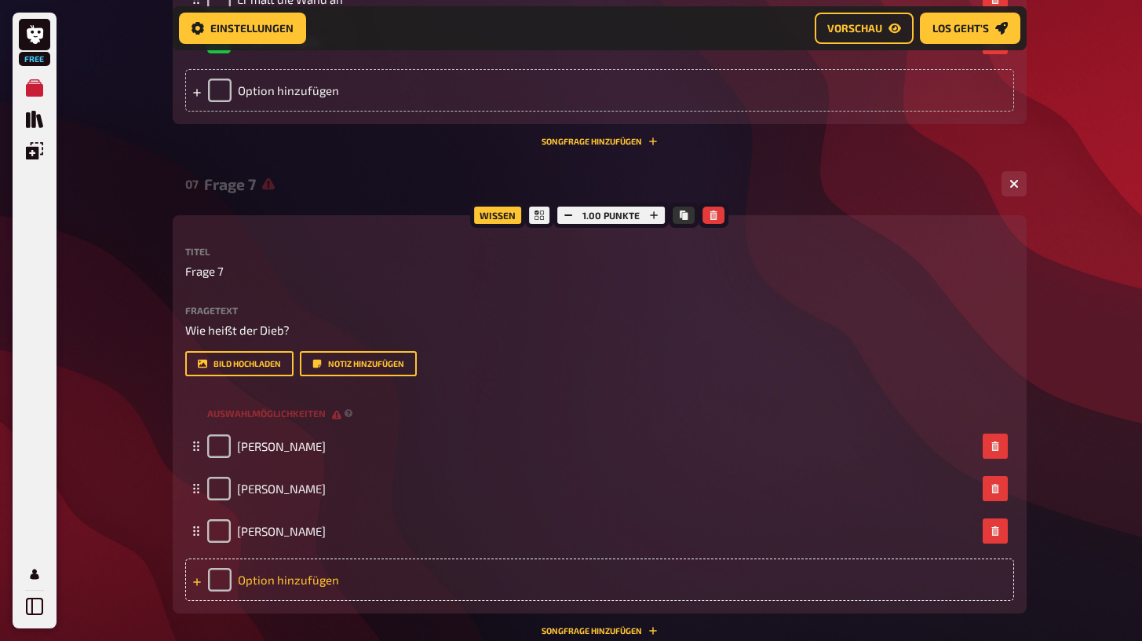
click at [308, 567] on div "Option hinzufügen" at bounding box center [599, 579] width 829 height 42
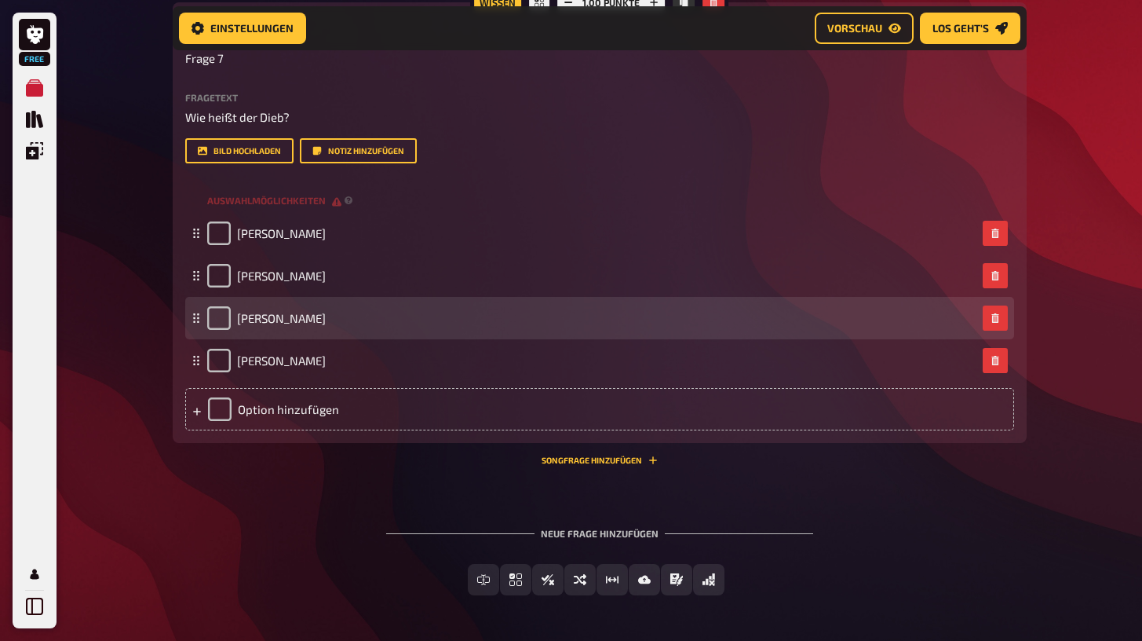
scroll to position [3572, 0]
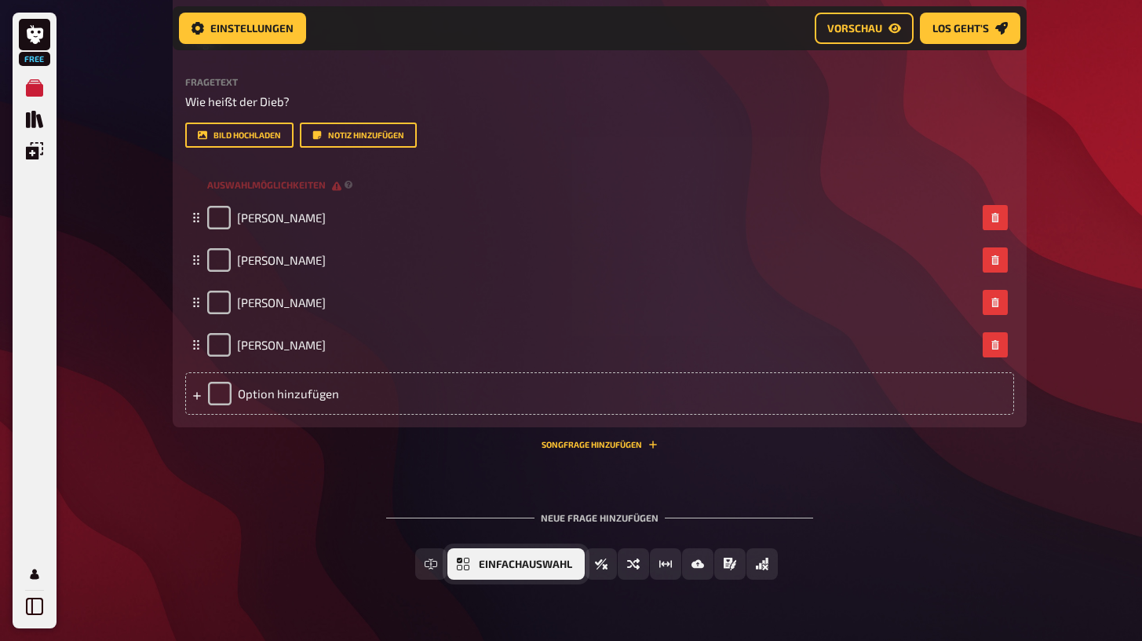
click at [555, 562] on span "Einfachauswahl" at bounding box center [525, 564] width 93 height 11
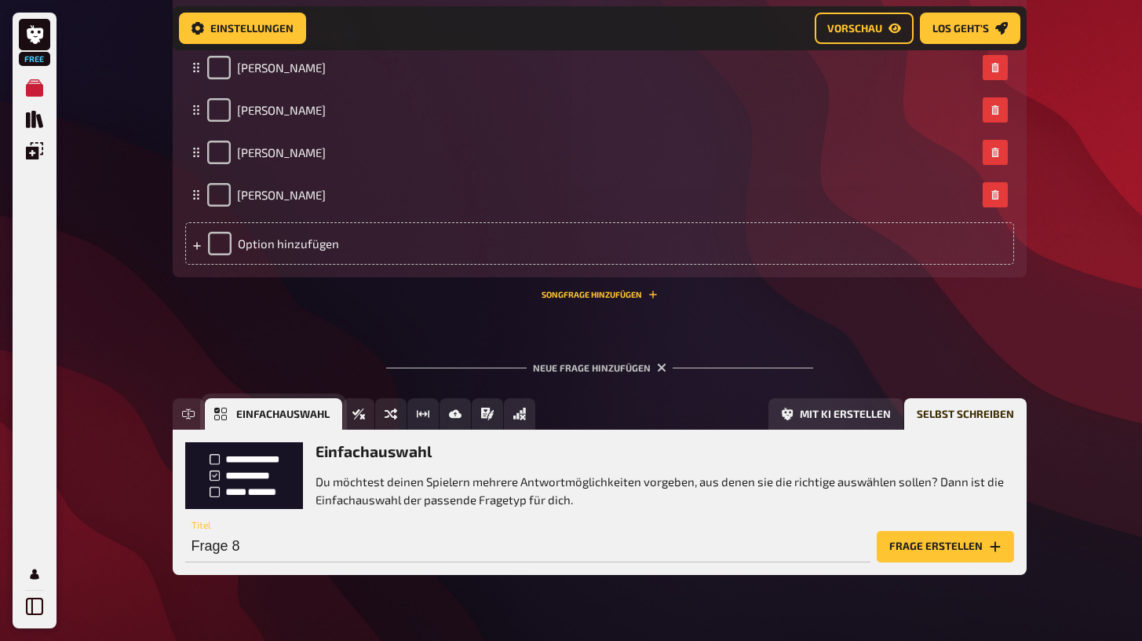
scroll to position [3750, 0]
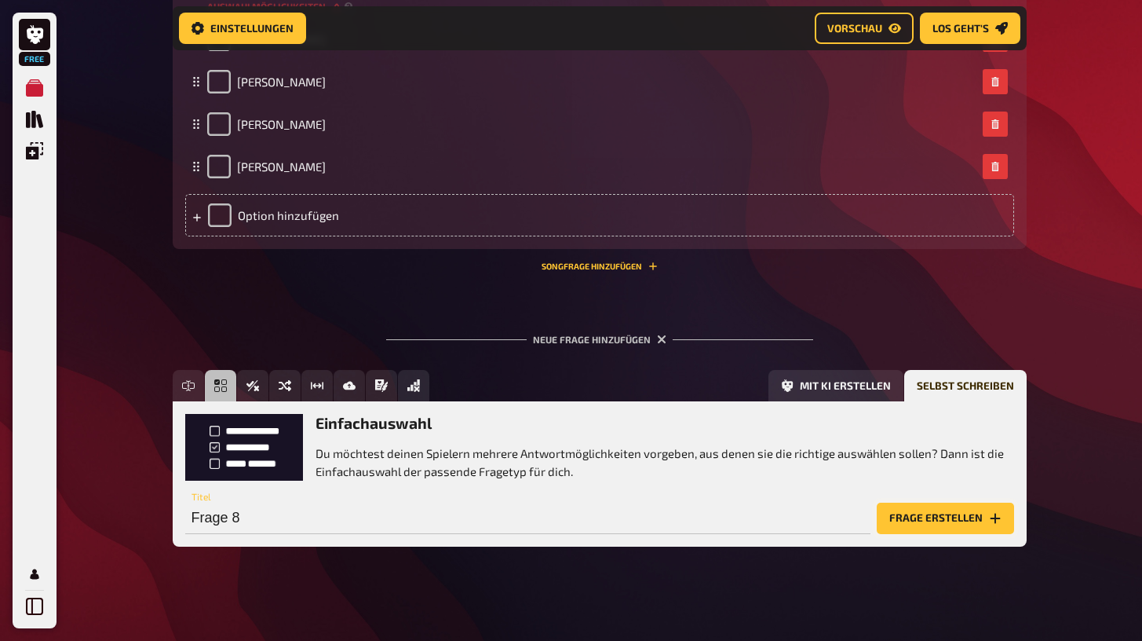
click at [984, 518] on button "Frage erstellen" at bounding box center [945, 517] width 137 height 31
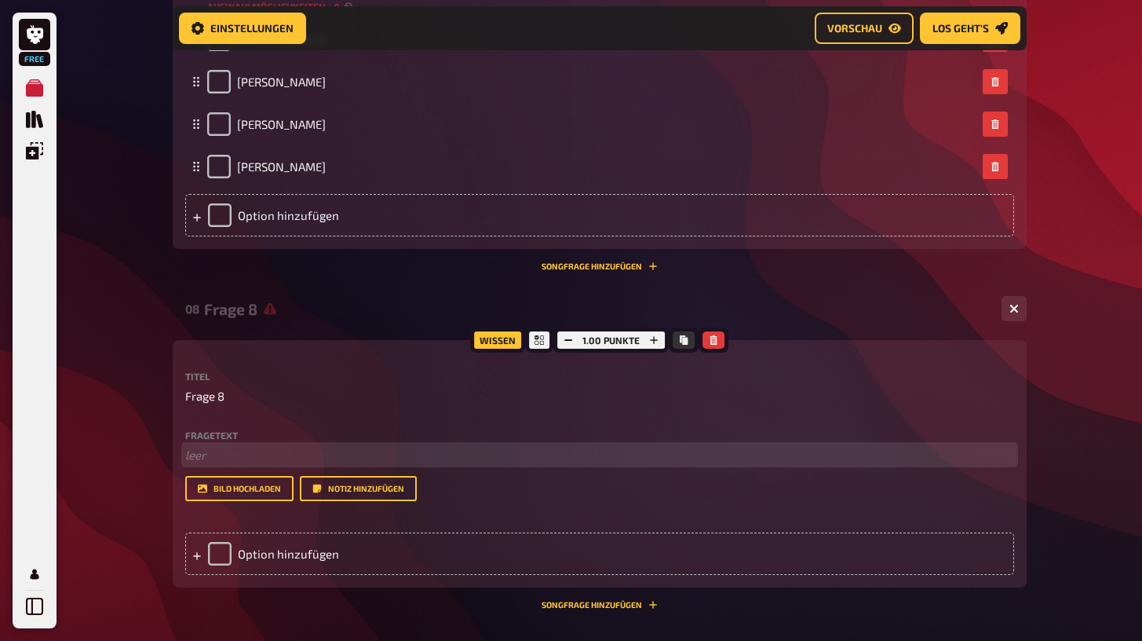
click at [224, 456] on p "﻿ leer" at bounding box center [599, 455] width 829 height 18
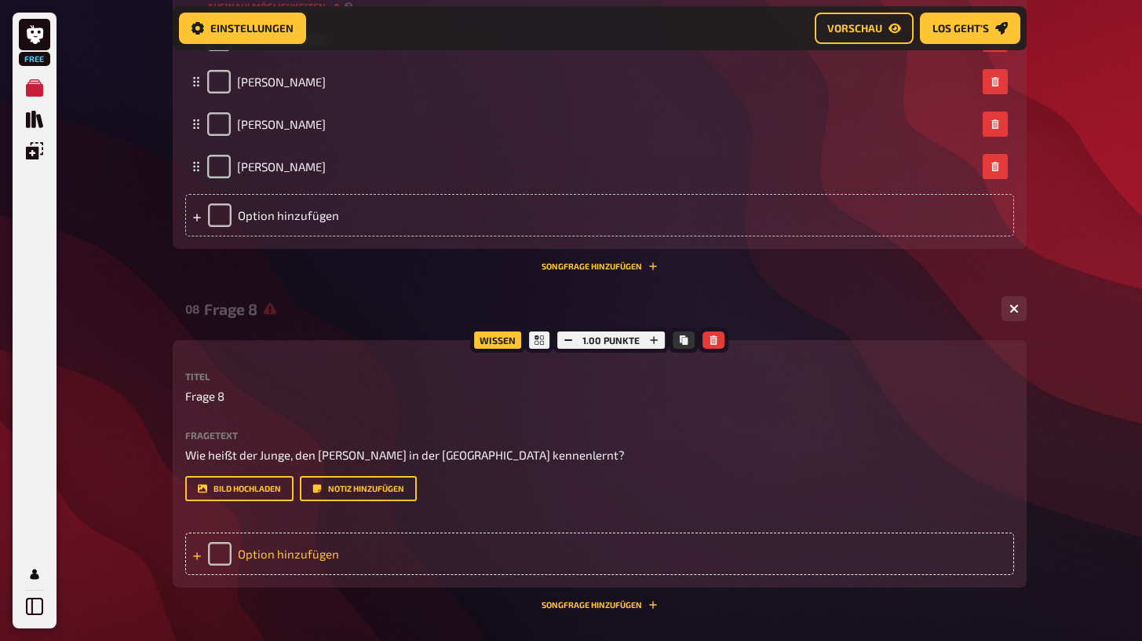
click at [261, 541] on div "Option hinzufügen" at bounding box center [599, 553] width 829 height 42
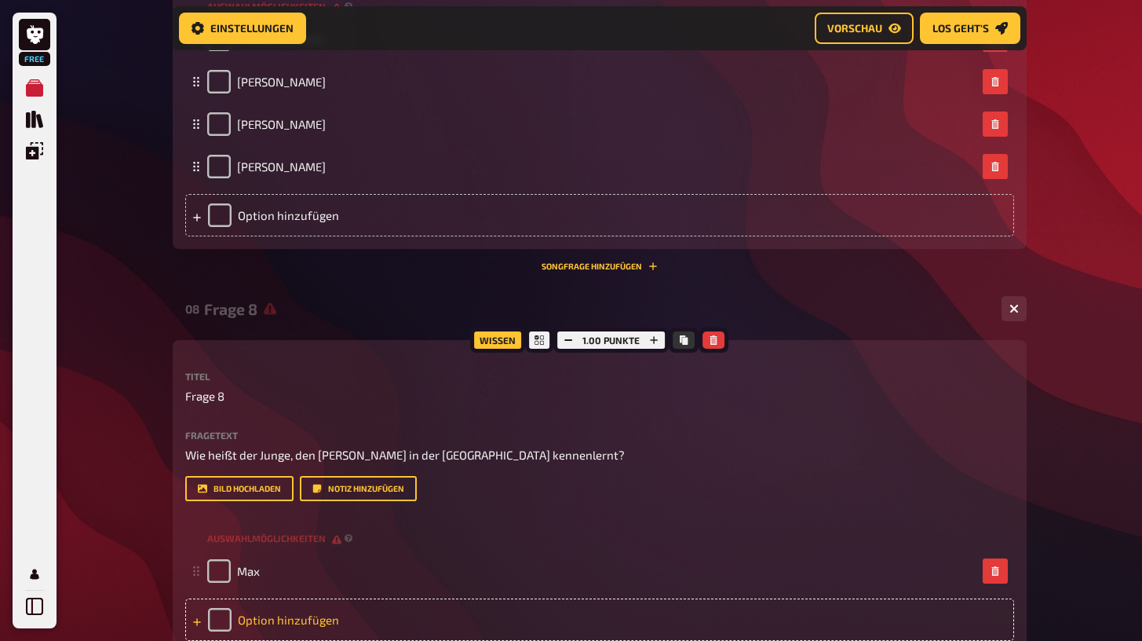
click at [275, 604] on div "Option hinzufügen" at bounding box center [599, 619] width 829 height 42
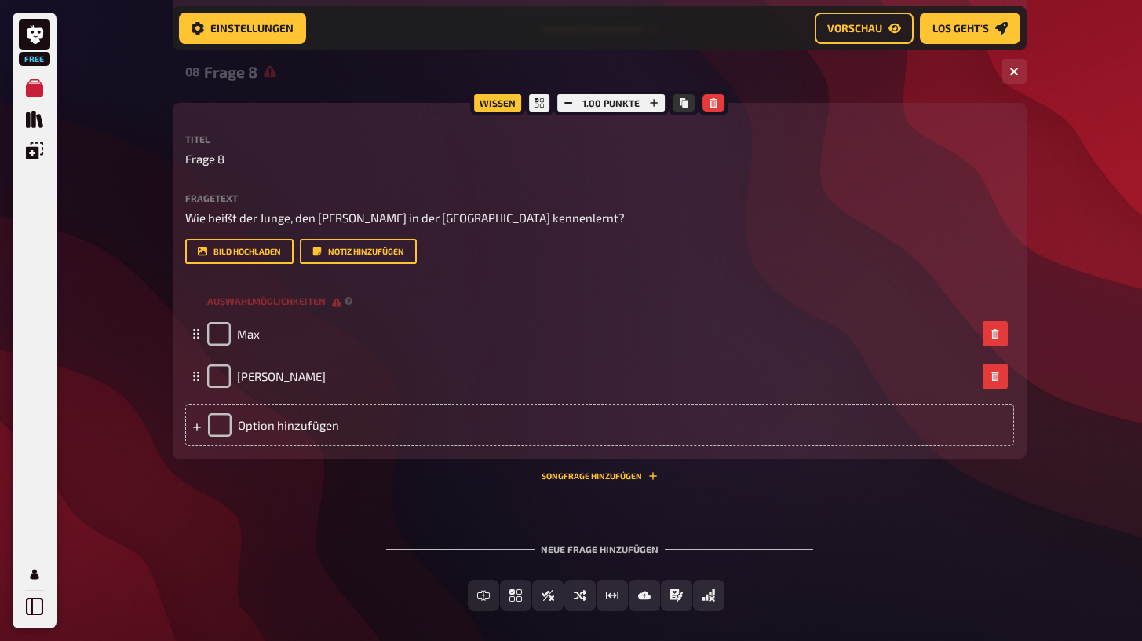
scroll to position [4001, 0]
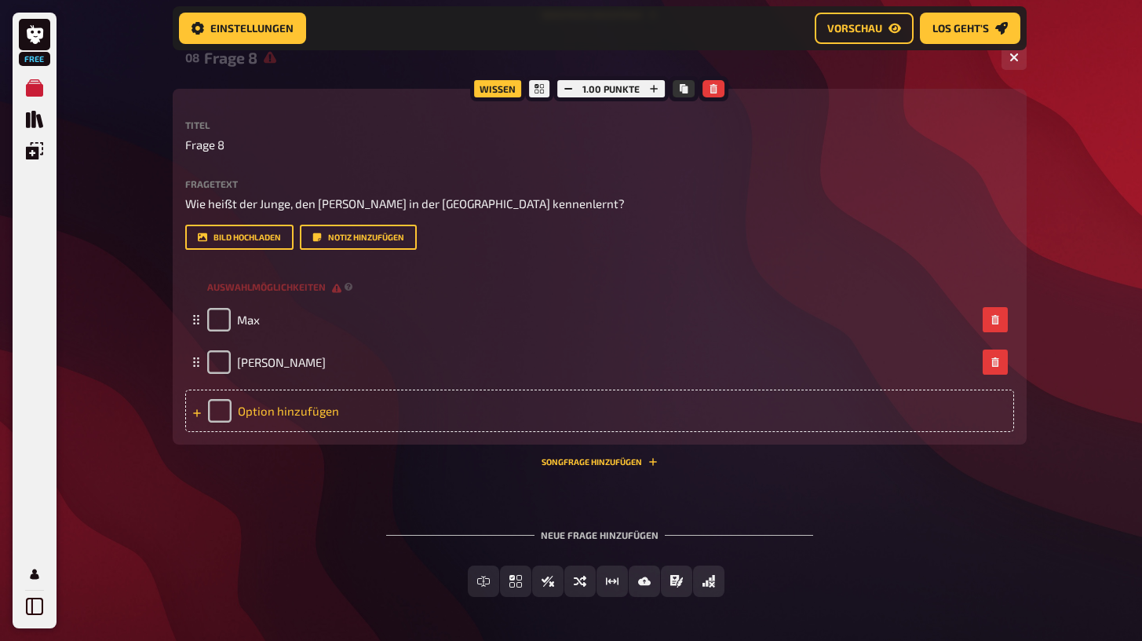
click at [334, 408] on div "Option hinzufügen" at bounding box center [599, 410] width 829 height 42
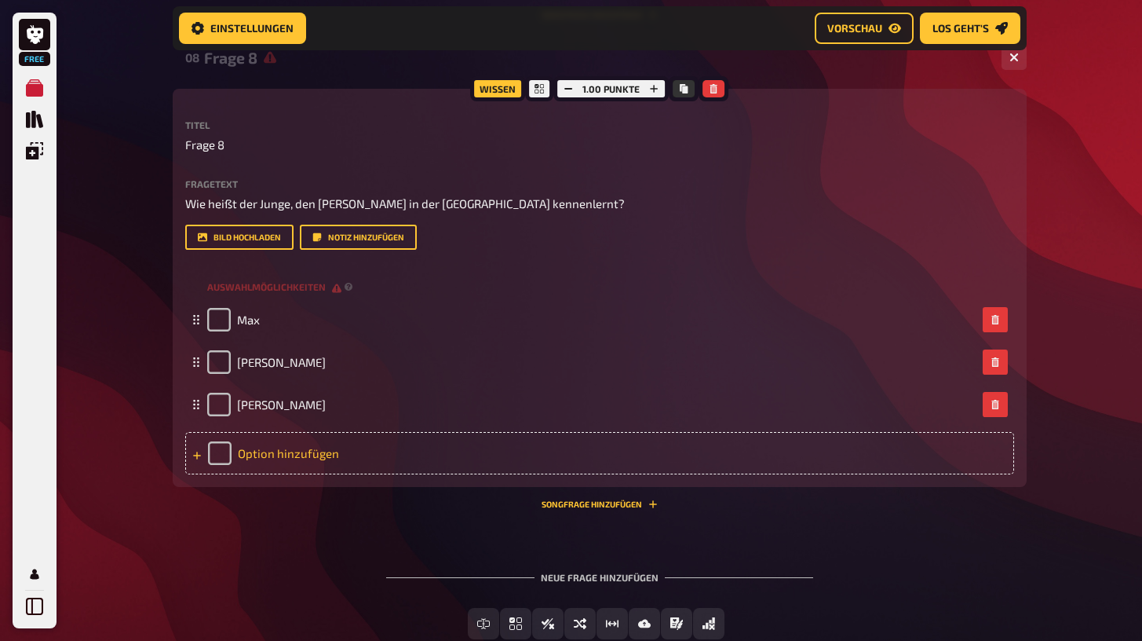
click at [341, 440] on div "Option hinzufügen" at bounding box center [599, 453] width 829 height 42
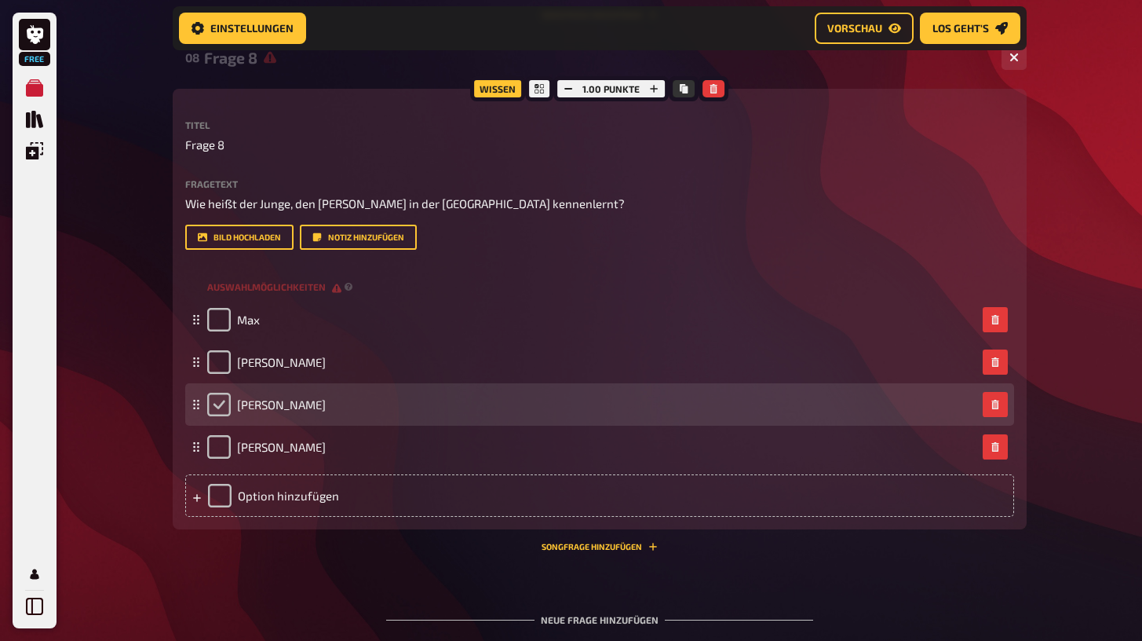
click at [217, 406] on input "checkbox" at bounding box center [219, 404] width 24 height 24
checkbox input "true"
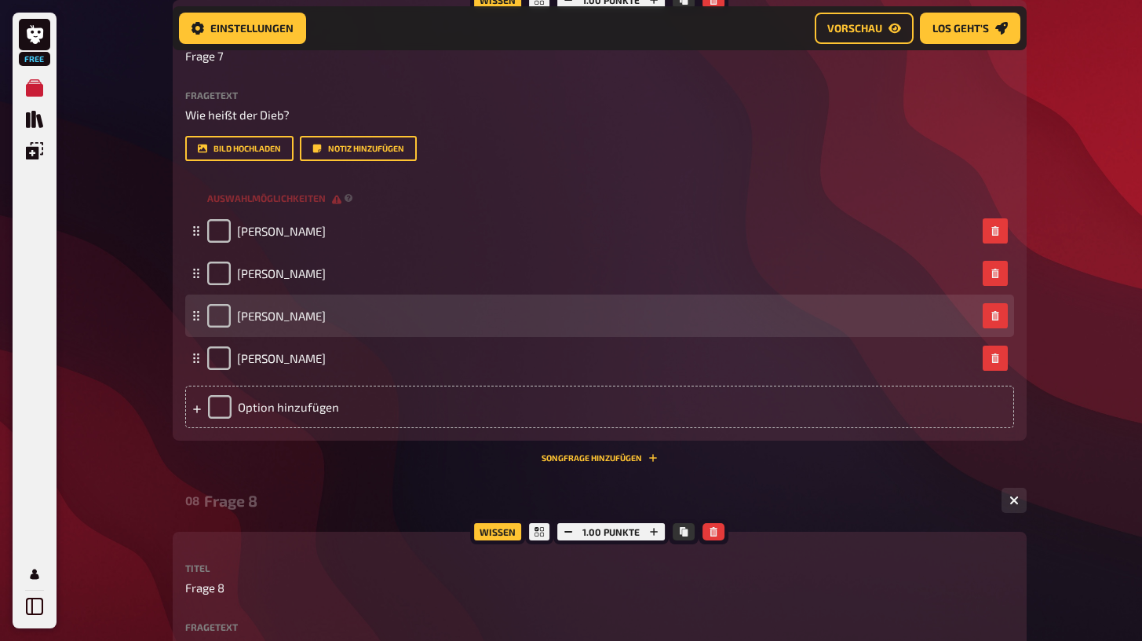
scroll to position [3550, 0]
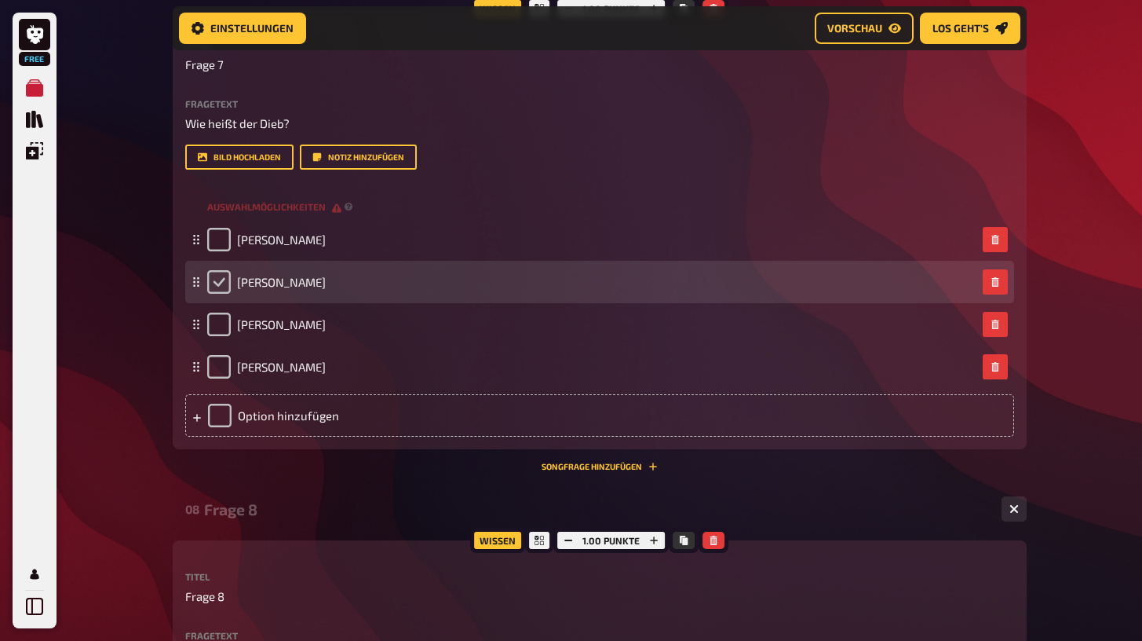
click at [219, 273] on input "checkbox" at bounding box center [219, 282] width 24 height 24
checkbox input "true"
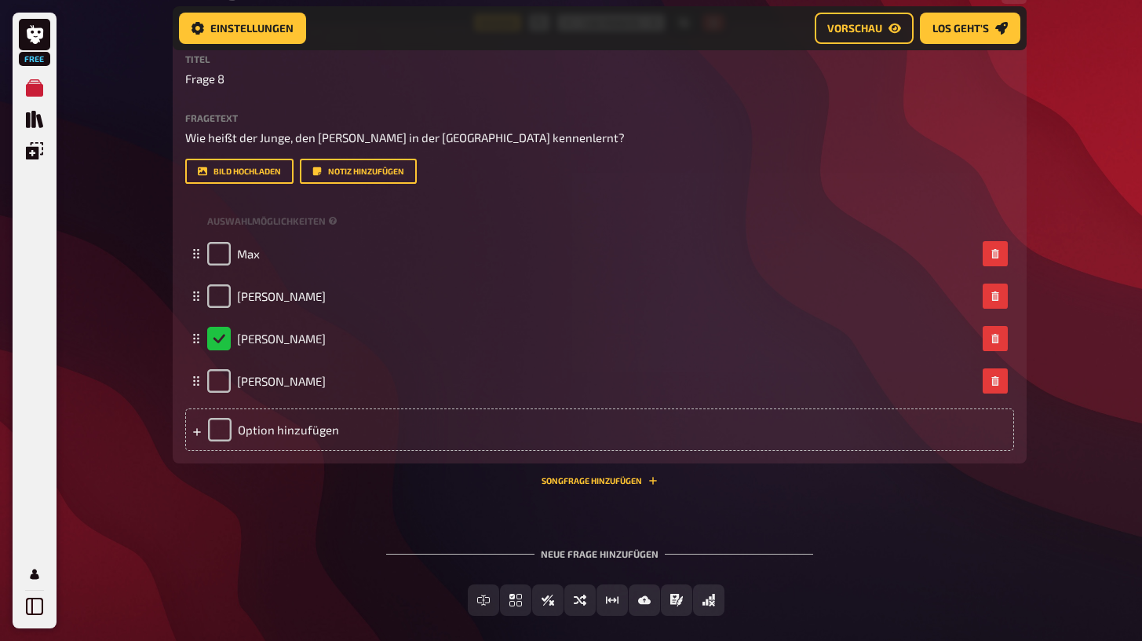
scroll to position [4097, 0]
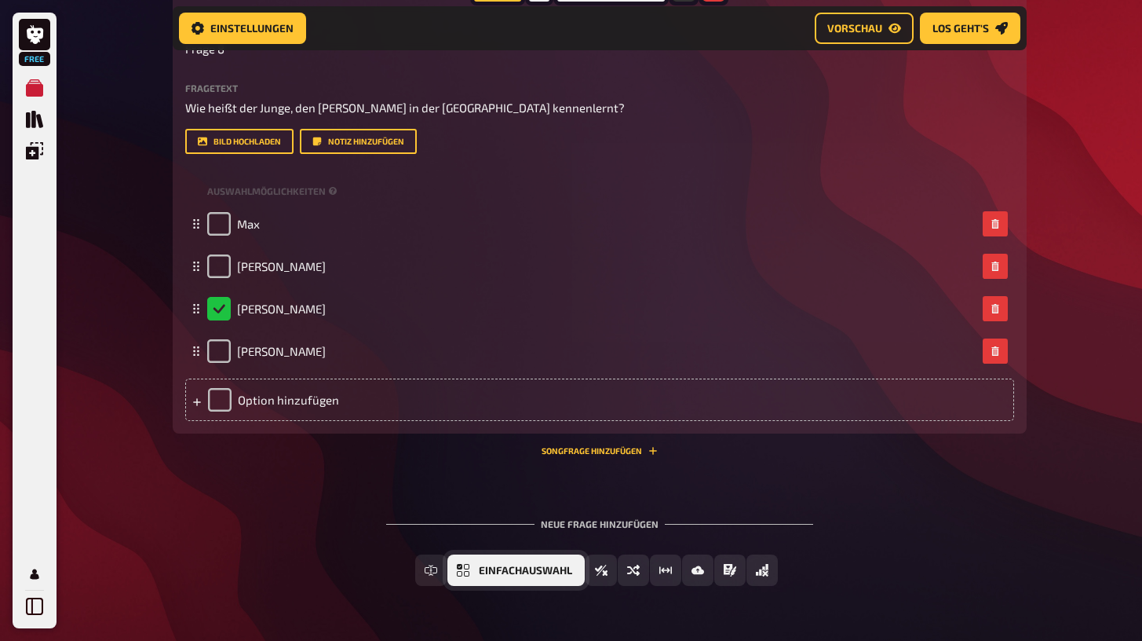
click at [532, 567] on span "Einfachauswahl" at bounding box center [525, 570] width 93 height 11
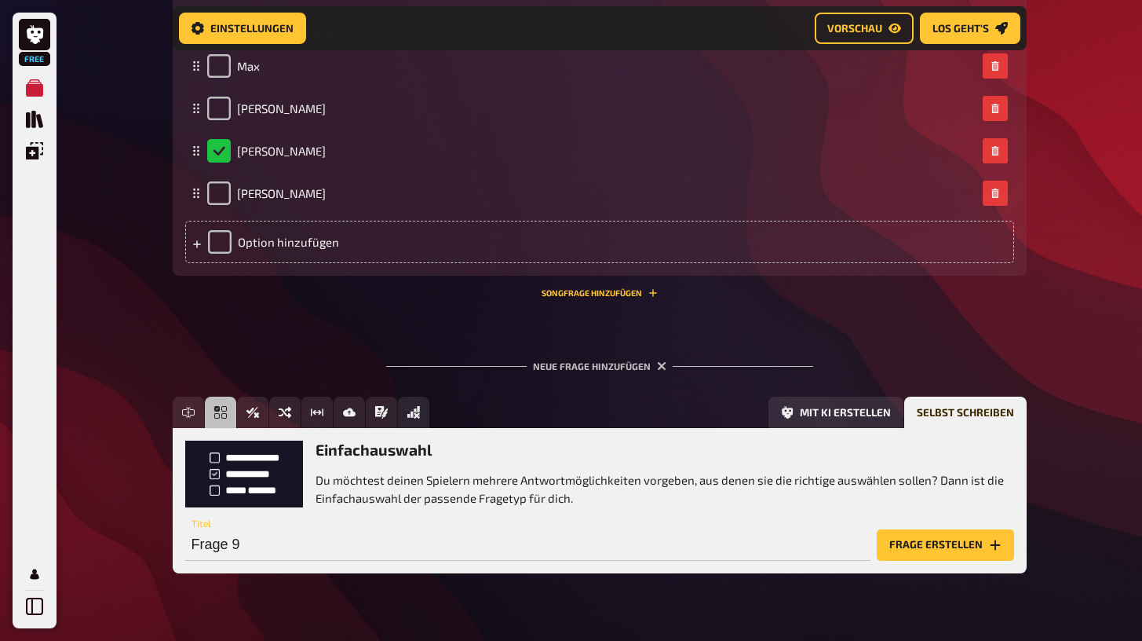
scroll to position [4280, 0]
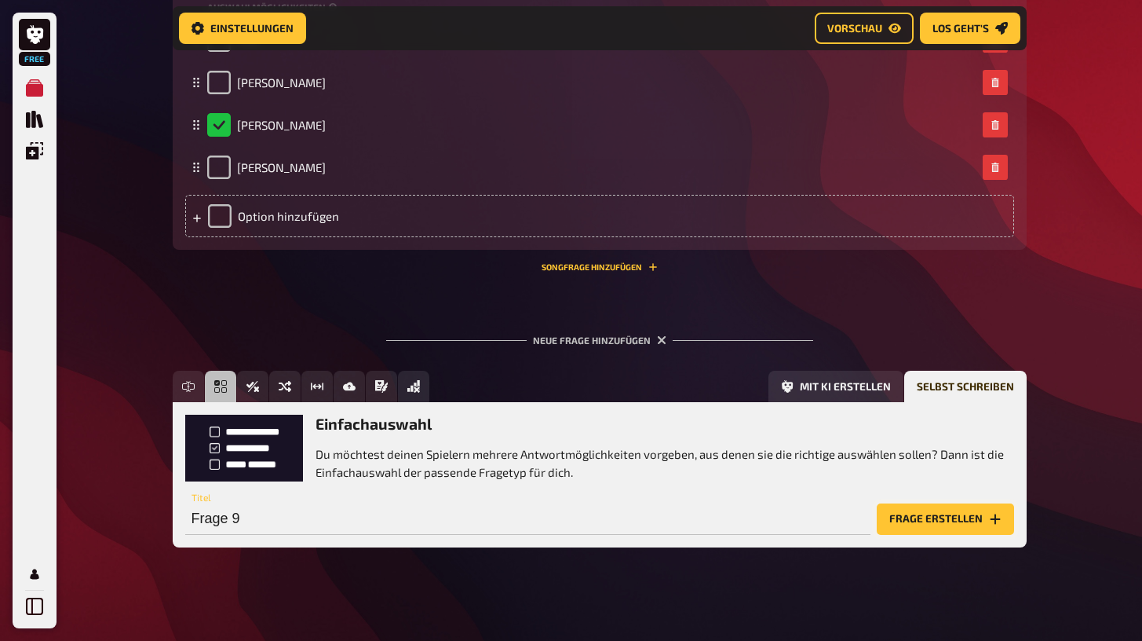
click at [916, 507] on button "Frage erstellen" at bounding box center [945, 518] width 137 height 31
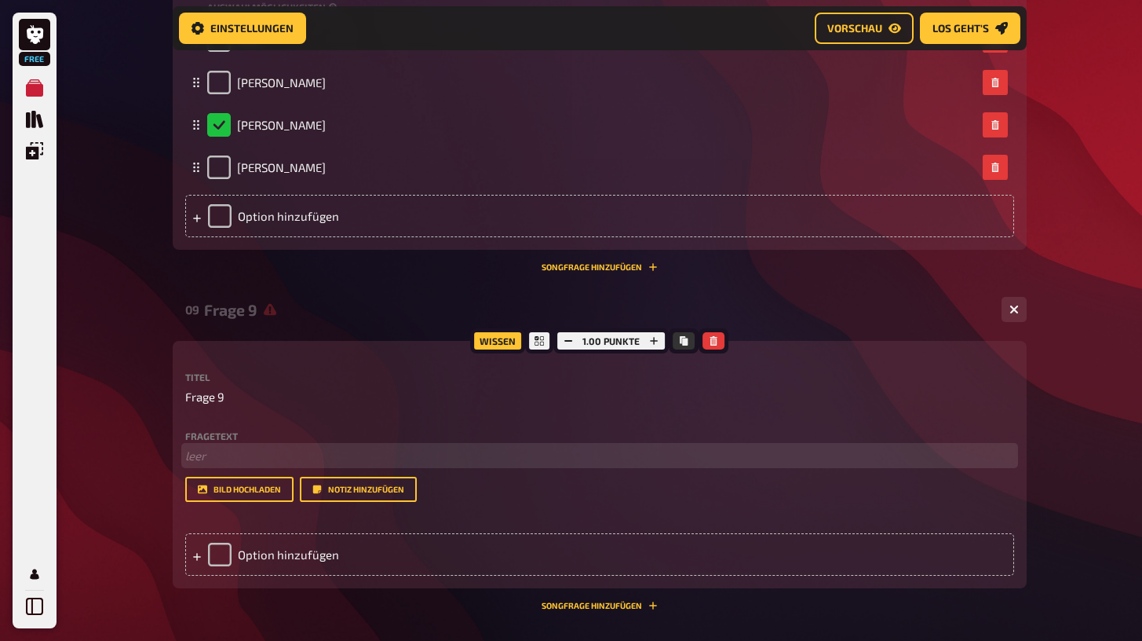
click at [352, 447] on p "﻿ leer" at bounding box center [599, 456] width 829 height 18
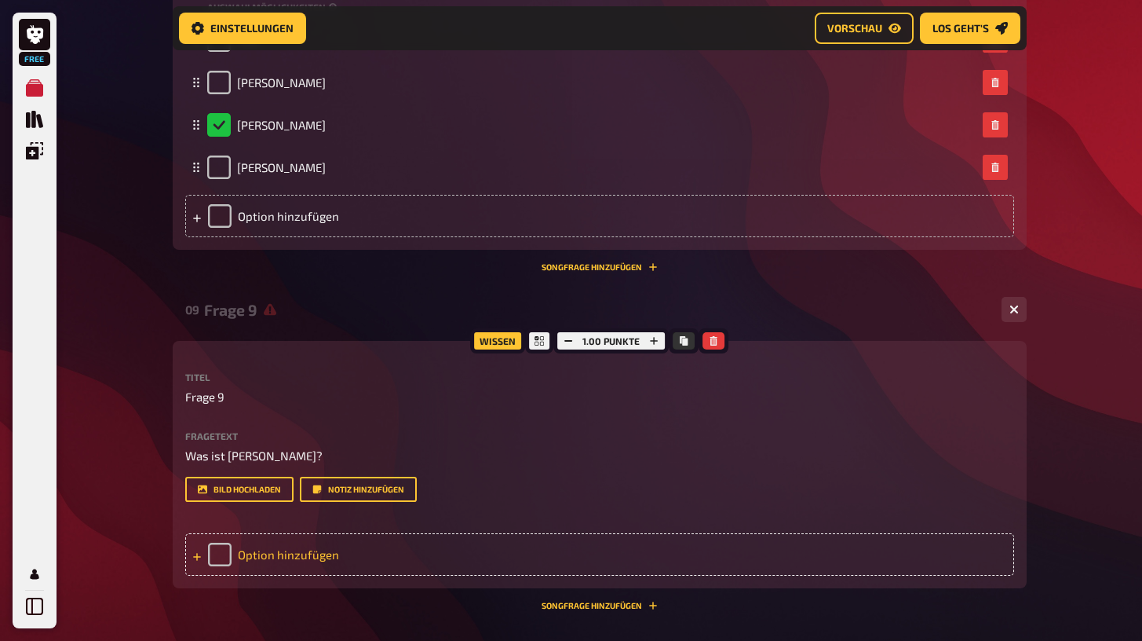
click at [319, 549] on div "Option hinzufügen" at bounding box center [599, 554] width 829 height 42
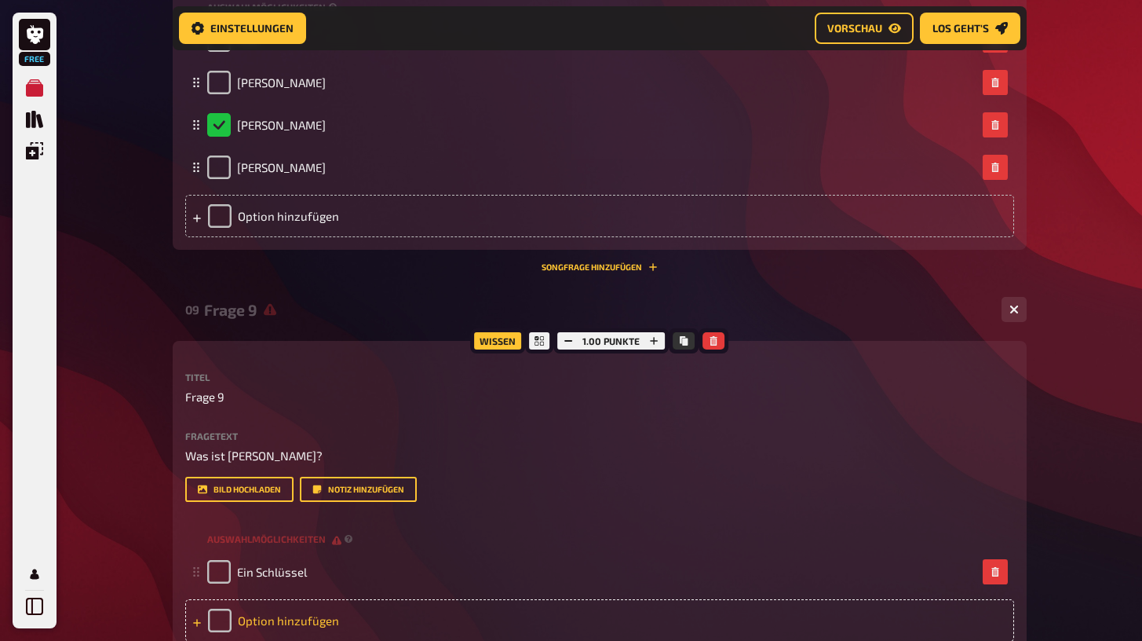
click at [311, 607] on div "Option hinzufügen" at bounding box center [599, 620] width 829 height 42
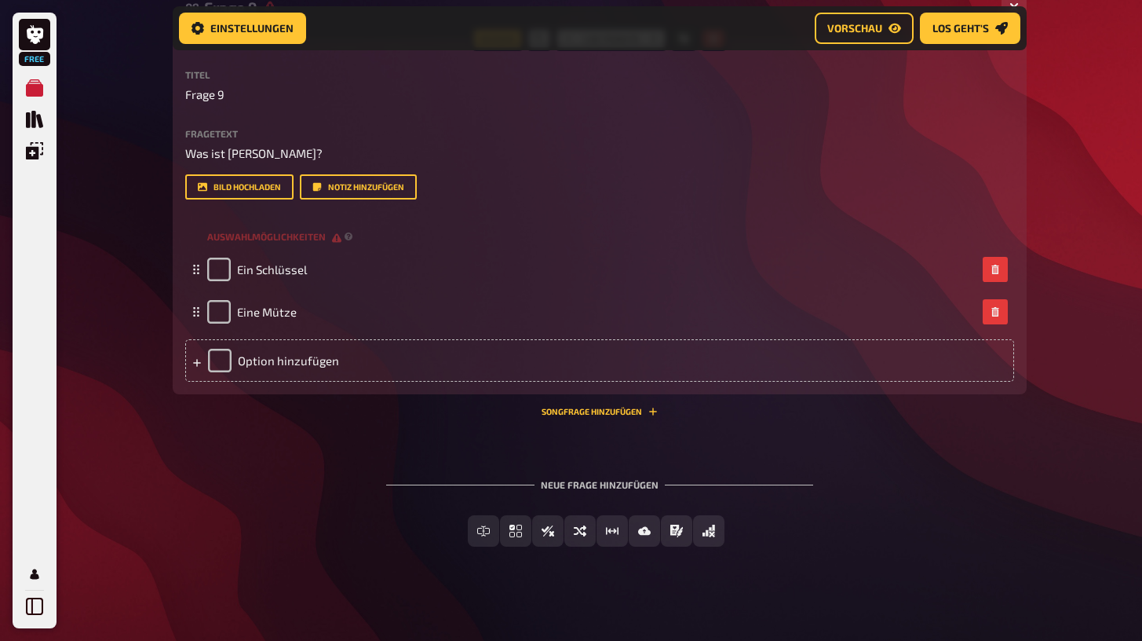
scroll to position [4582, 0]
click at [341, 358] on div "Option hinzufügen" at bounding box center [599, 361] width 829 height 42
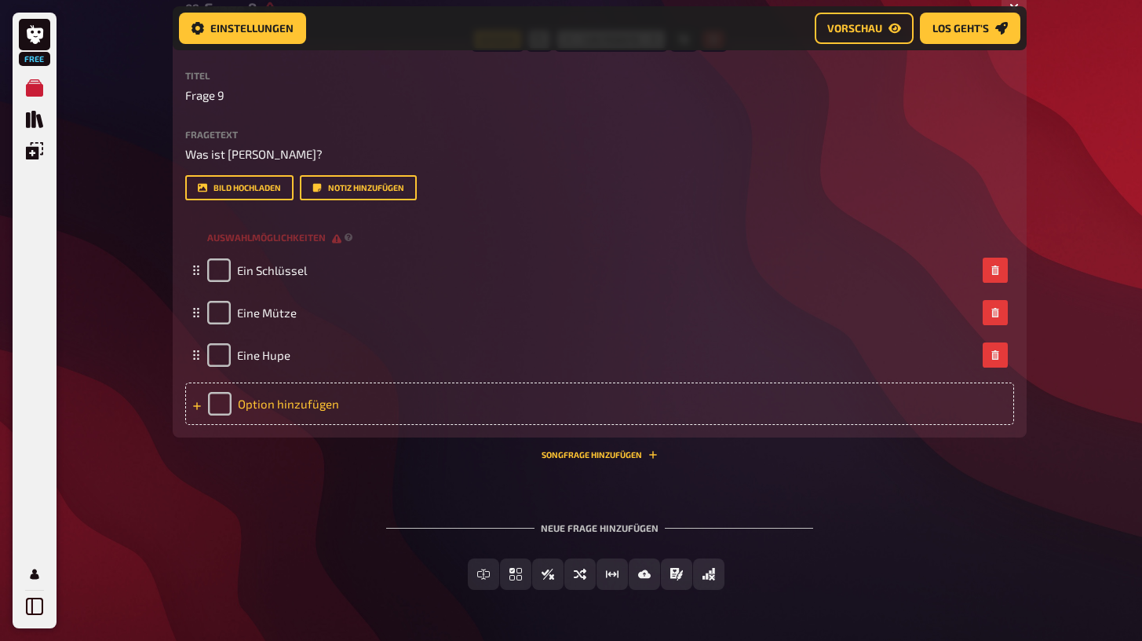
click at [350, 407] on div "Option hinzufügen" at bounding box center [599, 403] width 829 height 42
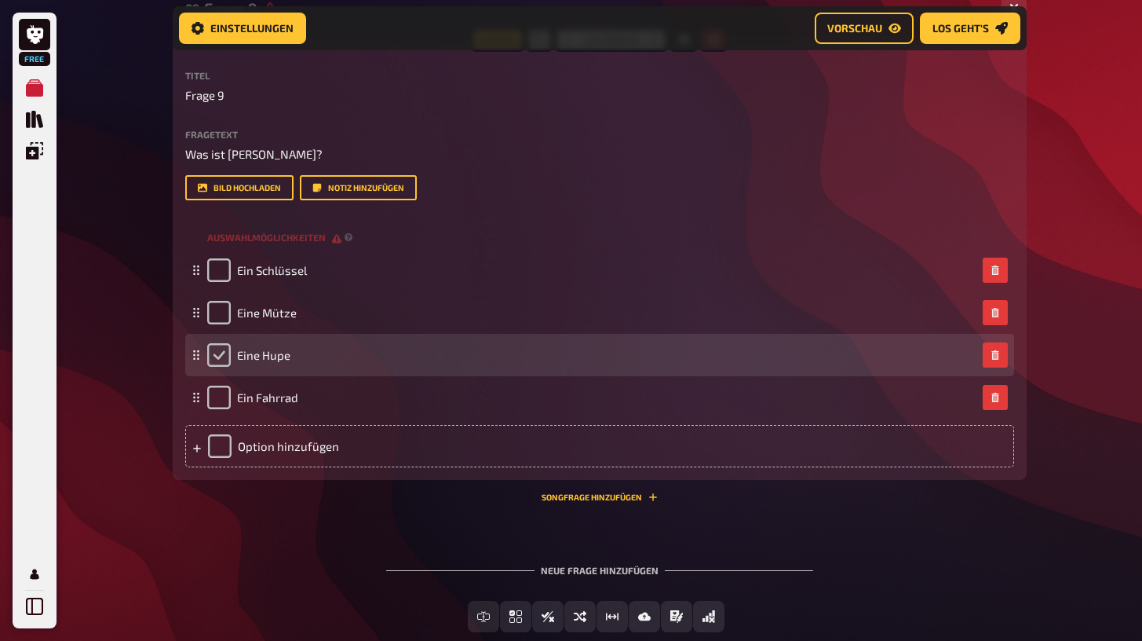
click at [218, 344] on input "checkbox" at bounding box center [219, 355] width 24 height 24
checkbox input "true"
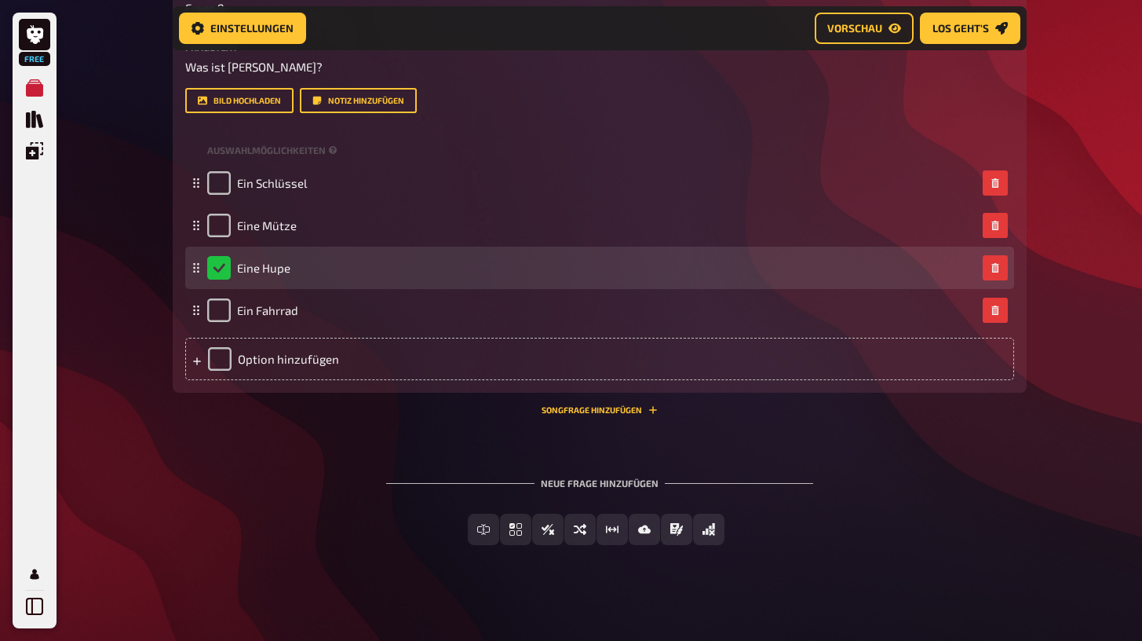
scroll to position [4667, 0]
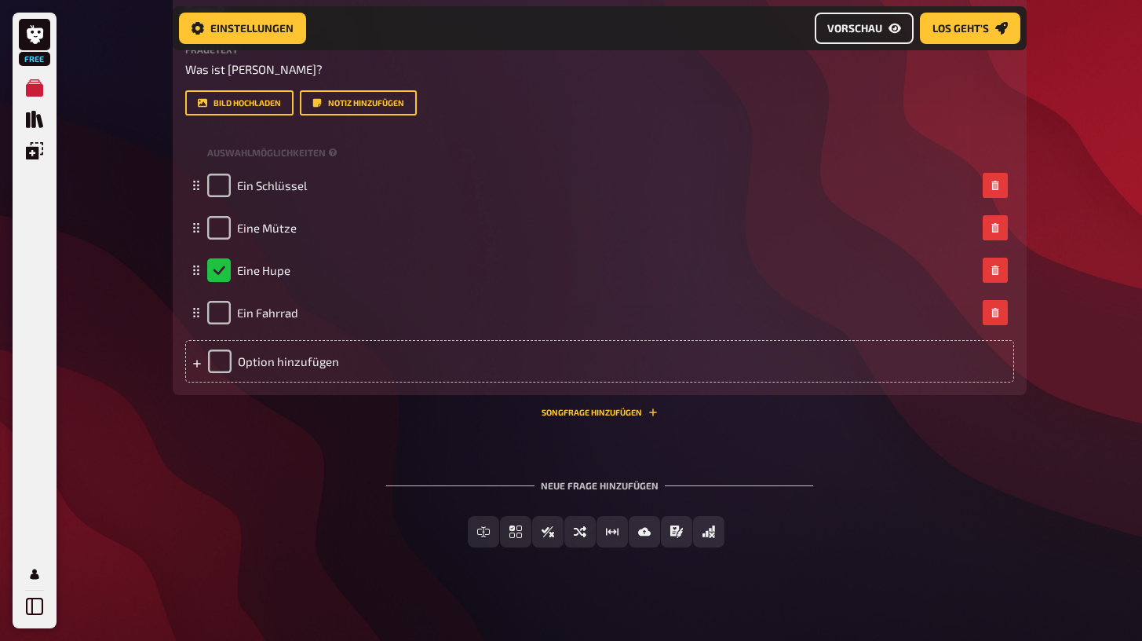
click at [829, 33] on span "Vorschau" at bounding box center [854, 28] width 55 height 11
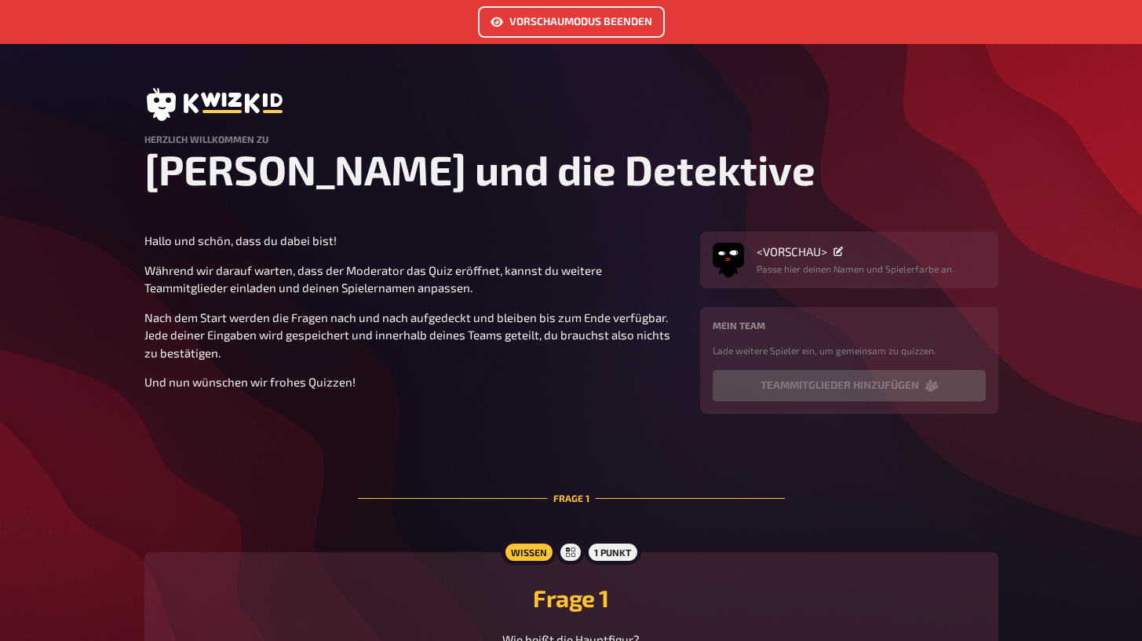
click at [597, 17] on link "Vorschaumodus beenden" at bounding box center [571, 21] width 187 height 31
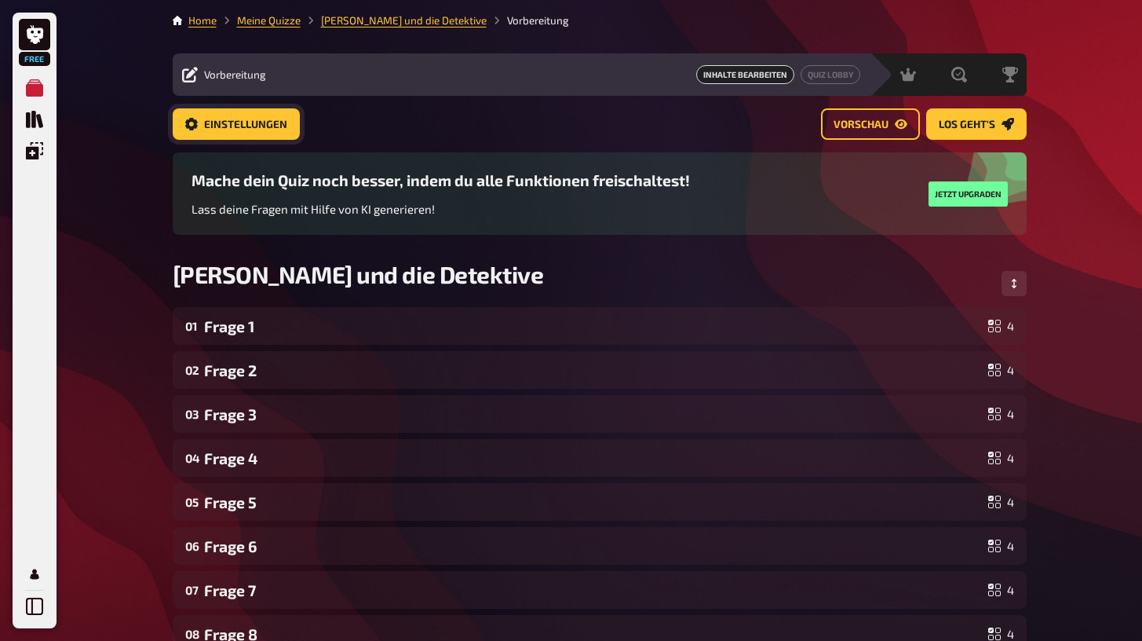
click at [224, 127] on span "Einstellungen" at bounding box center [245, 124] width 83 height 11
